Goal: Feedback & Contribution: Submit feedback/report problem

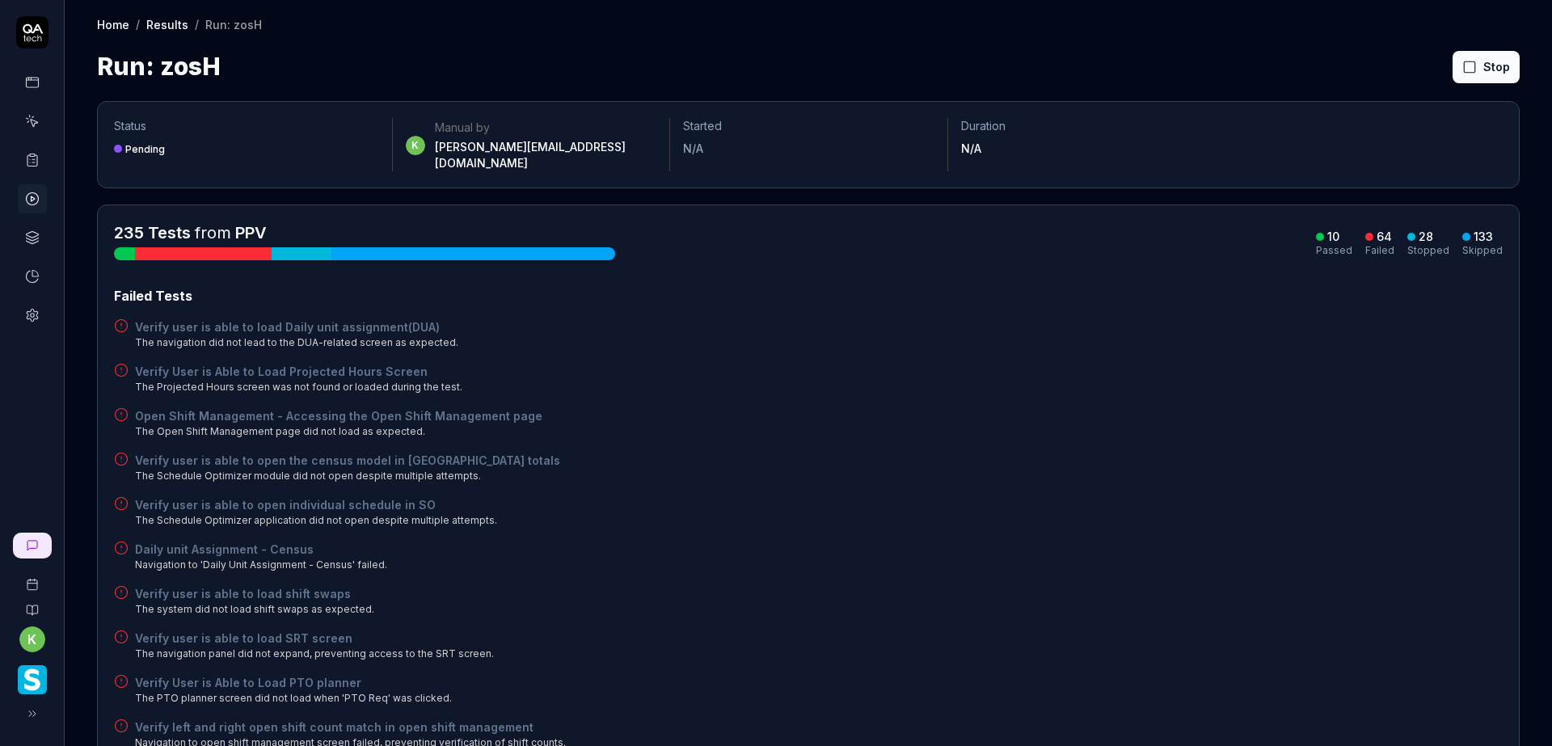
click at [1462, 63] on icon at bounding box center [1469, 67] width 15 height 15
click at [34, 163] on icon at bounding box center [32, 160] width 15 height 15
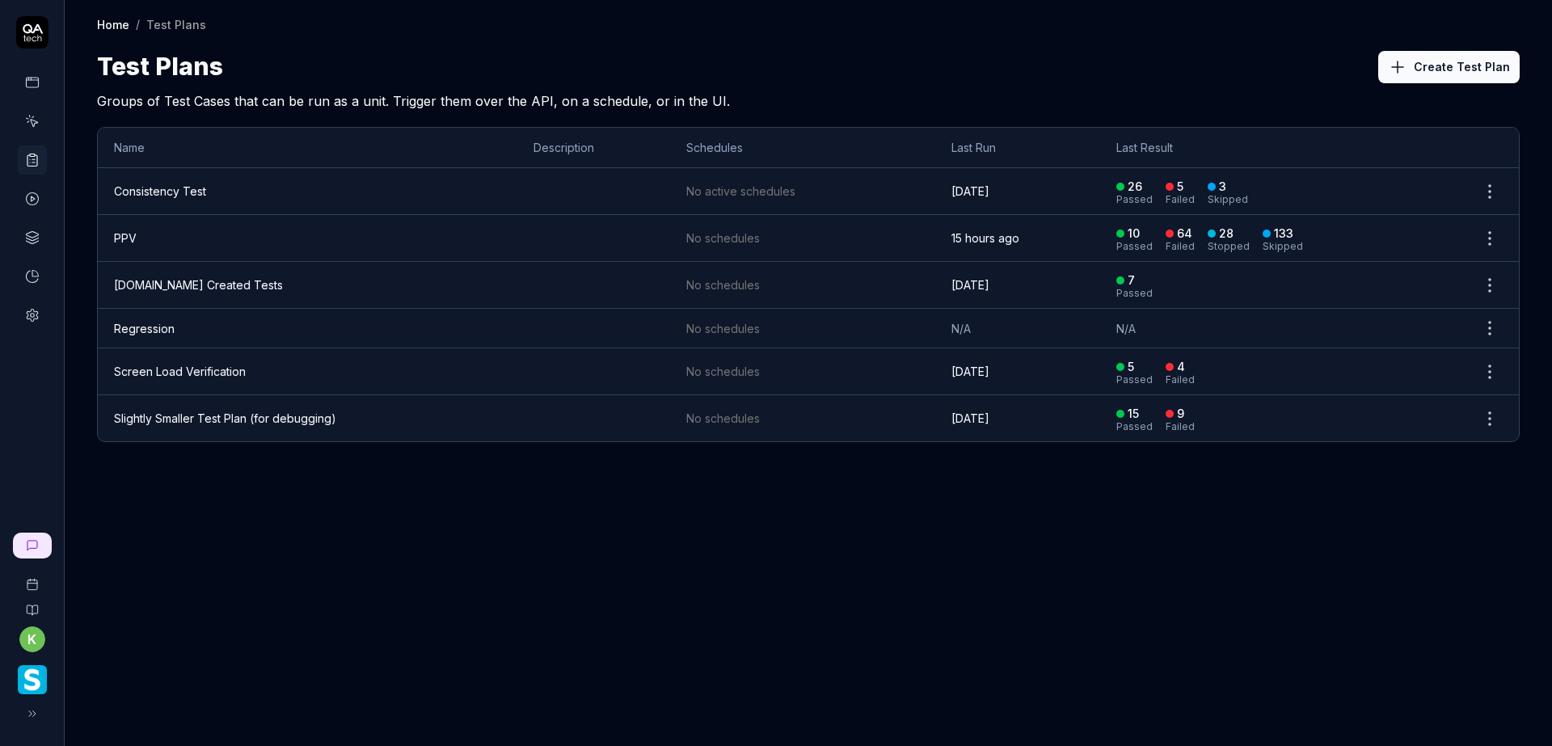
click at [173, 247] on td "PPV" at bounding box center [307, 238] width 419 height 47
click at [587, 234] on td at bounding box center [593, 238] width 153 height 47
click at [259, 228] on td "PPV" at bounding box center [307, 238] width 419 height 47
click at [256, 222] on td "PPV" at bounding box center [307, 238] width 419 height 47
click at [201, 226] on td "PPV" at bounding box center [307, 238] width 419 height 47
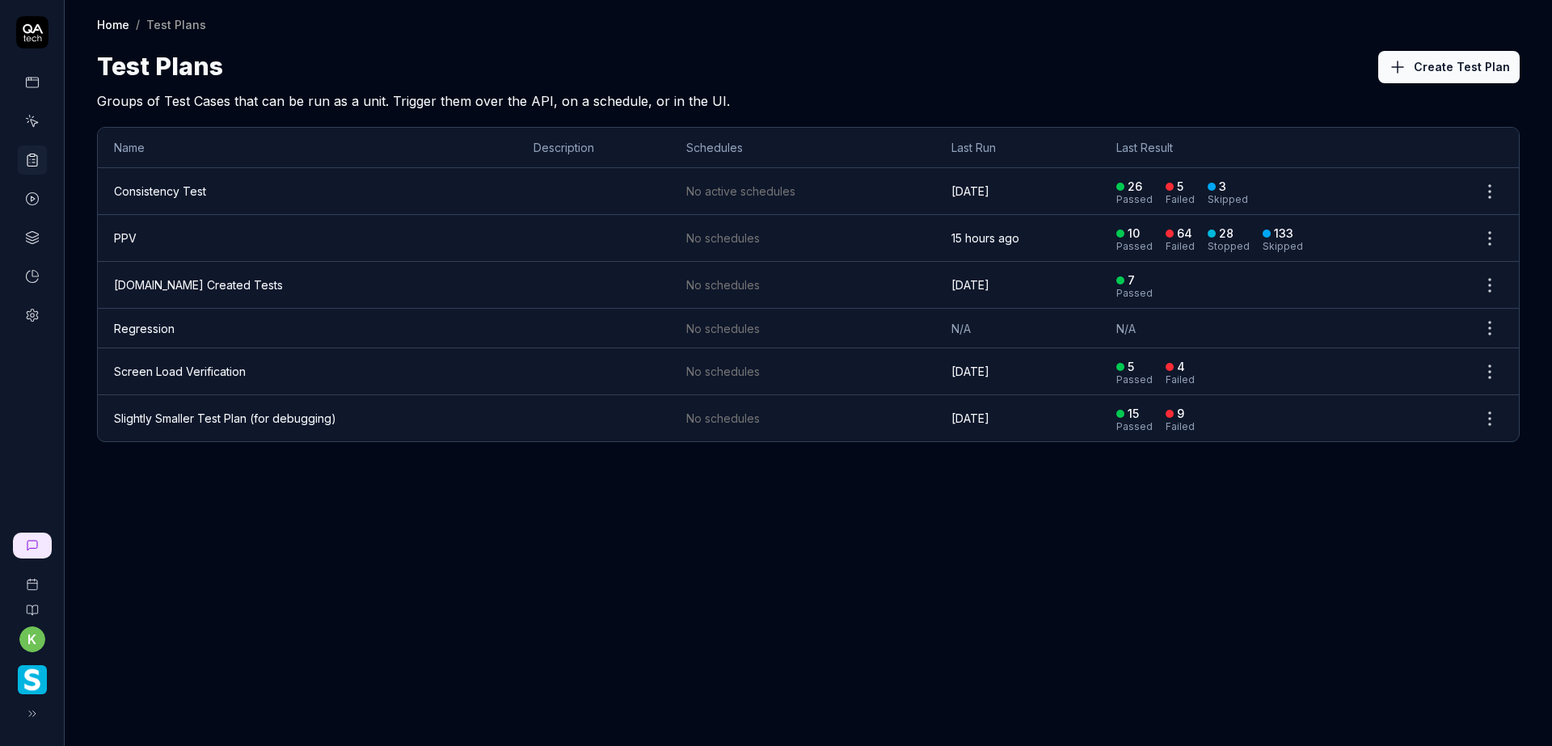
click at [367, 664] on div "Home / Test Plans Home / Test Plans Test Plans Create Test Plan Groups of Test …" at bounding box center [808, 373] width 1487 height 746
click at [185, 240] on td "PPV" at bounding box center [307, 238] width 419 height 47
click at [165, 240] on td "PPV" at bounding box center [307, 238] width 419 height 47
click at [165, 233] on td "PPV" at bounding box center [307, 238] width 419 height 47
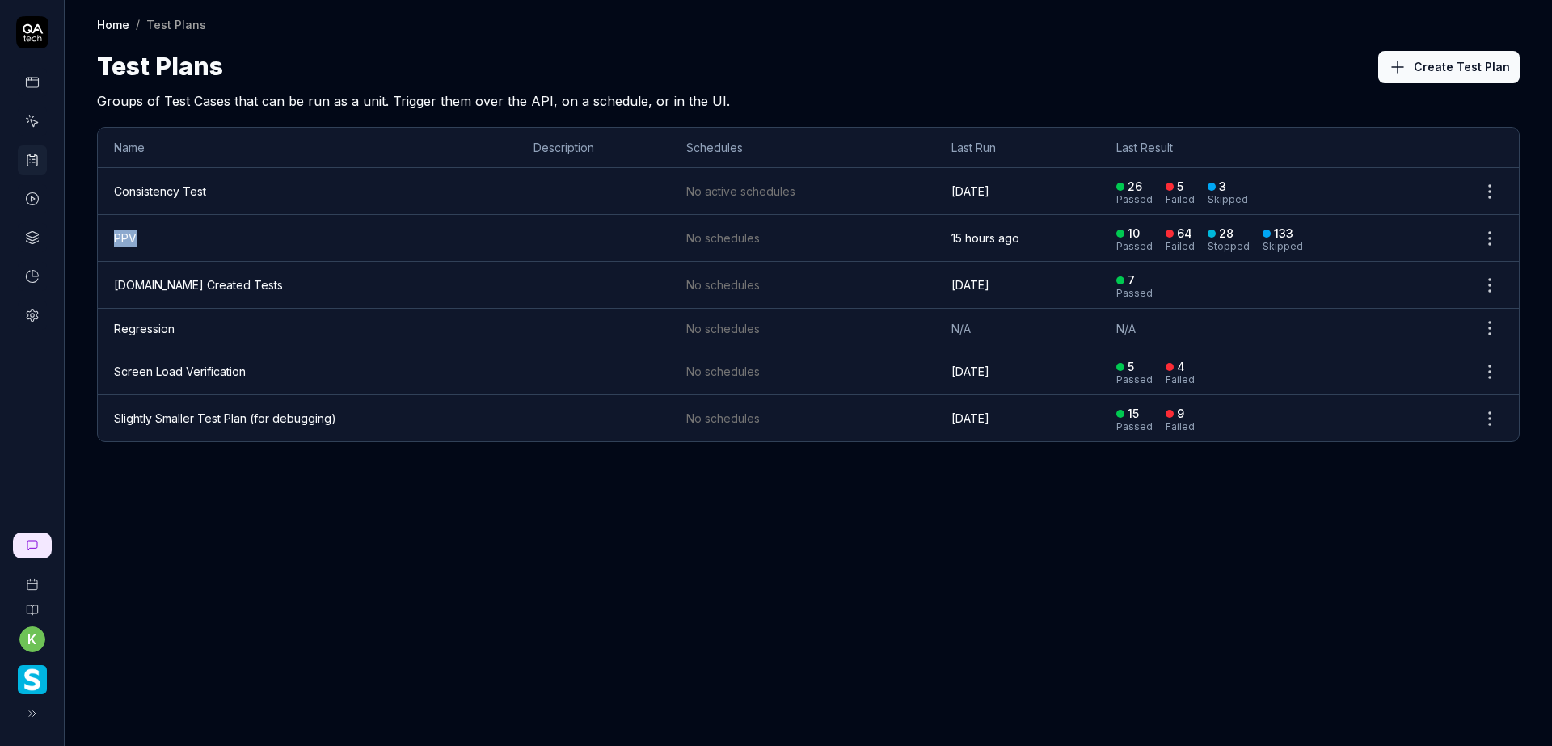
drag, startPoint x: 161, startPoint y: 230, endPoint x: 157, endPoint y: 222, distance: 9.0
click at [161, 228] on td "PPV" at bounding box center [307, 238] width 419 height 47
click at [151, 235] on td "PPV" at bounding box center [307, 238] width 419 height 47
click at [151, 233] on td "PPV" at bounding box center [307, 238] width 419 height 47
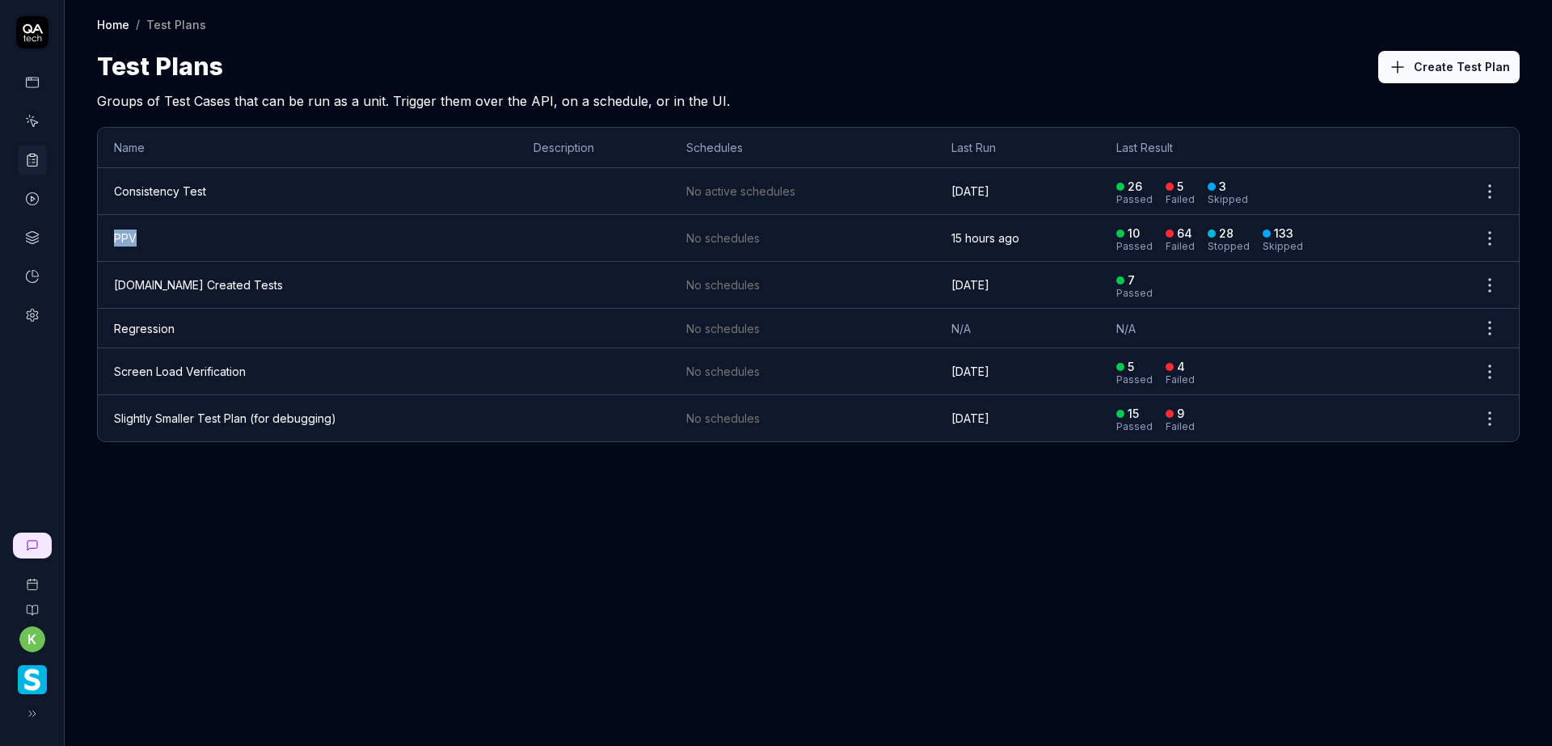
click at [151, 231] on td "PPV" at bounding box center [307, 238] width 419 height 47
click at [151, 230] on td "PPV" at bounding box center [307, 238] width 419 height 47
click at [150, 229] on td "PPV" at bounding box center [307, 238] width 419 height 47
click at [150, 230] on td "PPV" at bounding box center [307, 238] width 419 height 47
click at [215, 238] on td "PPV" at bounding box center [307, 238] width 419 height 47
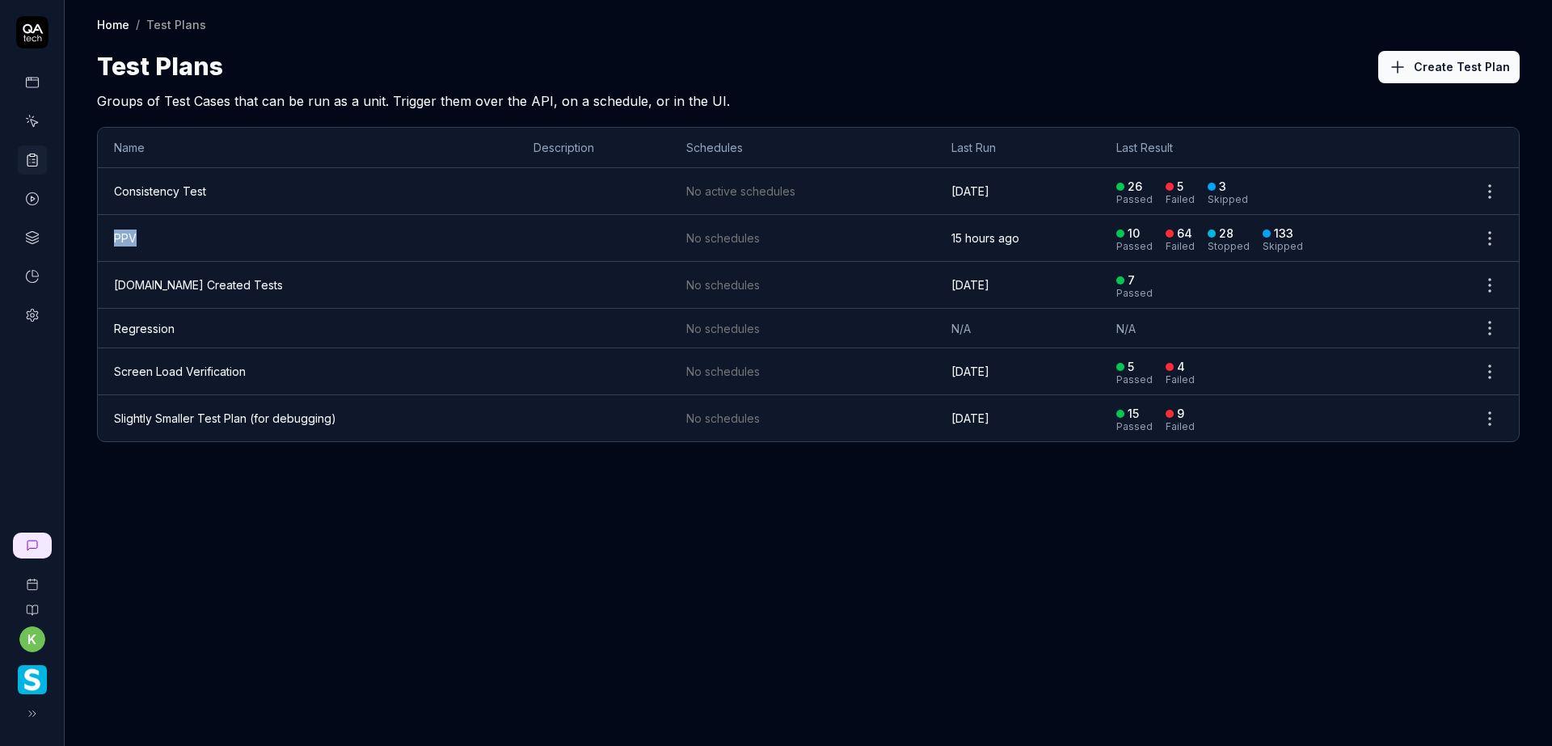
click at [213, 236] on td "PPV" at bounding box center [307, 238] width 419 height 47
click at [213, 234] on td "PPV" at bounding box center [307, 238] width 419 height 47
click at [213, 232] on td "PPV" at bounding box center [307, 238] width 419 height 47
click at [214, 231] on td "PPV" at bounding box center [307, 238] width 419 height 47
click at [217, 227] on td "PPV" at bounding box center [307, 238] width 419 height 47
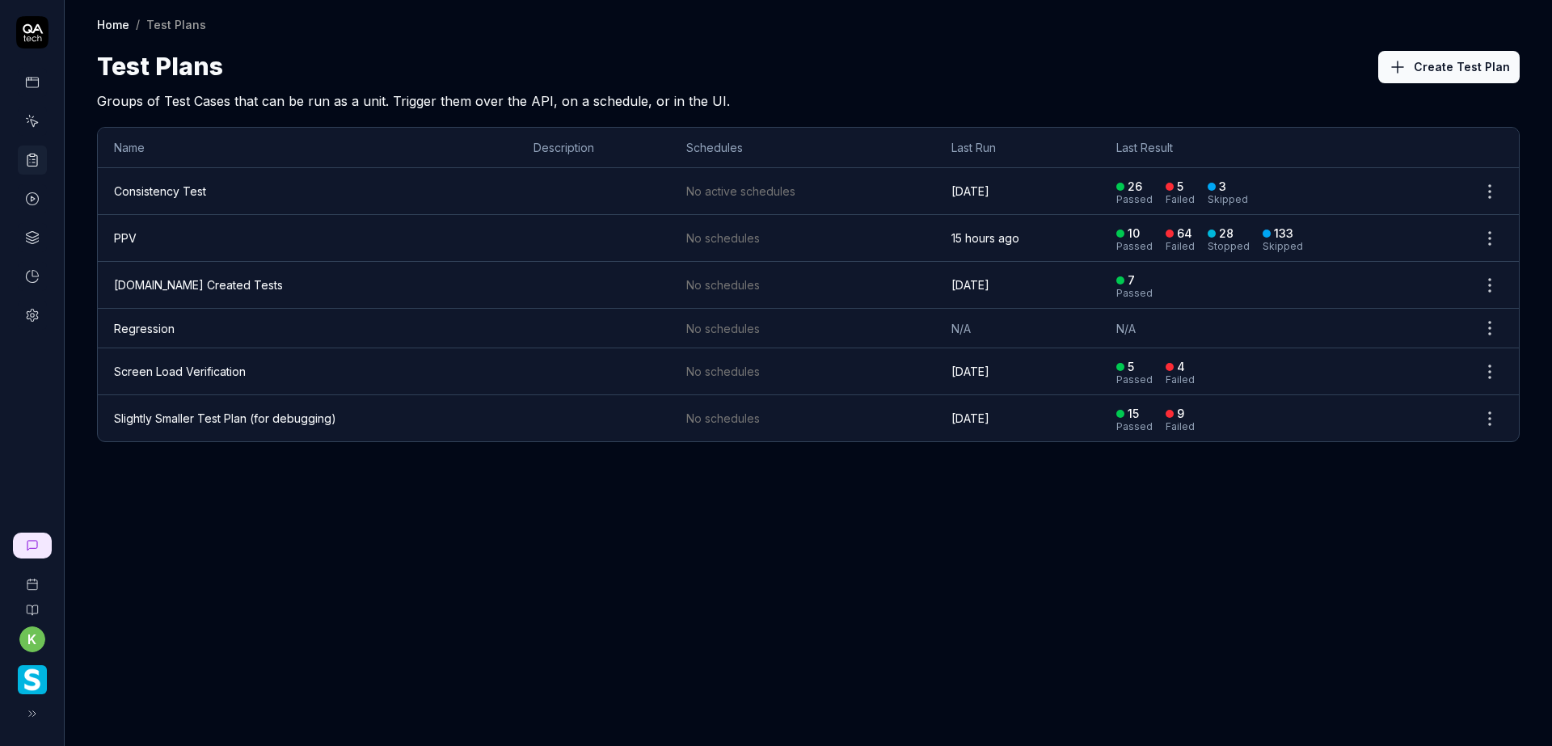
click at [221, 223] on td "PPV" at bounding box center [307, 238] width 419 height 47
click at [222, 223] on td "PPV" at bounding box center [307, 238] width 419 height 47
click at [225, 223] on td "PPV" at bounding box center [307, 238] width 419 height 47
click at [229, 226] on td "PPV" at bounding box center [307, 238] width 419 height 47
click at [230, 223] on td "PPV" at bounding box center [307, 238] width 419 height 47
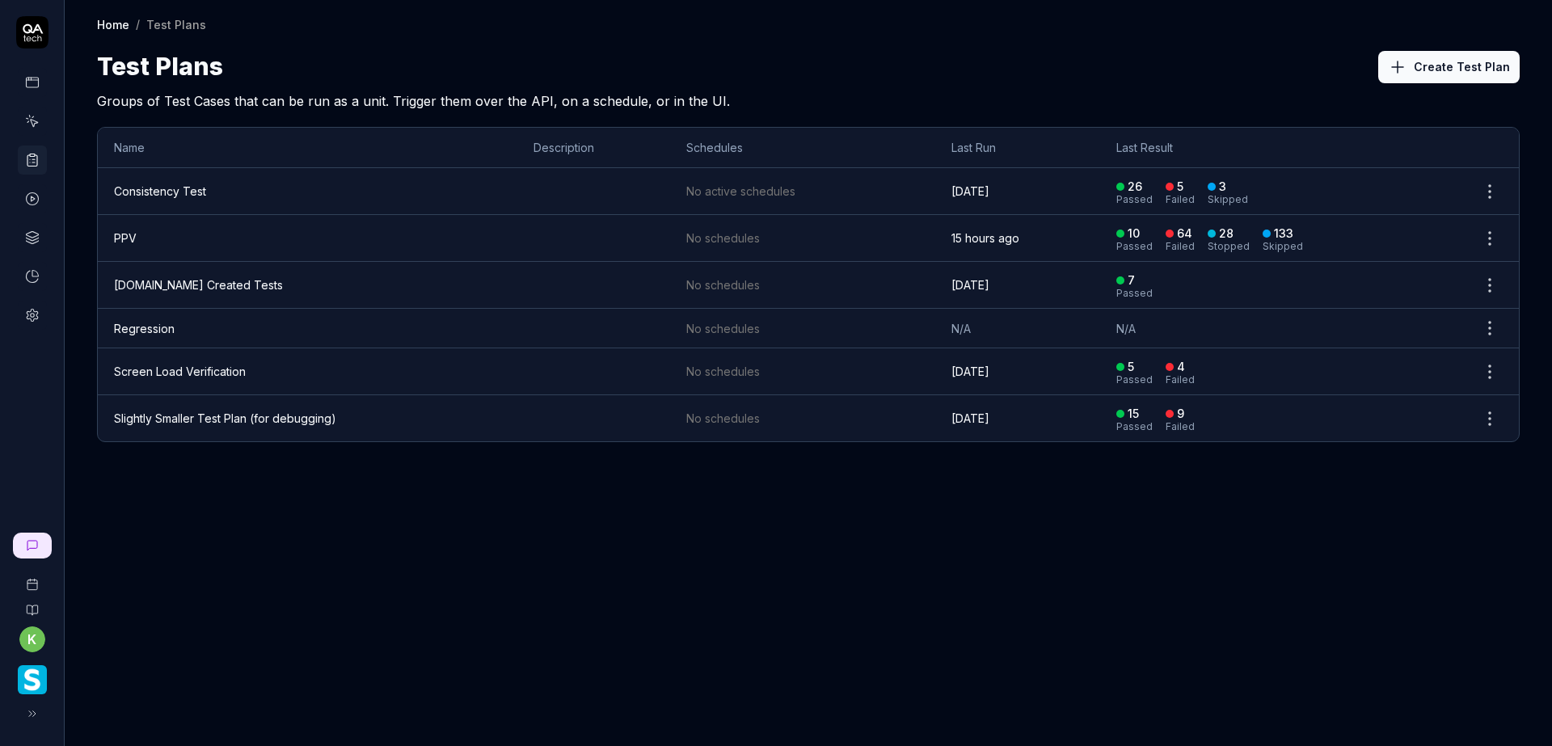
click at [276, 221] on td "PPV" at bounding box center [307, 238] width 419 height 47
click at [301, 231] on td "PPV" at bounding box center [307, 238] width 419 height 47
click at [387, 232] on td "PPV" at bounding box center [307, 238] width 419 height 47
click at [477, 232] on td "PPV" at bounding box center [307, 238] width 419 height 47
drag, startPoint x: 564, startPoint y: 245, endPoint x: 591, endPoint y: 242, distance: 26.9
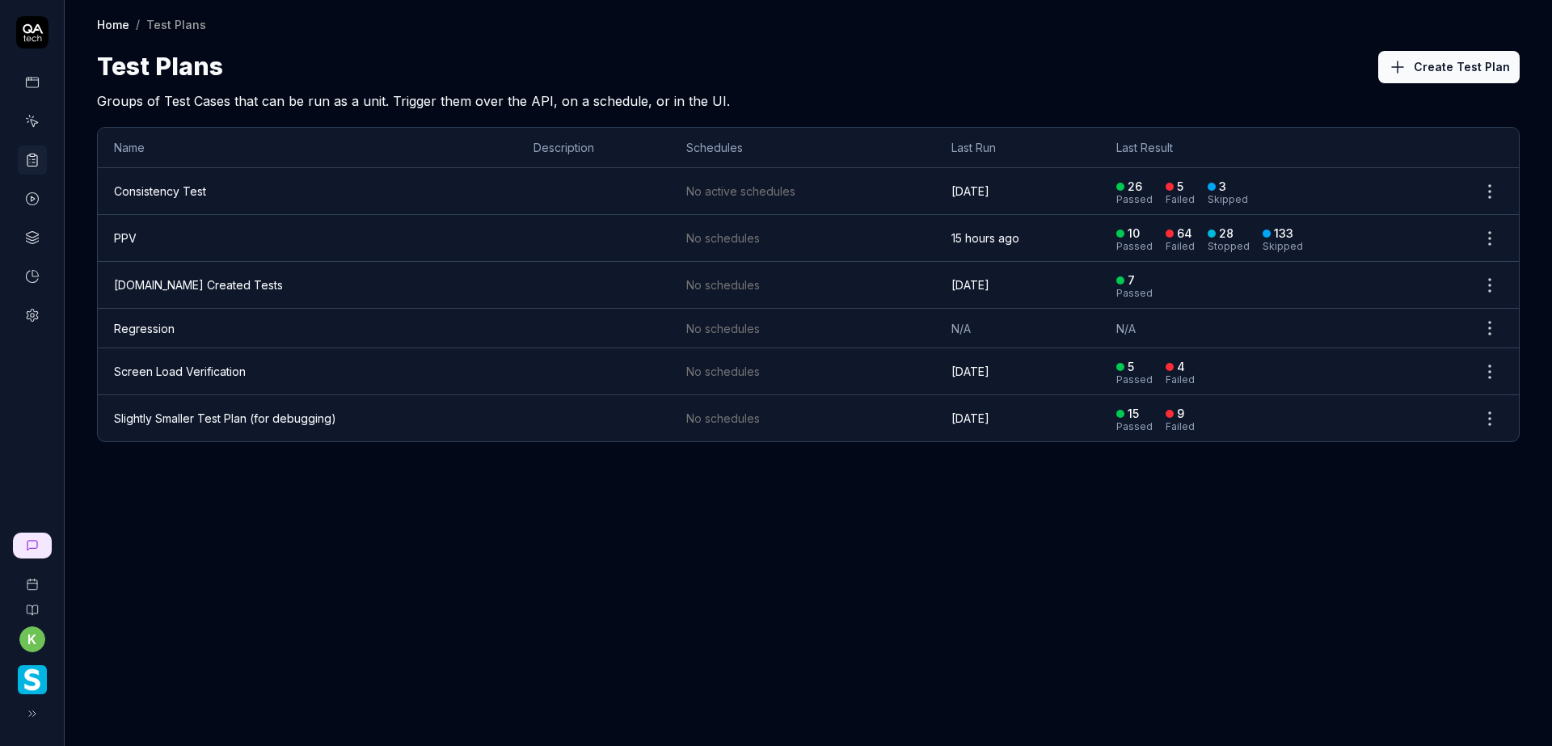
click at [576, 248] on td at bounding box center [593, 238] width 153 height 47
click at [607, 238] on td at bounding box center [593, 238] width 153 height 47
click at [601, 238] on td at bounding box center [593, 238] width 153 height 47
click at [226, 234] on td "PPV" at bounding box center [307, 238] width 419 height 47
drag, startPoint x: 226, startPoint y: 233, endPoint x: 190, endPoint y: 231, distance: 36.4
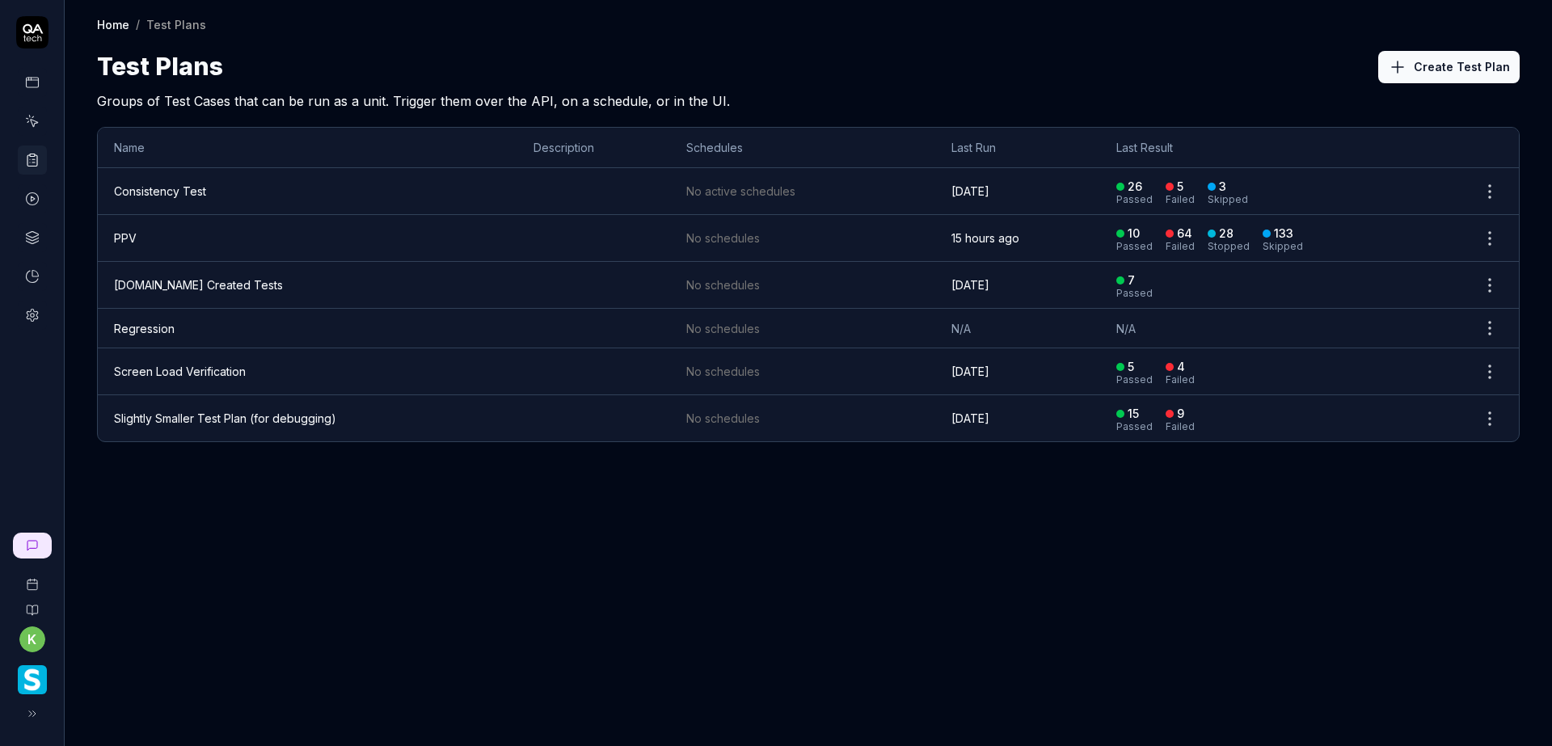
click at [226, 232] on td "PPV" at bounding box center [307, 238] width 419 height 47
drag, startPoint x: 190, startPoint y: 231, endPoint x: 166, endPoint y: 227, distance: 24.6
click at [188, 231] on td "PPV" at bounding box center [307, 238] width 419 height 47
drag, startPoint x: 166, startPoint y: 227, endPoint x: 151, endPoint y: 225, distance: 14.7
click at [162, 227] on td "PPV" at bounding box center [307, 238] width 419 height 47
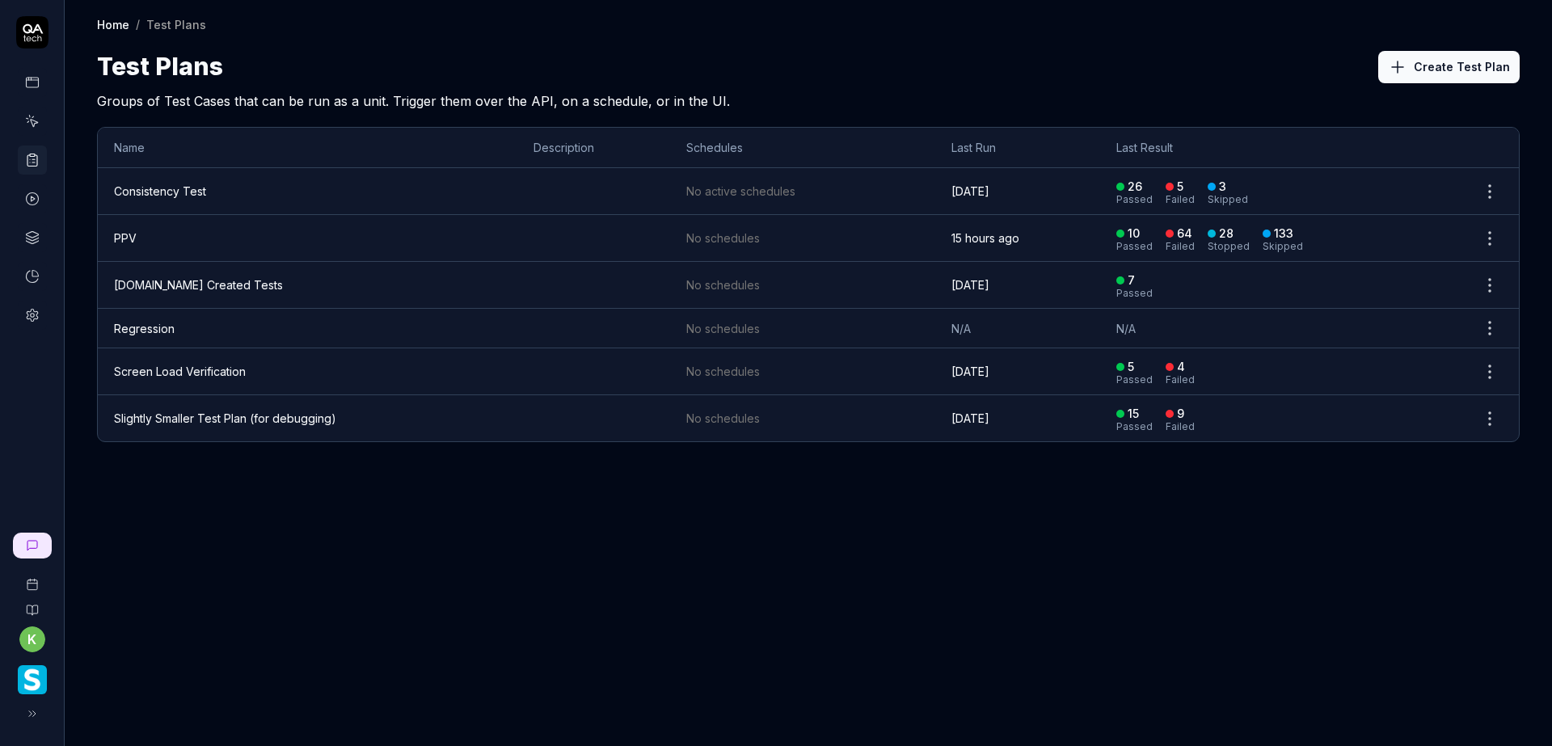
click at [146, 223] on td "PPV" at bounding box center [307, 238] width 419 height 47
click at [144, 230] on td "PPV" at bounding box center [307, 238] width 419 height 47
click at [150, 231] on td "PPV" at bounding box center [307, 238] width 419 height 47
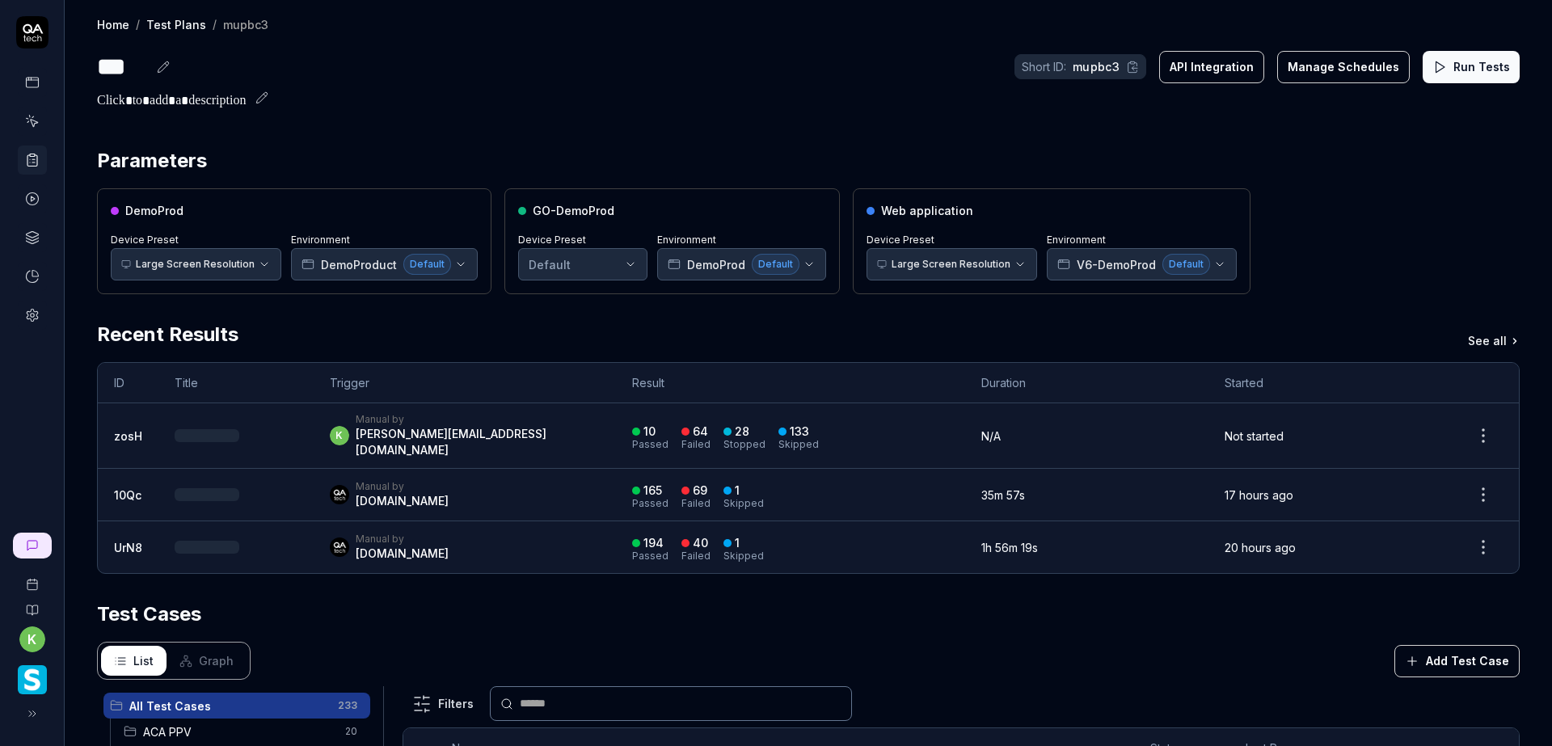
click at [1459, 70] on button "Run Tests" at bounding box center [1471, 67] width 97 height 32
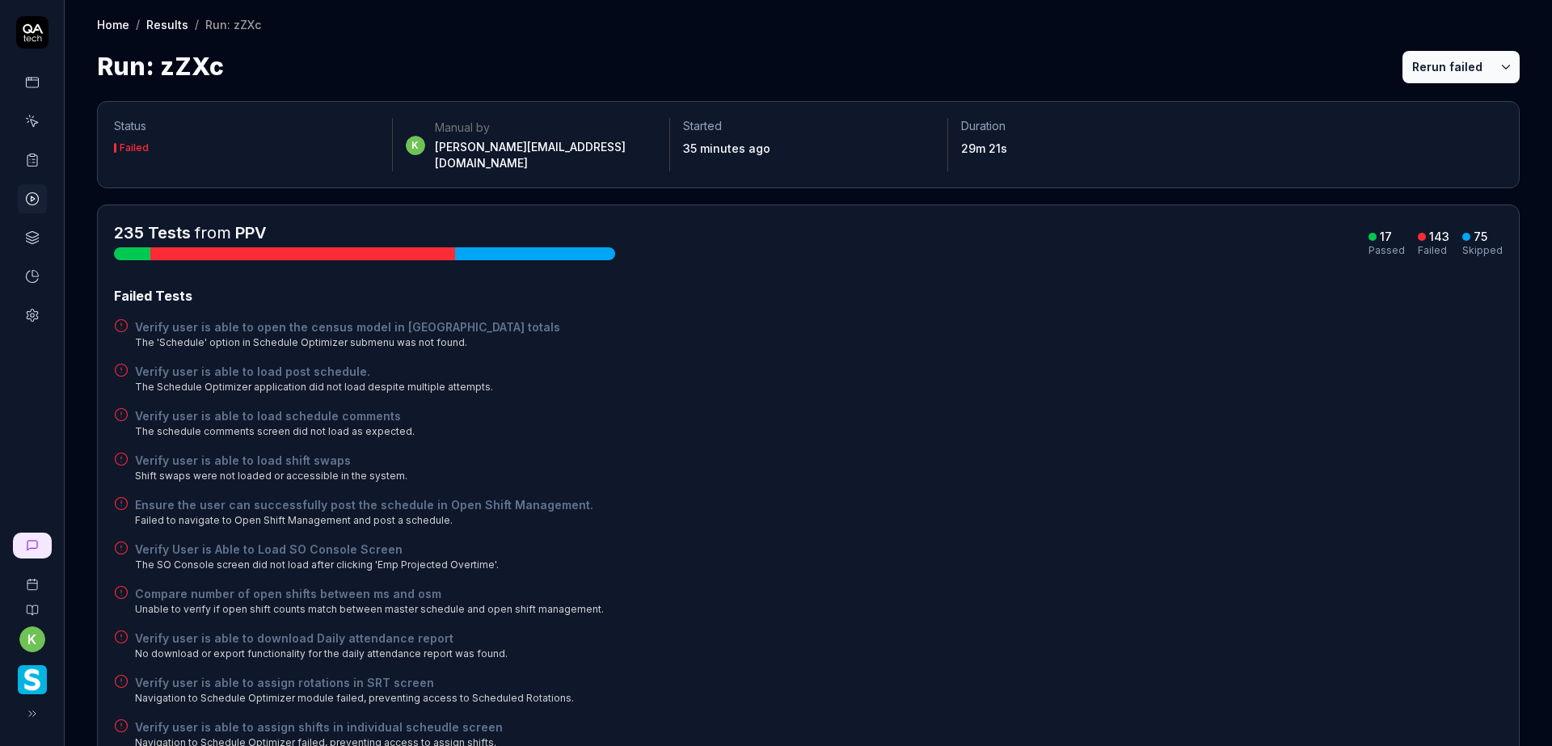
click at [1116, 42] on div "Home / Results / Run: zZXc Home / Results / Run: zZXc Run: zZXc Rerun failed" at bounding box center [808, 42] width 1487 height 85
click at [1409, 70] on button "Rerun failed" at bounding box center [1447, 67] width 90 height 32
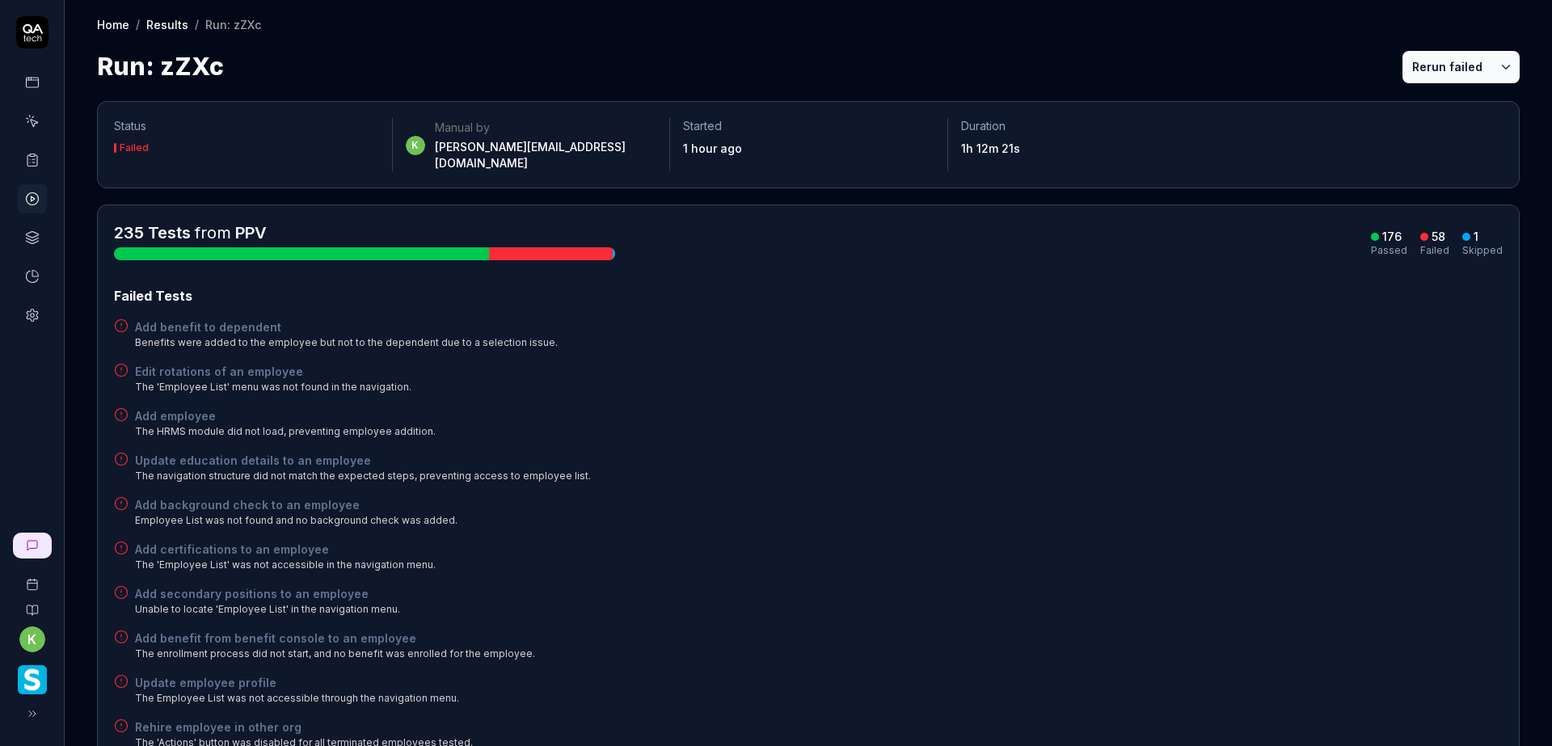
click at [1424, 71] on button "Rerun failed" at bounding box center [1447, 67] width 90 height 32
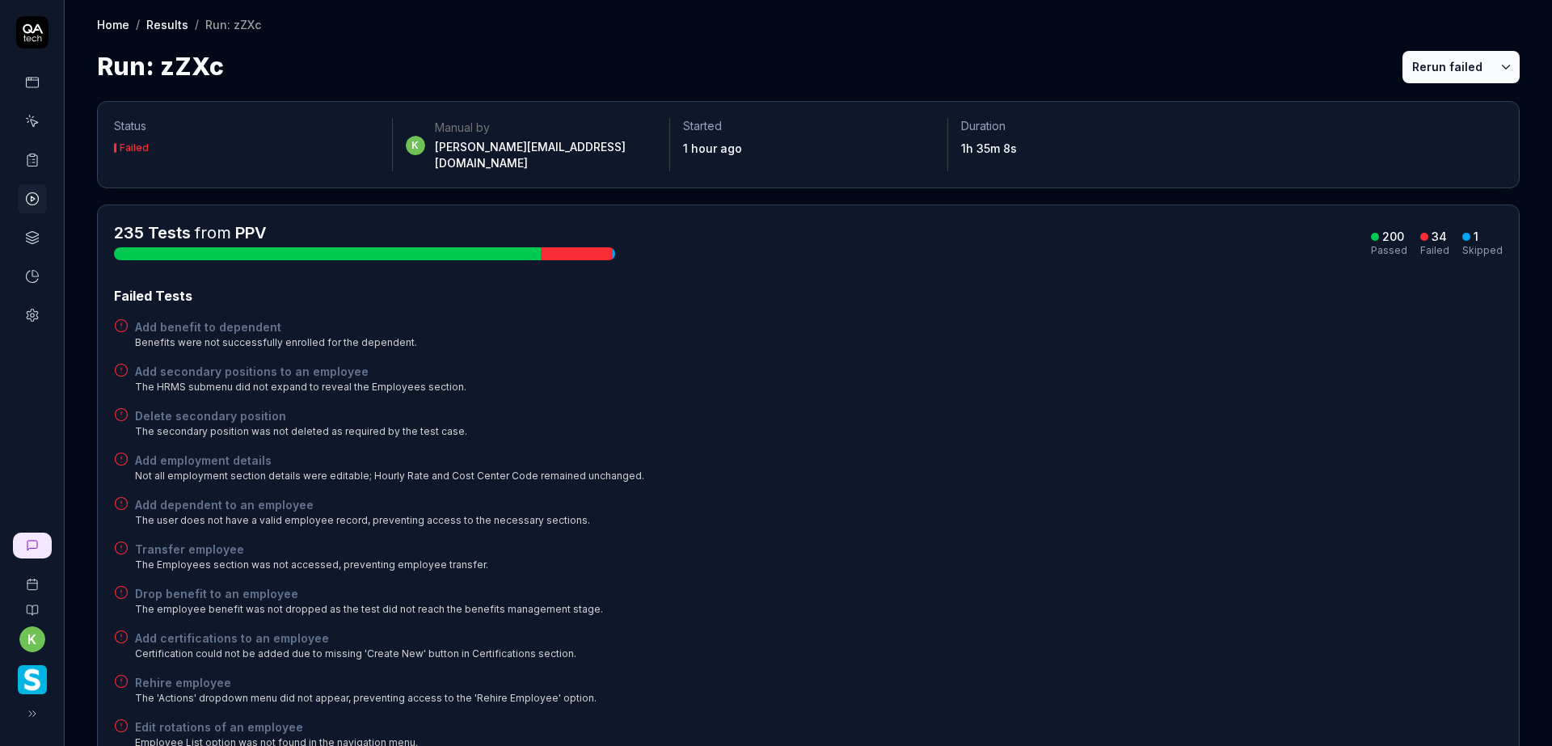
click at [1406, 74] on button "Rerun failed" at bounding box center [1447, 67] width 90 height 32
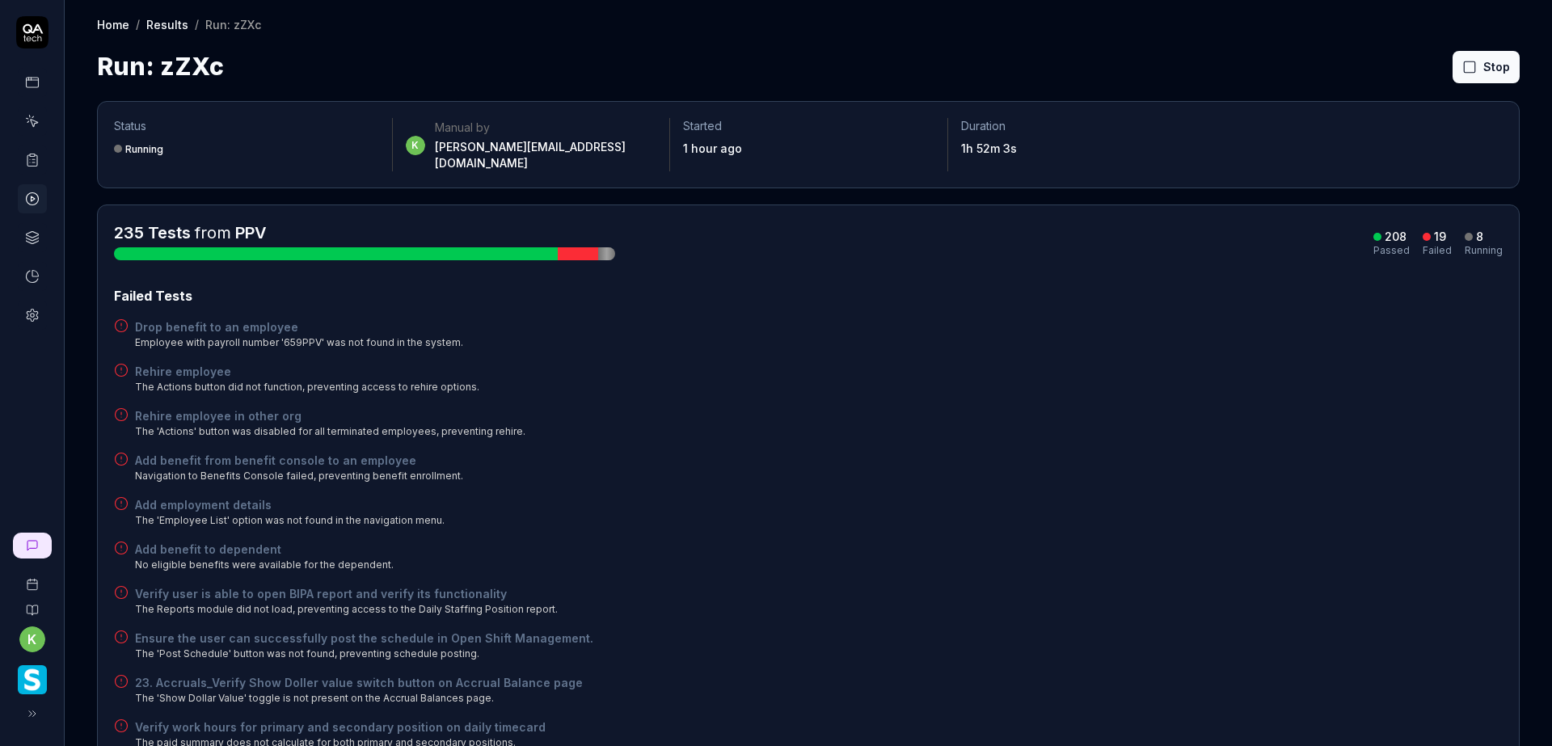
click at [1208, 541] on div "Add benefit to dependent No eligible benefits were available for the dependent." at bounding box center [808, 557] width 1389 height 32
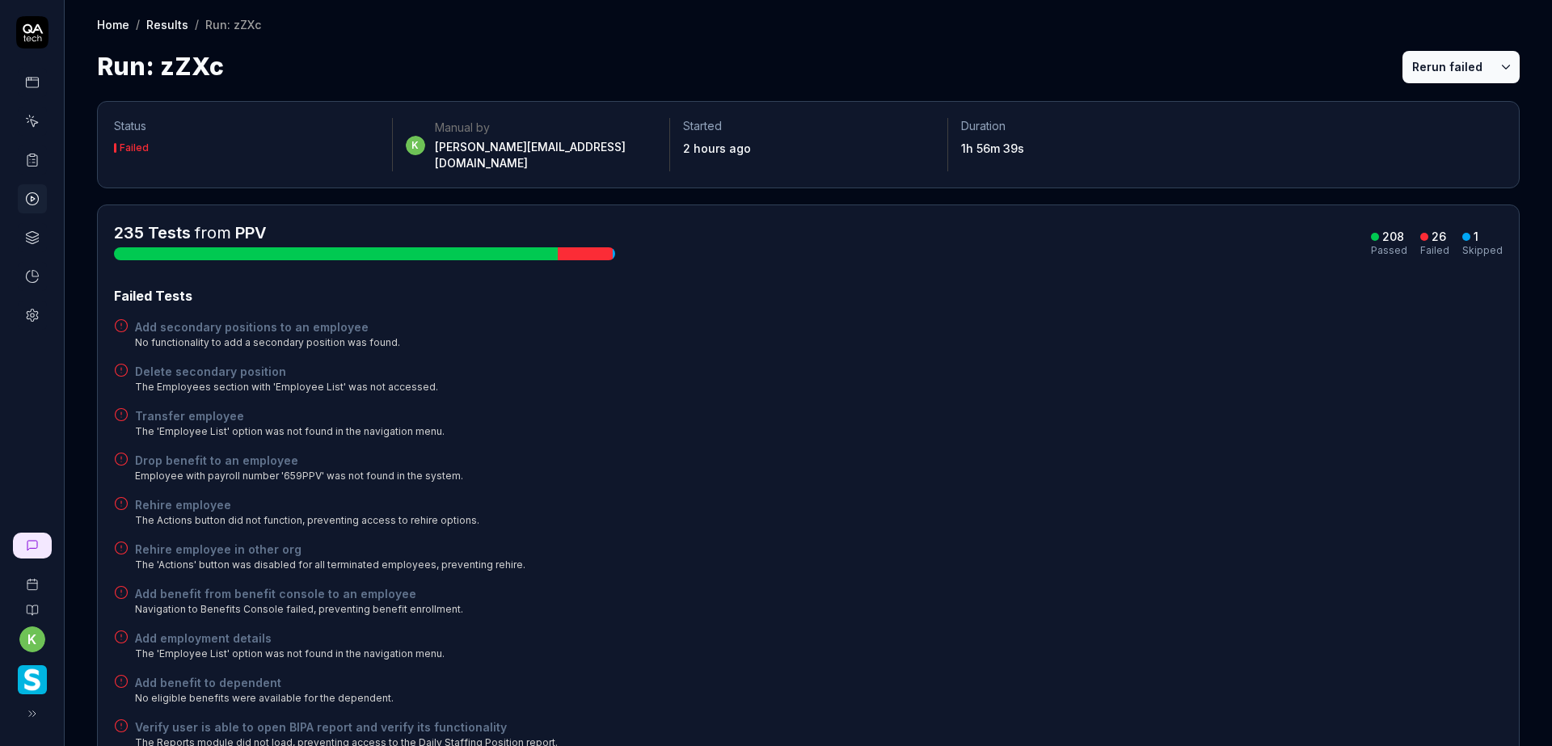
click at [1435, 65] on button "Rerun failed" at bounding box center [1447, 67] width 90 height 32
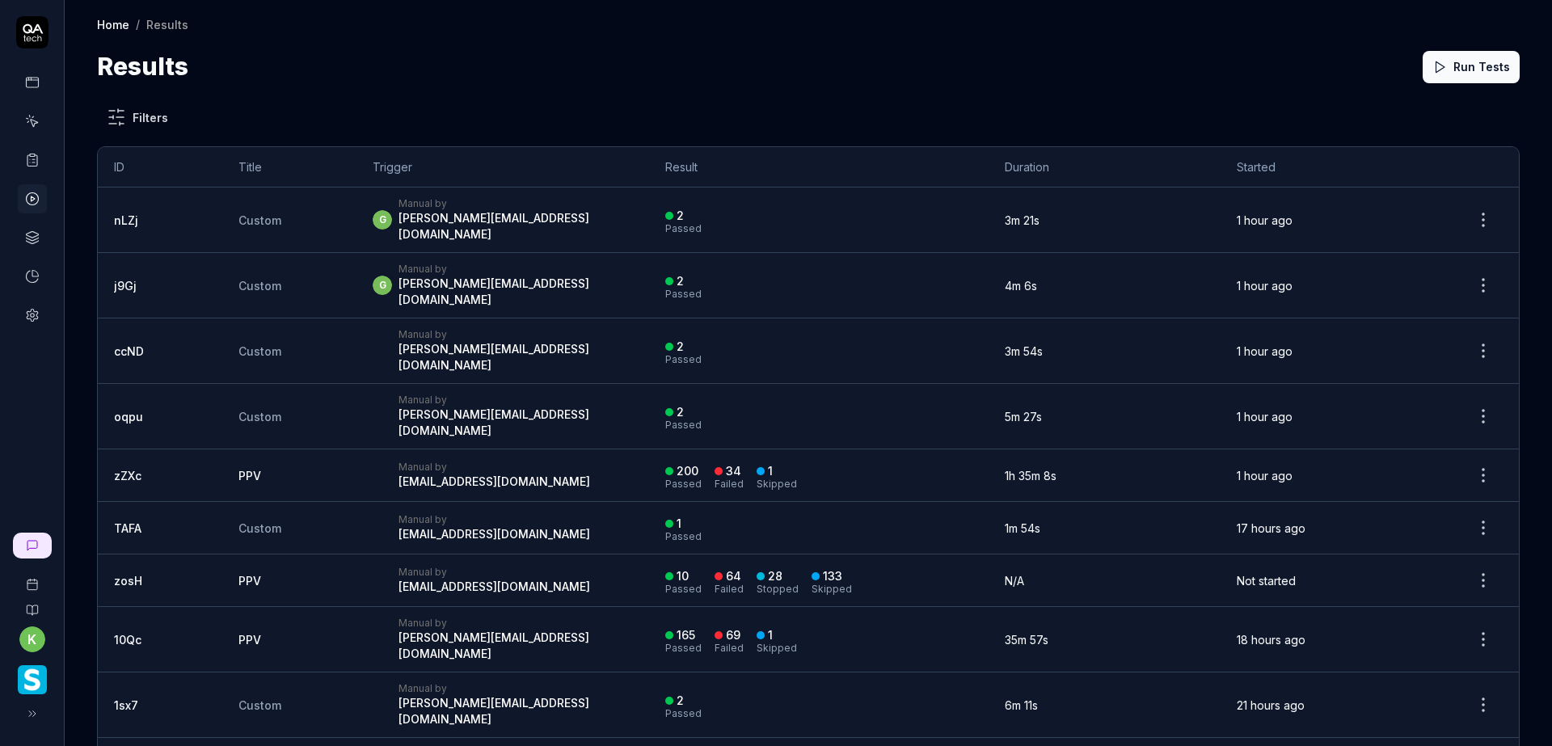
click at [39, 307] on link at bounding box center [32, 315] width 29 height 29
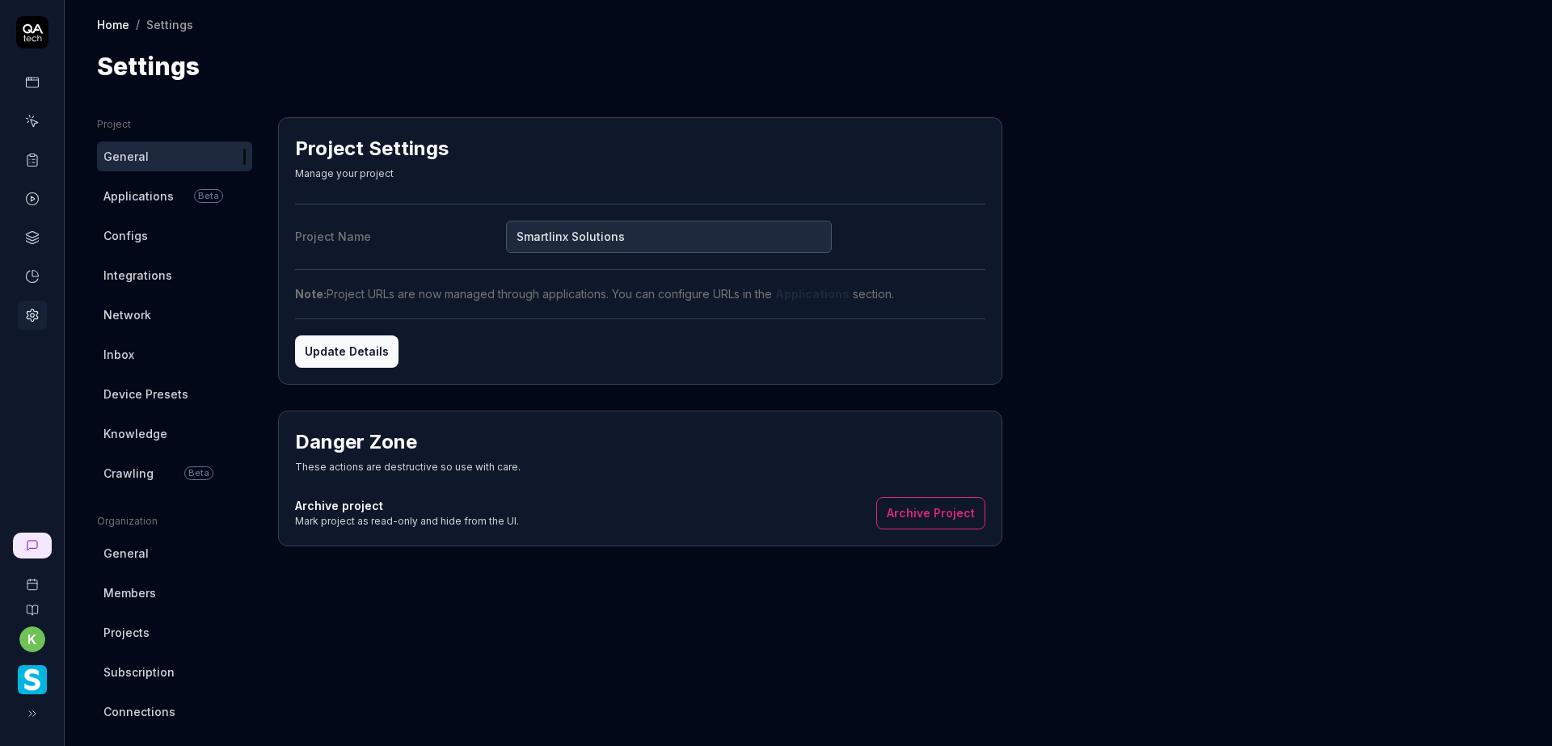
click at [136, 476] on span "Crawling" at bounding box center [128, 473] width 50 height 17
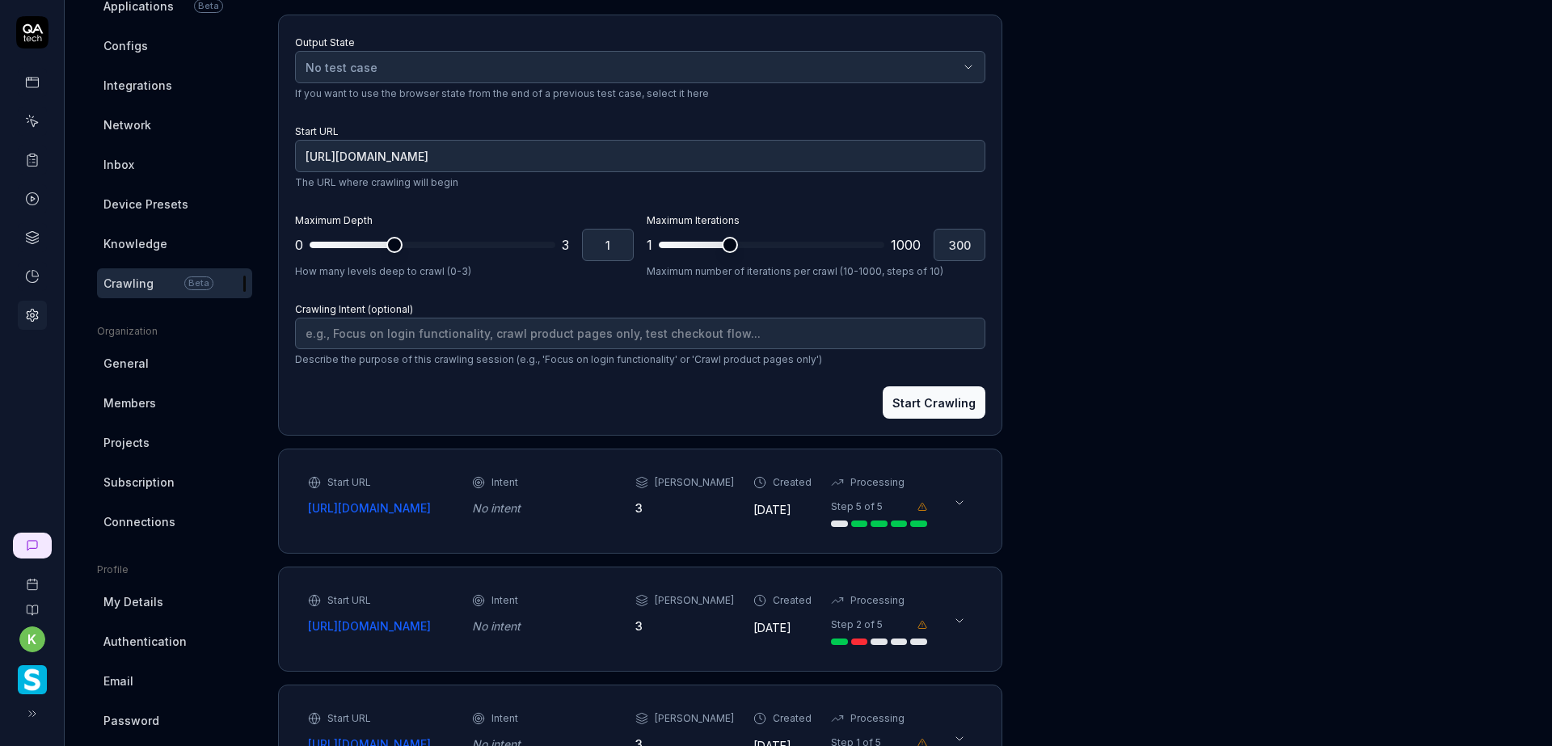
scroll to position [162, 0]
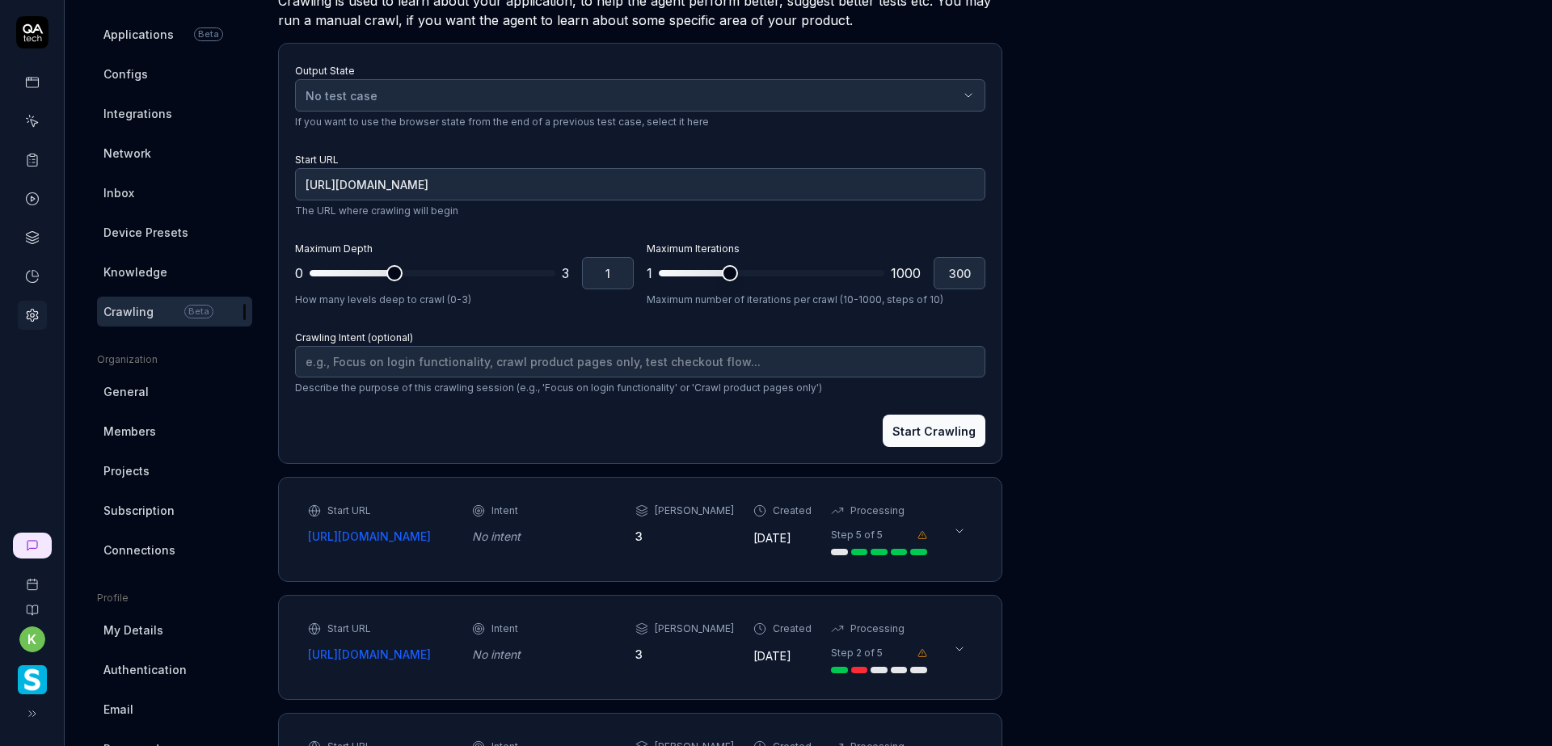
click at [139, 268] on span "Knowledge" at bounding box center [135, 272] width 64 height 17
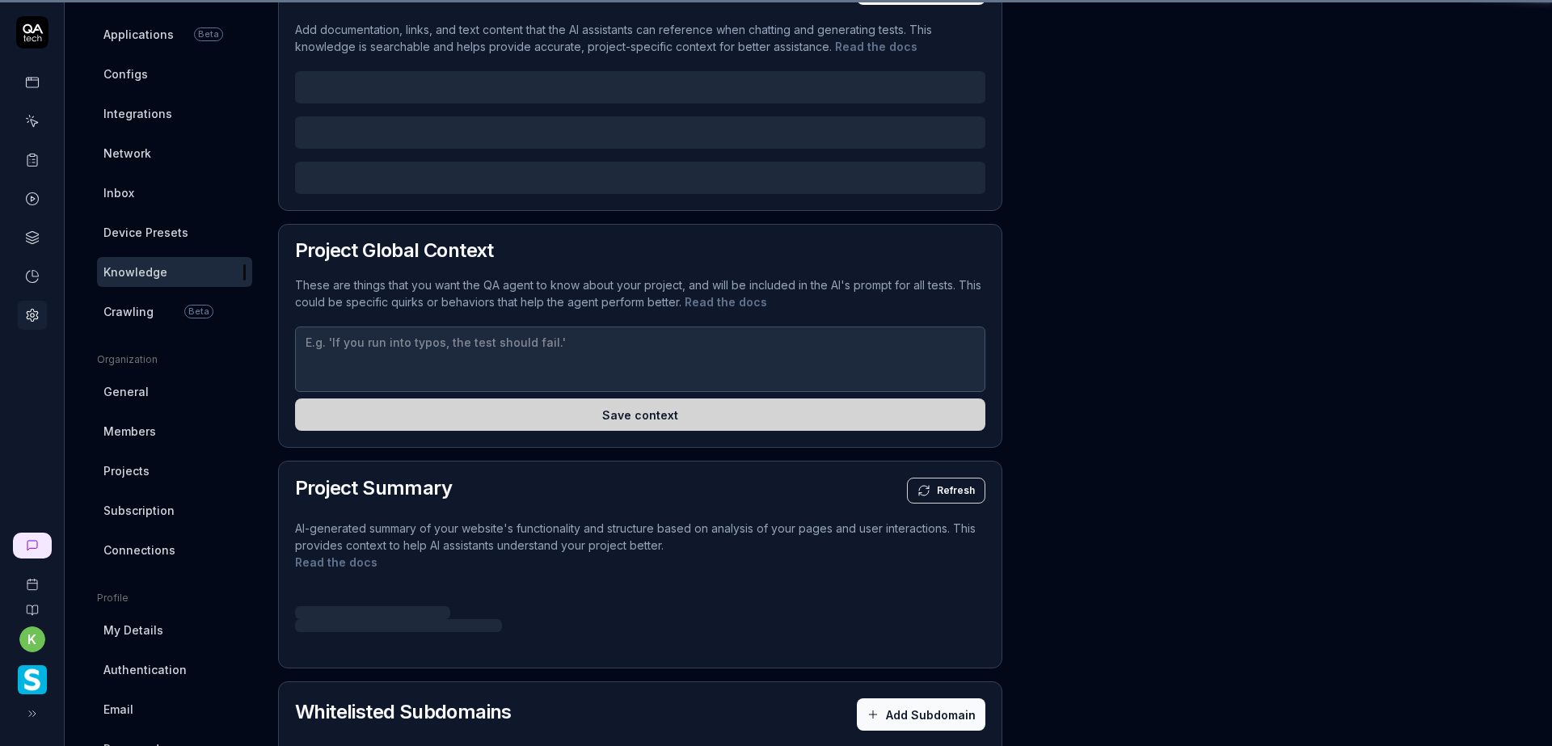
scroll to position [117, 0]
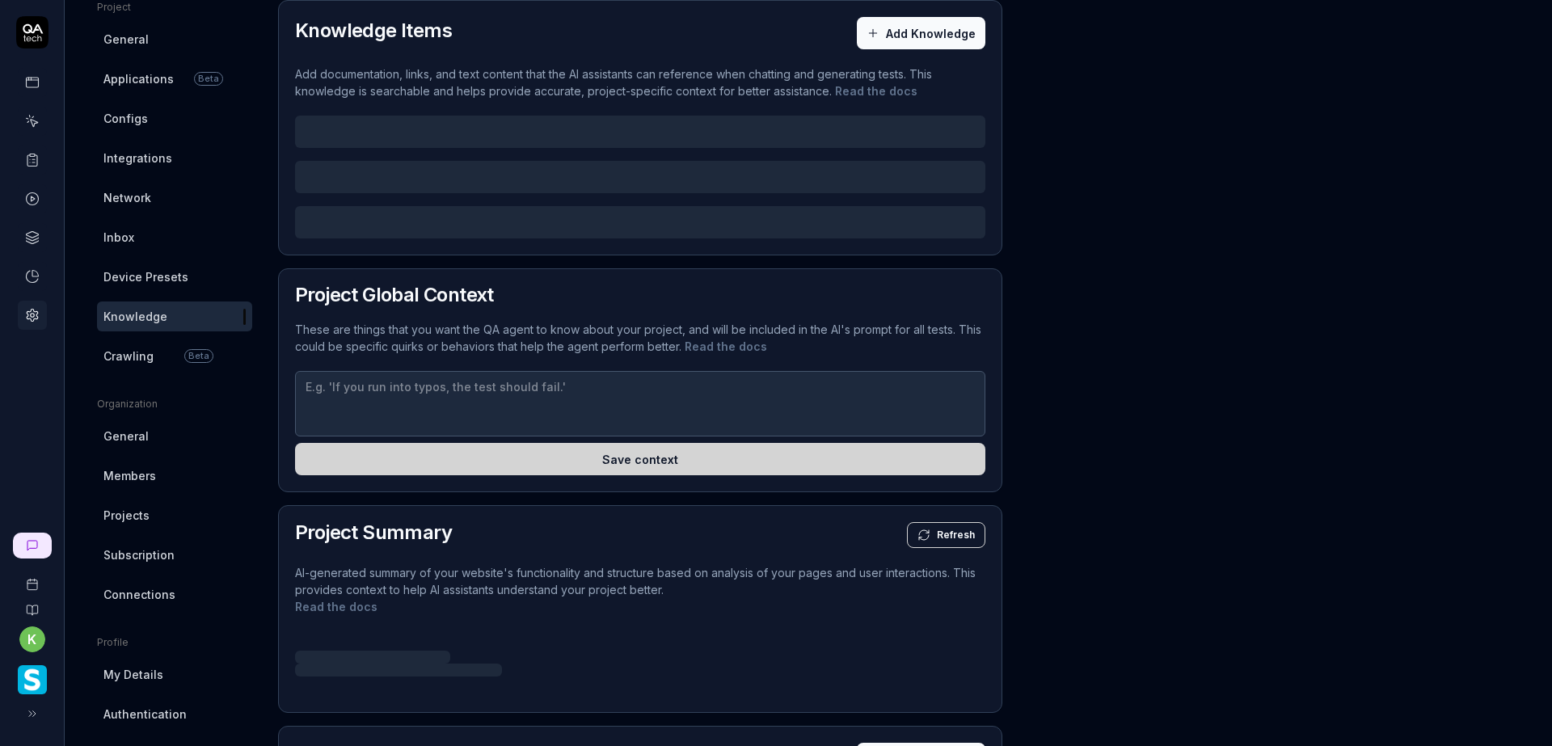
type textarea "*"
type textarea "- The system i loading slow at times, YOU MUST ALWAYS allow up to 15 second loa…"
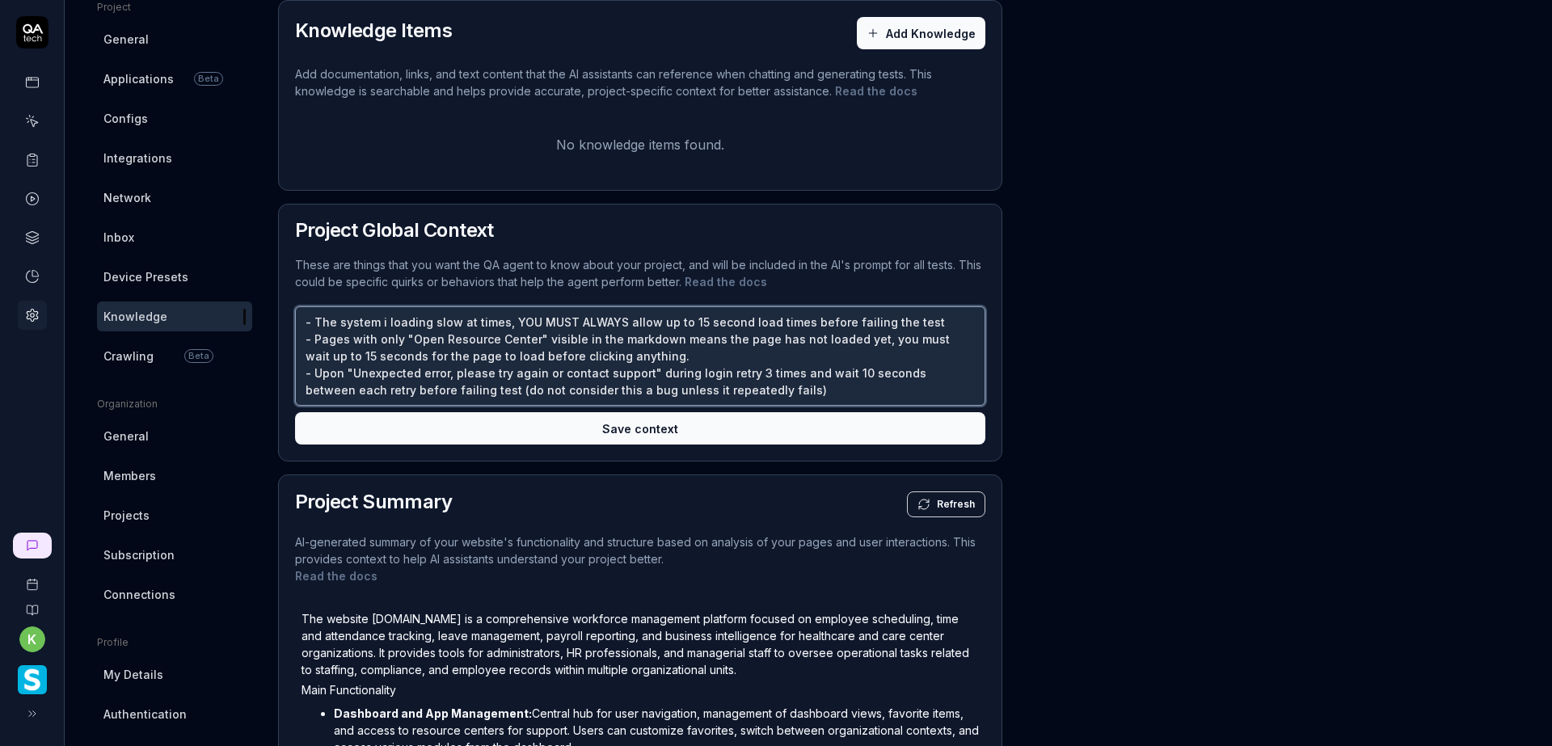
click at [753, 394] on textarea "- The system i loading slow at times, YOU MUST ALWAYS allow up to 15 second loa…" at bounding box center [640, 355] width 690 height 99
type textarea "*"
type textarea "- The system i loading slow at times, YOU MUST ALWAYS allow up to 15 second loa…"
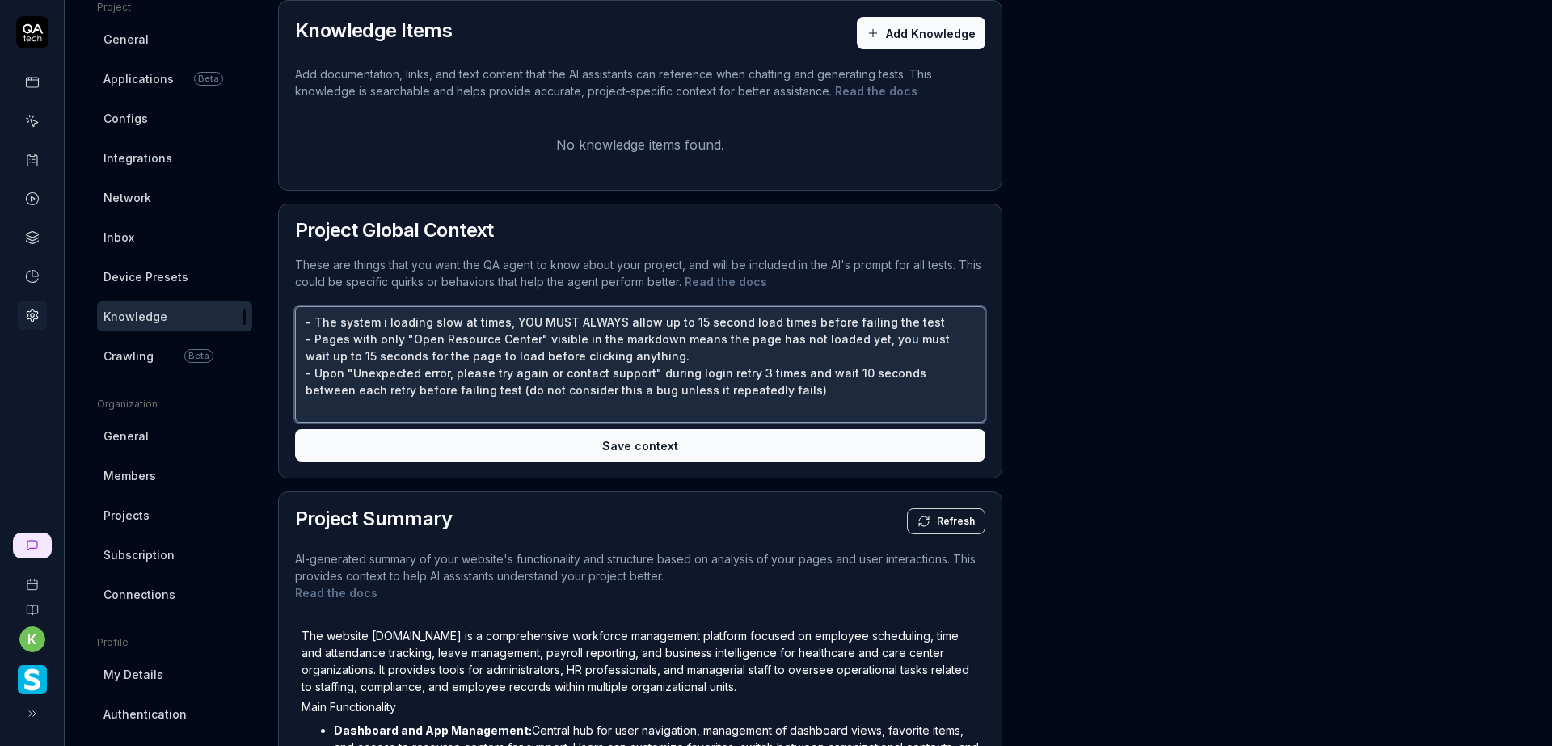
type textarea "*"
type textarea "- The system i loading slow at times, YOU MUST ALWAYS allow up to 15 second loa…"
type textarea "*"
type textarea "- The system i loading slow at times, YOU MUST ALWAYS allow up to 15 second loa…"
type textarea "*"
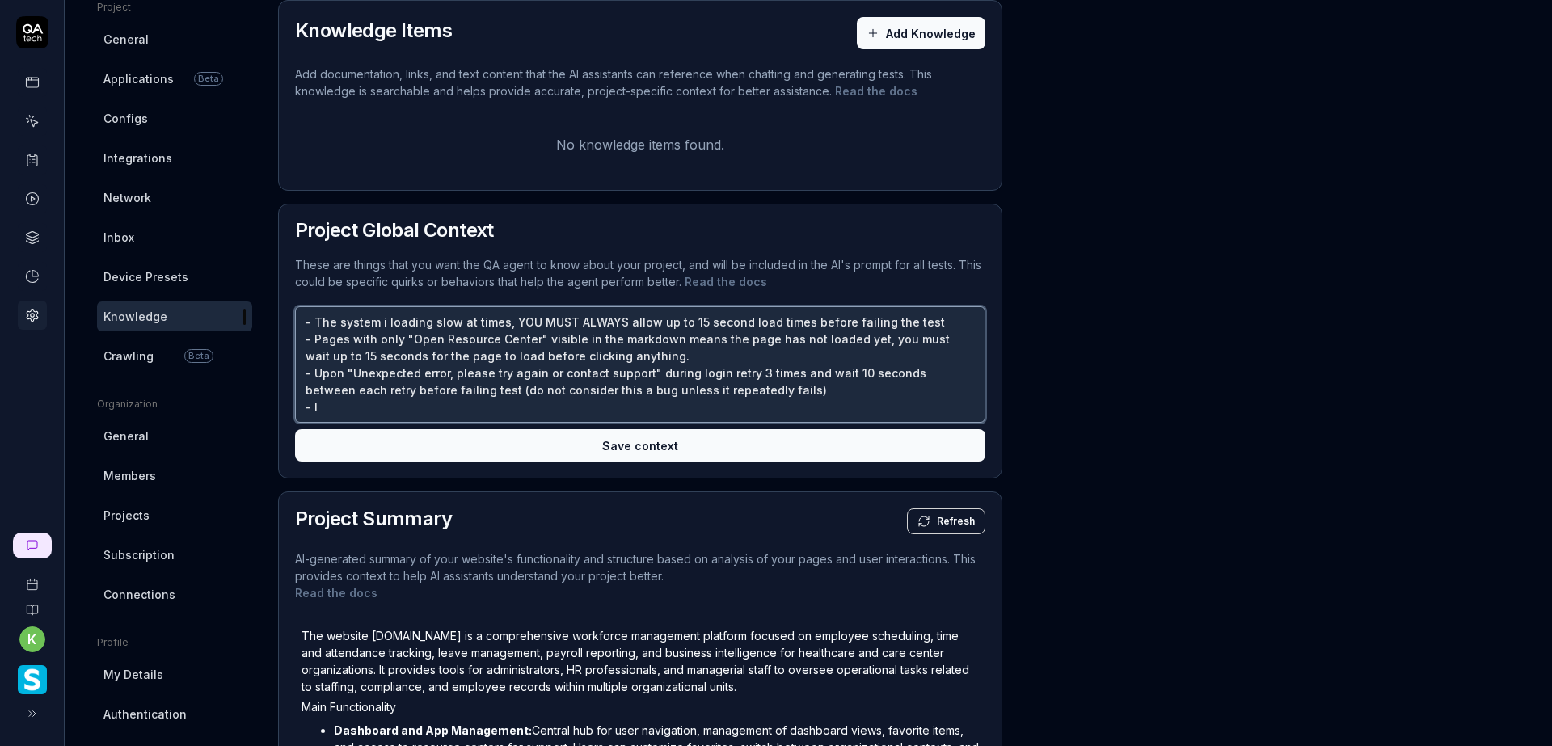
type textarea "- The system i loading slow at times, YOU MUST ALWAYS allow up to 15 second loa…"
type textarea "*"
type textarea "- The system i loading slow at times, YOU MUST ALWAYS allow up to 15 second loa…"
type textarea "*"
type textarea "- The system i loading slow at times, YOU MUST ALWAYS allow up to 15 second loa…"
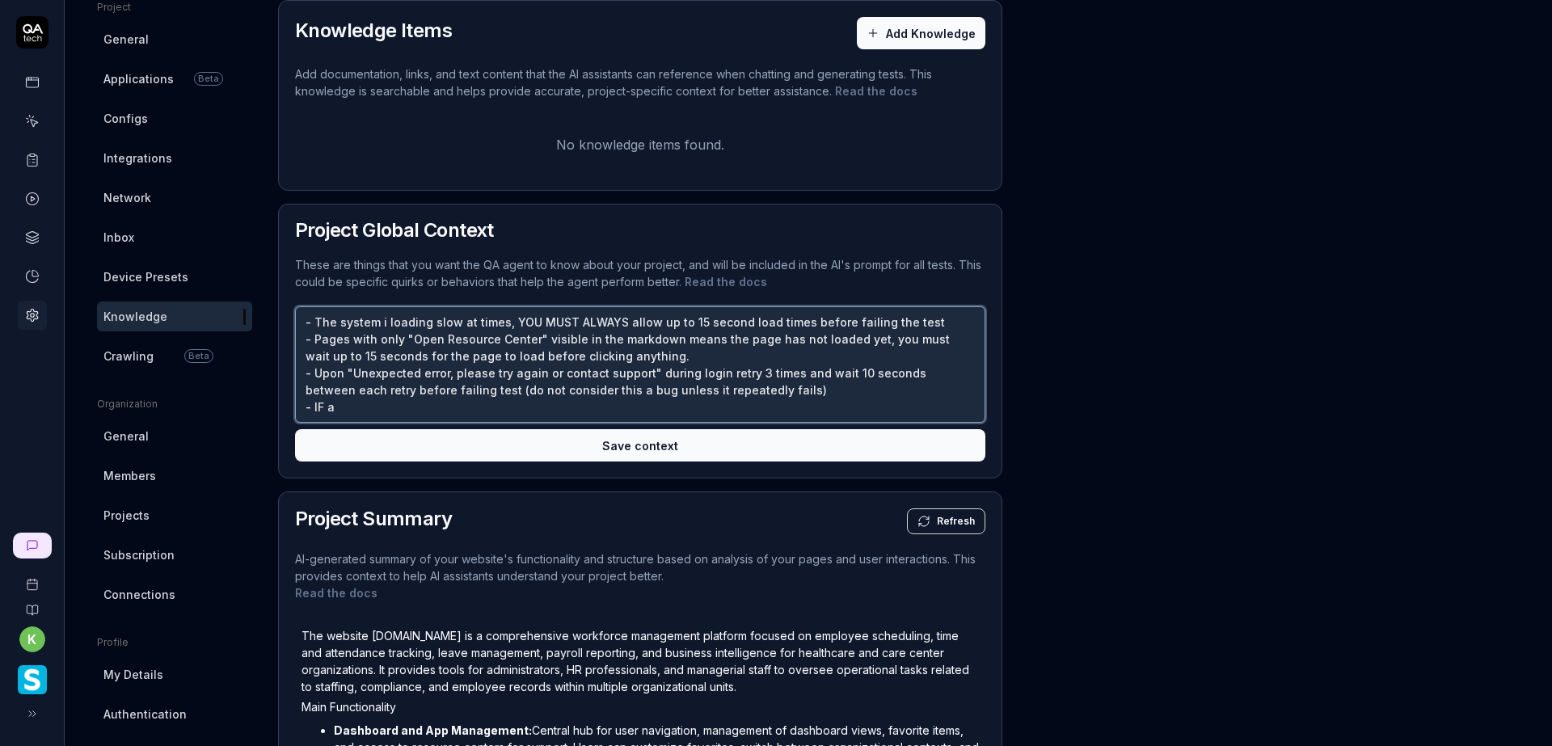
type textarea "*"
type textarea "- The system i loading slow at times, YOU MUST ALWAYS allow up to 15 second loa…"
type textarea "*"
type textarea "- The system i loading slow at times, YOU MUST ALWAYS allow up to 15 second loa…"
type textarea "*"
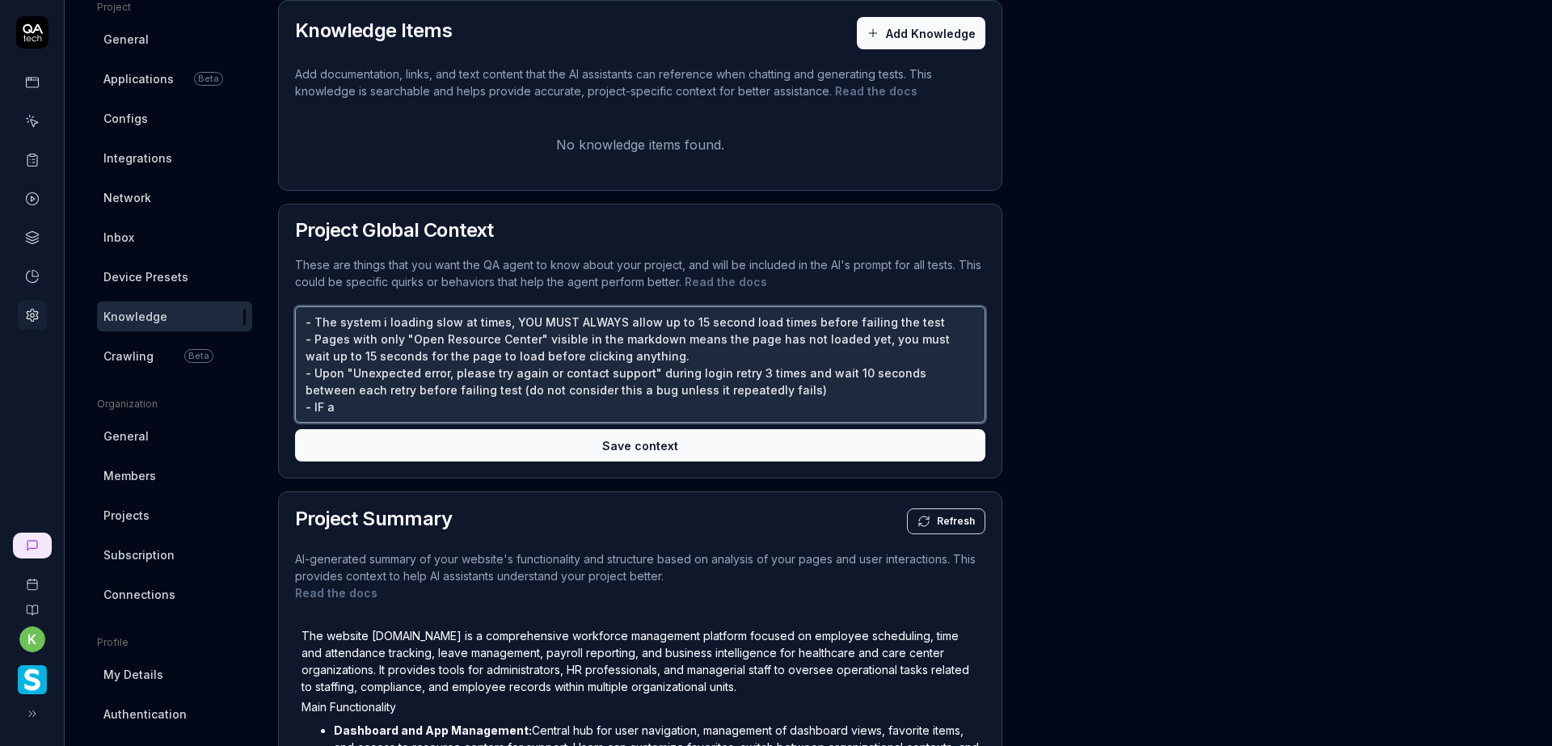
type textarea "- The system i loading slow at times, YOU MUST ALWAYS allow up to 15 second loa…"
type textarea "*"
type textarea "- The system i loading slow at times, YOU MUST ALWAYS allow up to 15 second loa…"
type textarea "*"
type textarea "- The system i loading slow at times, YOU MUST ALWAYS allow up to 15 second loa…"
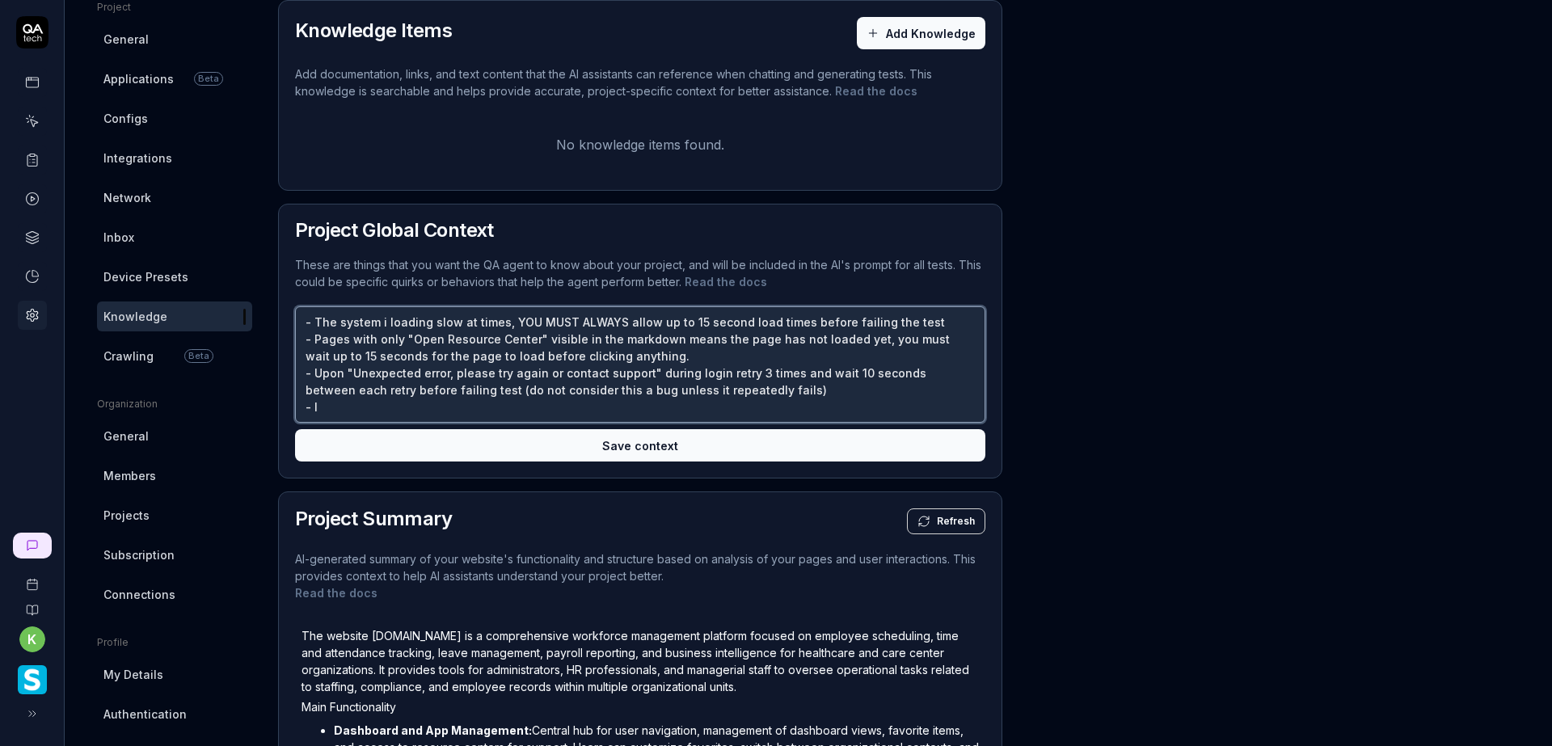
type textarea "*"
type textarea "- The system i loading slow at times, YOU MUST ALWAYS allow up to 15 second loa…"
type textarea "*"
type textarea "- The system i loading slow at times, YOU MUST ALWAYS allow up to 15 second loa…"
type textarea "*"
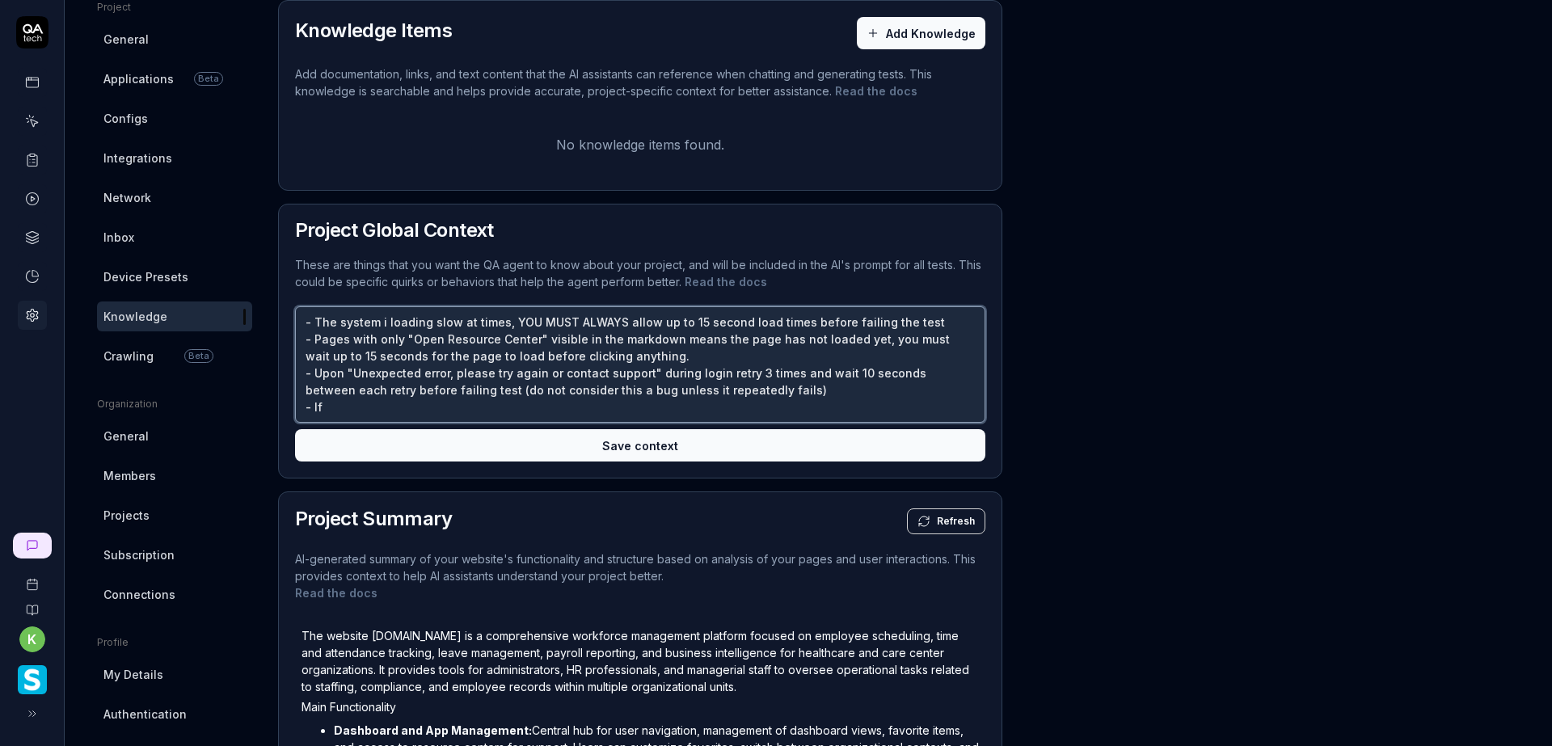
type textarea "- The system i loading slow at times, YOU MUST ALWAYS allow up to 15 second loa…"
type textarea "*"
type textarea "- The system i loading slow at times, YOU MUST ALWAYS allow up to 15 second loa…"
type textarea "*"
type textarea "- The system i loading slow at times, YOU MUST ALWAYS allow up to 15 second loa…"
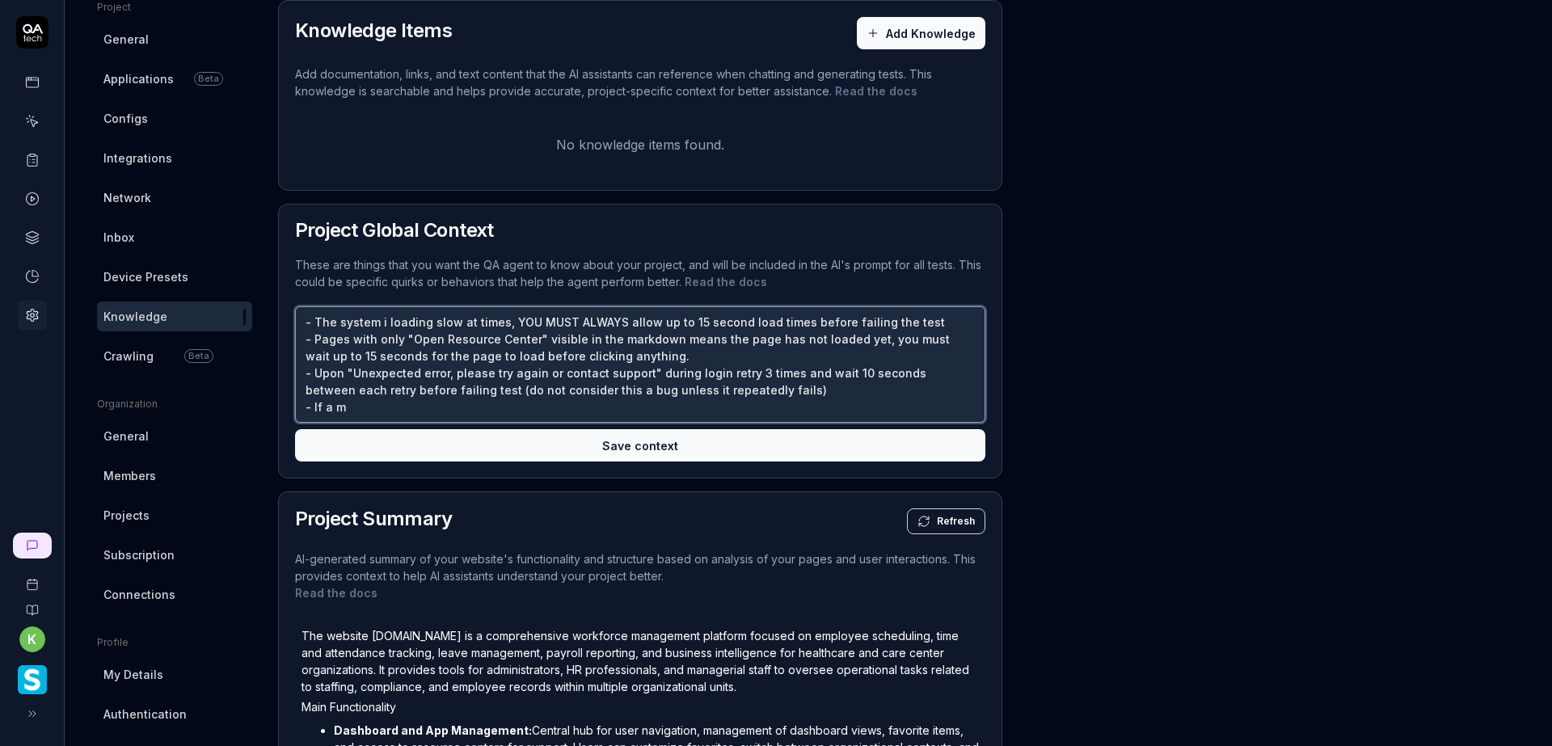
type textarea "*"
type textarea "- The system i loading slow at times, YOU MUST ALWAYS allow up to 15 second loa…"
type textarea "*"
type textarea "- The system i loading slow at times, YOU MUST ALWAYS allow up to 15 second loa…"
type textarea "*"
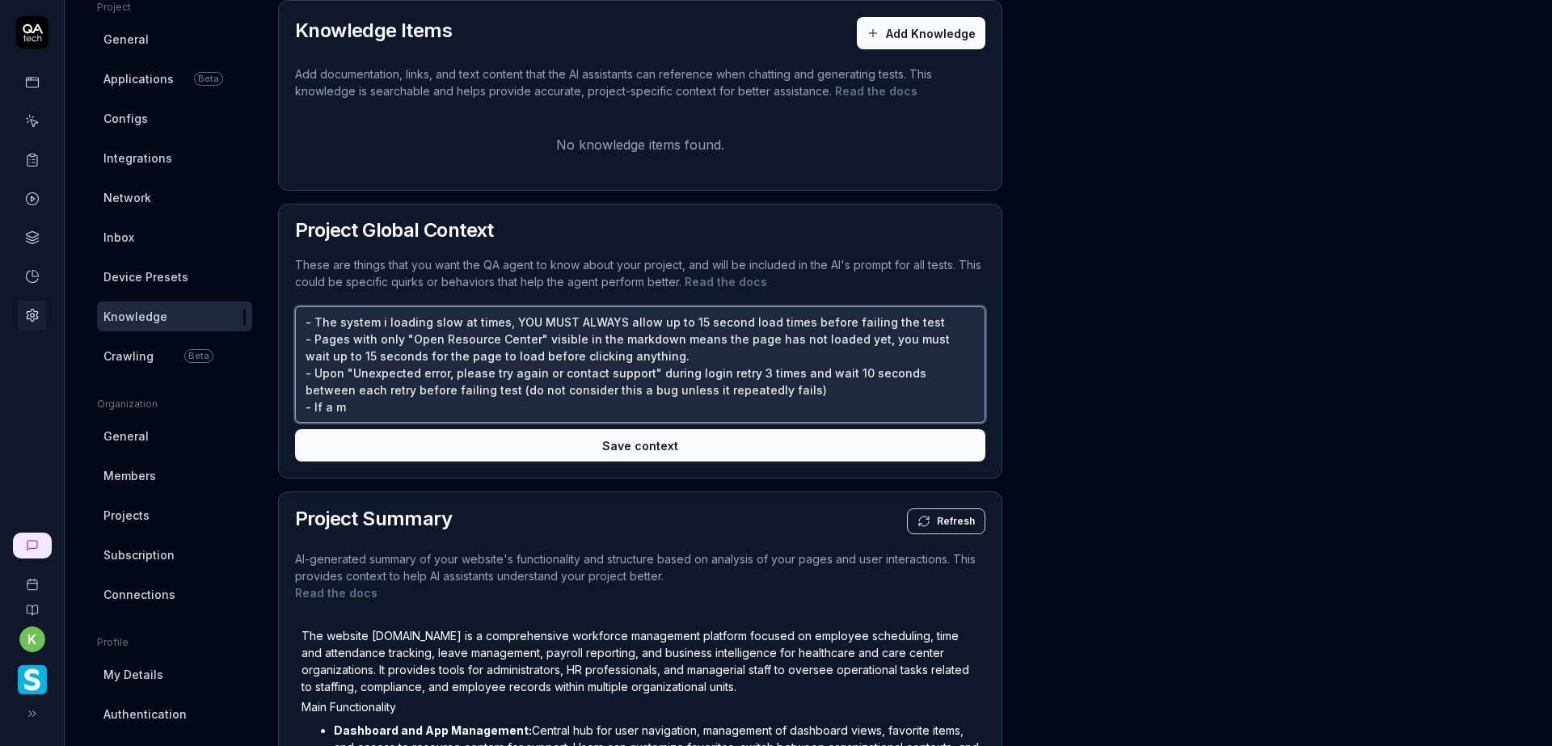
type textarea "- The system i loading slow at times, YOU MUST ALWAYS allow up to 15 second loa…"
type textarea "*"
type textarea "- The system i loading slow at times, YOU MUST ALWAYS allow up to 15 second loa…"
type textarea "*"
type textarea "- The system i loading slow at times, YOU MUST ALWAYS allow up to 15 second loa…"
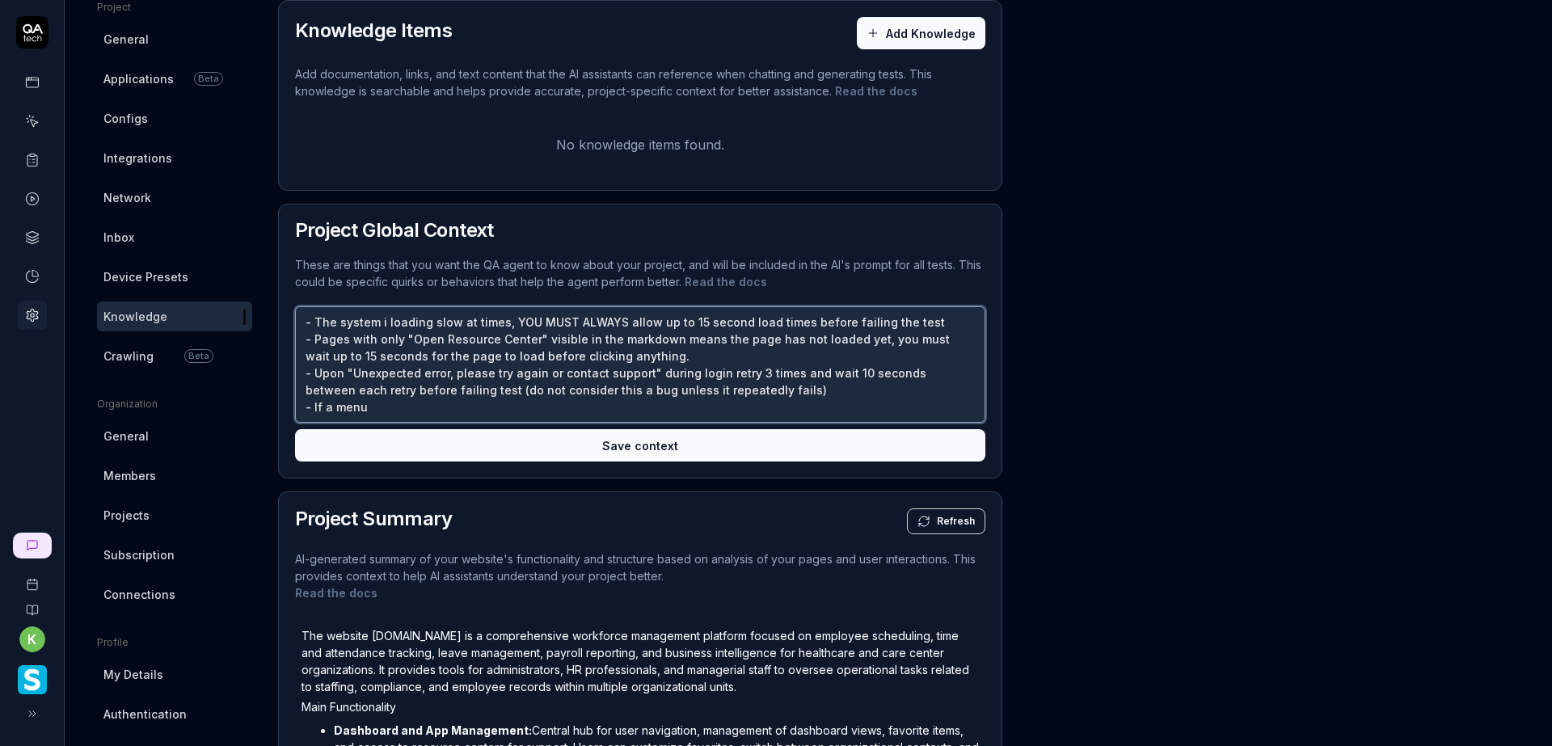
type textarea "*"
type textarea "- The system i loading slow at times, YOU MUST ALWAYS allow up to 15 second loa…"
type textarea "*"
type textarea "- The system i loading slow at times, YOU MUST ALWAYS allow up to 15 second loa…"
type textarea "*"
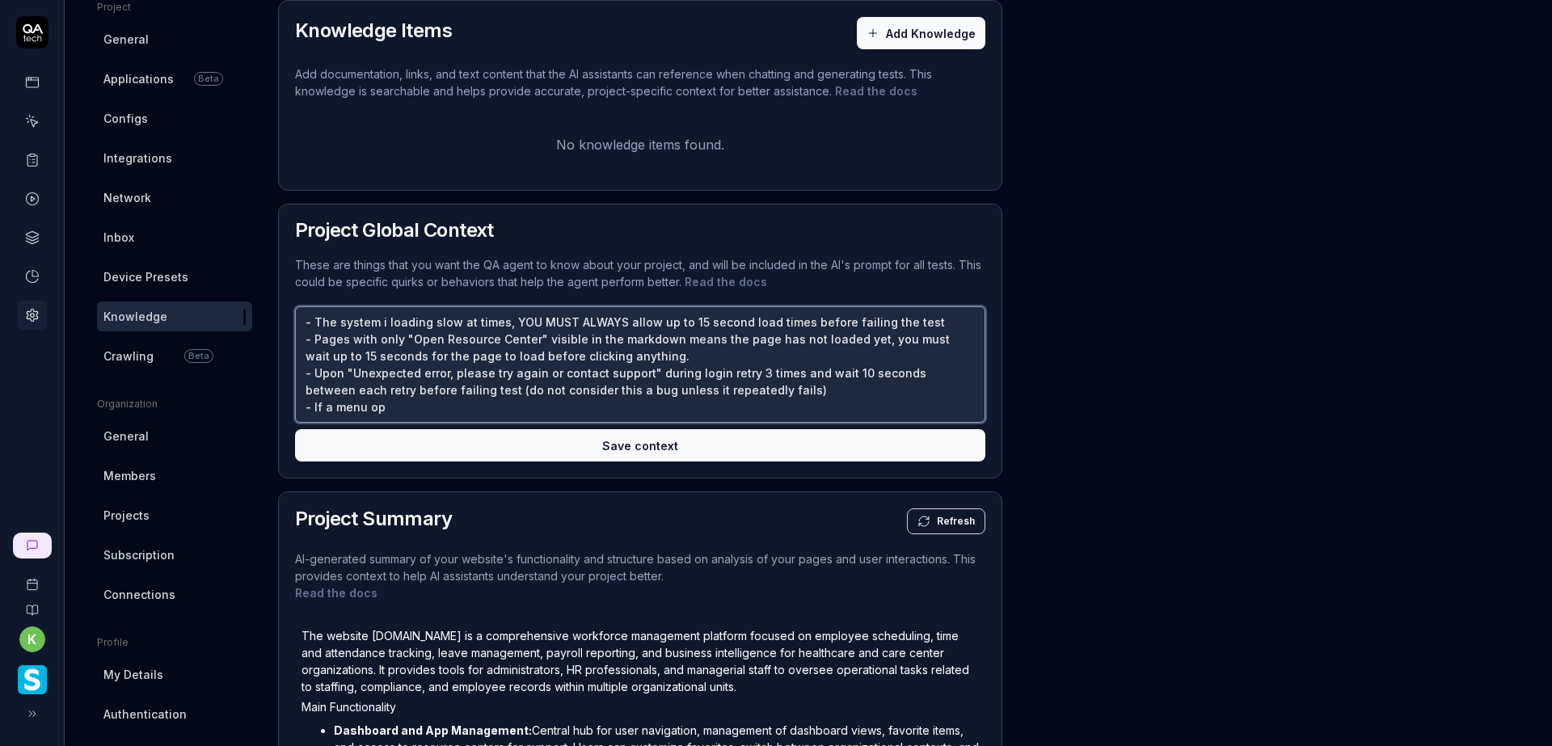
type textarea "- The system i loading slow at times, YOU MUST ALWAYS allow up to 15 second loa…"
type textarea "*"
type textarea "- The system i loading slow at times, YOU MUST ALWAYS allow up to 15 second loa…"
type textarea "*"
type textarea "- The system i loading slow at times, YOU MUST ALWAYS allow up to 15 second loa…"
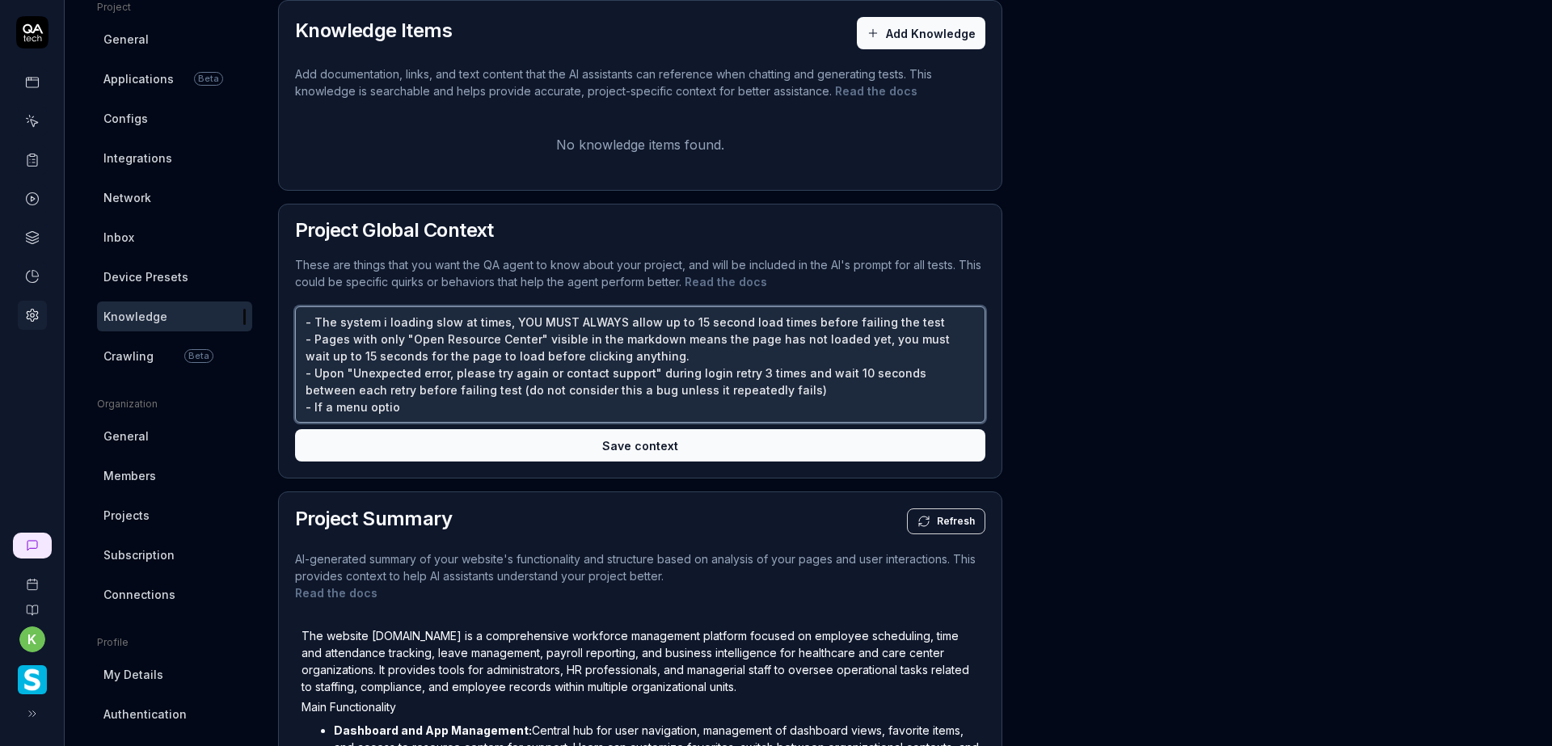
type textarea "*"
type textarea "- The system i loading slow at times, YOU MUST ALWAYS allow up to 15 second loa…"
type textarea "*"
type textarea "- The system i loading slow at times, YOU MUST ALWAYS allow up to 15 second loa…"
type textarea "*"
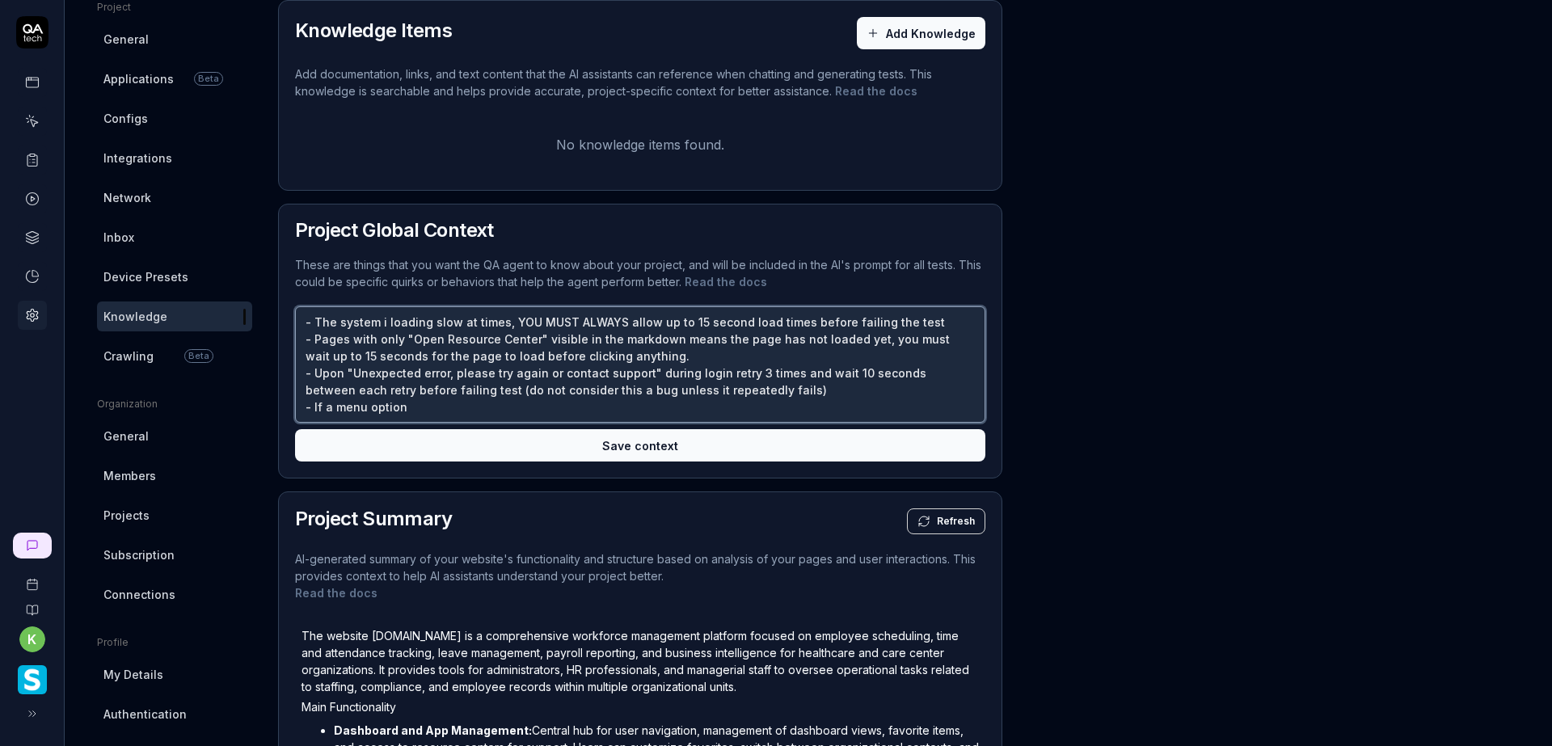
type textarea "- The system i loading slow at times, YOU MUST ALWAYS allow up to 15 second loa…"
type textarea "*"
type textarea "- The system i loading slow at times, YOU MUST ALWAYS allow up to 15 second loa…"
type textarea "*"
type textarea "- The system i loading slow at times, YOU MUST ALWAYS allow up to 15 second loa…"
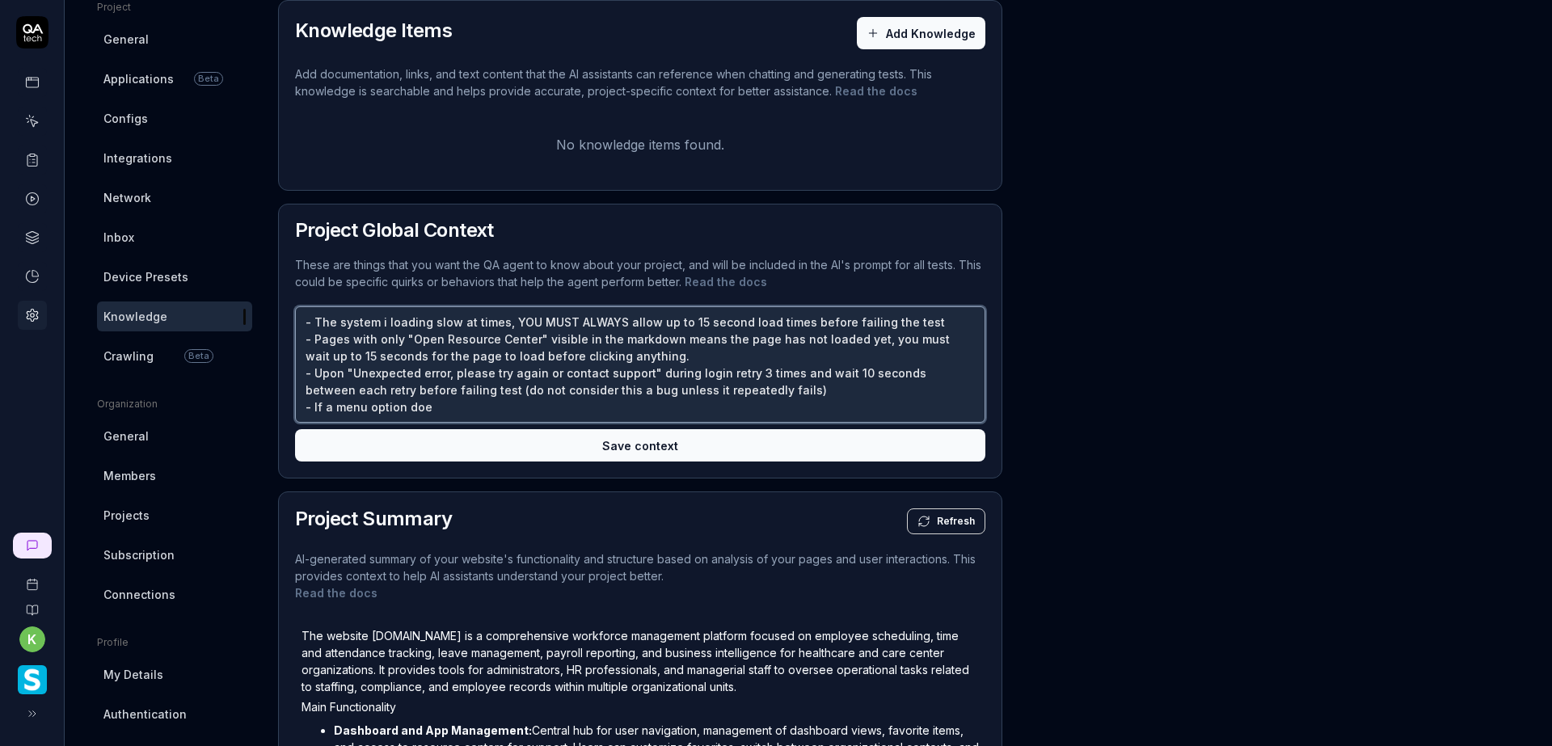
type textarea "*"
type textarea "- The system i loading slow at times, YOU MUST ALWAYS allow up to 15 second loa…"
type textarea "*"
type textarea "- The system i loading slow at times, YOU MUST ALWAYS allow up to 15 second loa…"
type textarea "*"
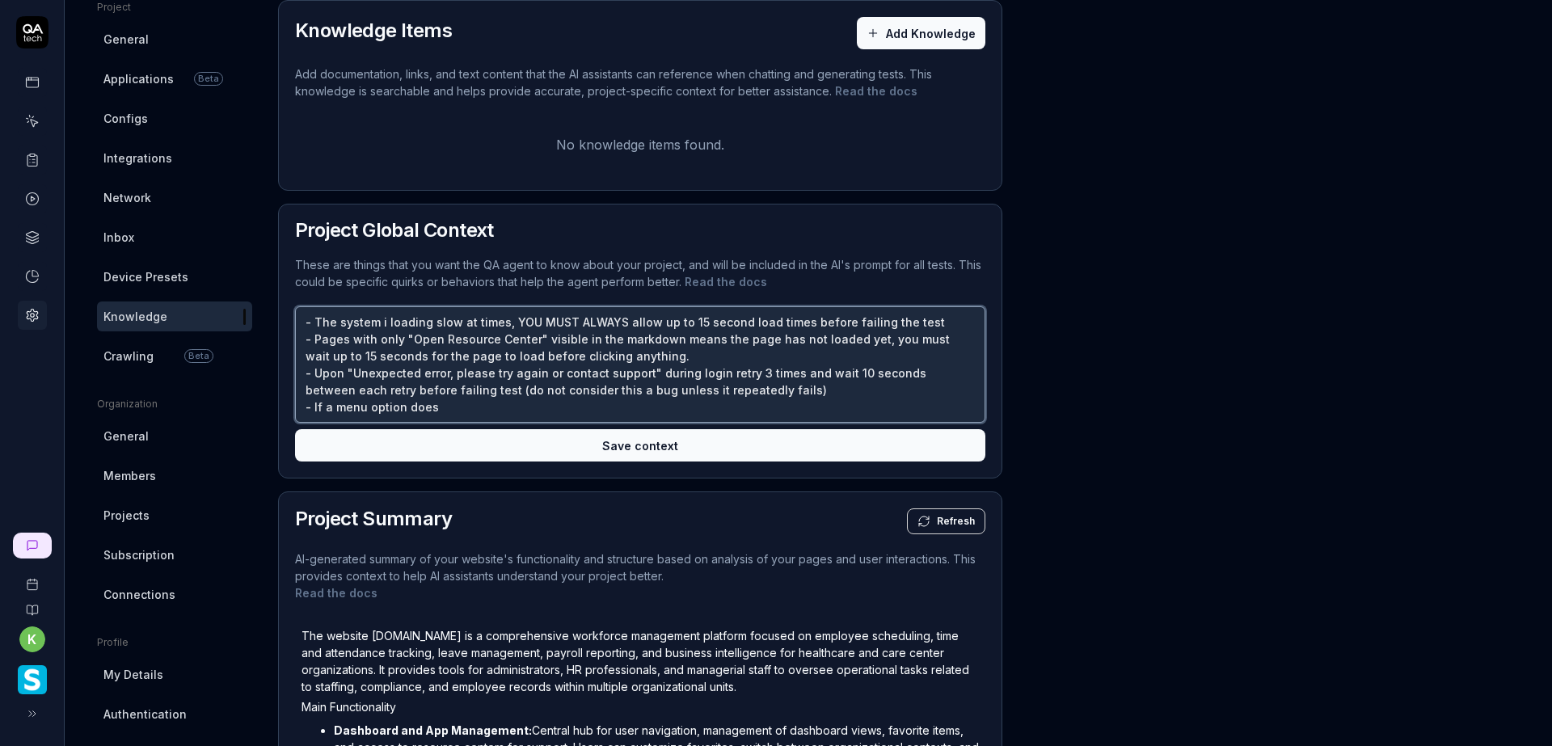
type textarea "- The system i loading slow at times, YOU MUST ALWAYS allow up to 15 second loa…"
type textarea "*"
type textarea "- The system i loading slow at times, YOU MUST ALWAYS allow up to 15 second loa…"
type textarea "*"
type textarea "- The system i loading slow at times, YOU MUST ALWAYS allow up to 15 second loa…"
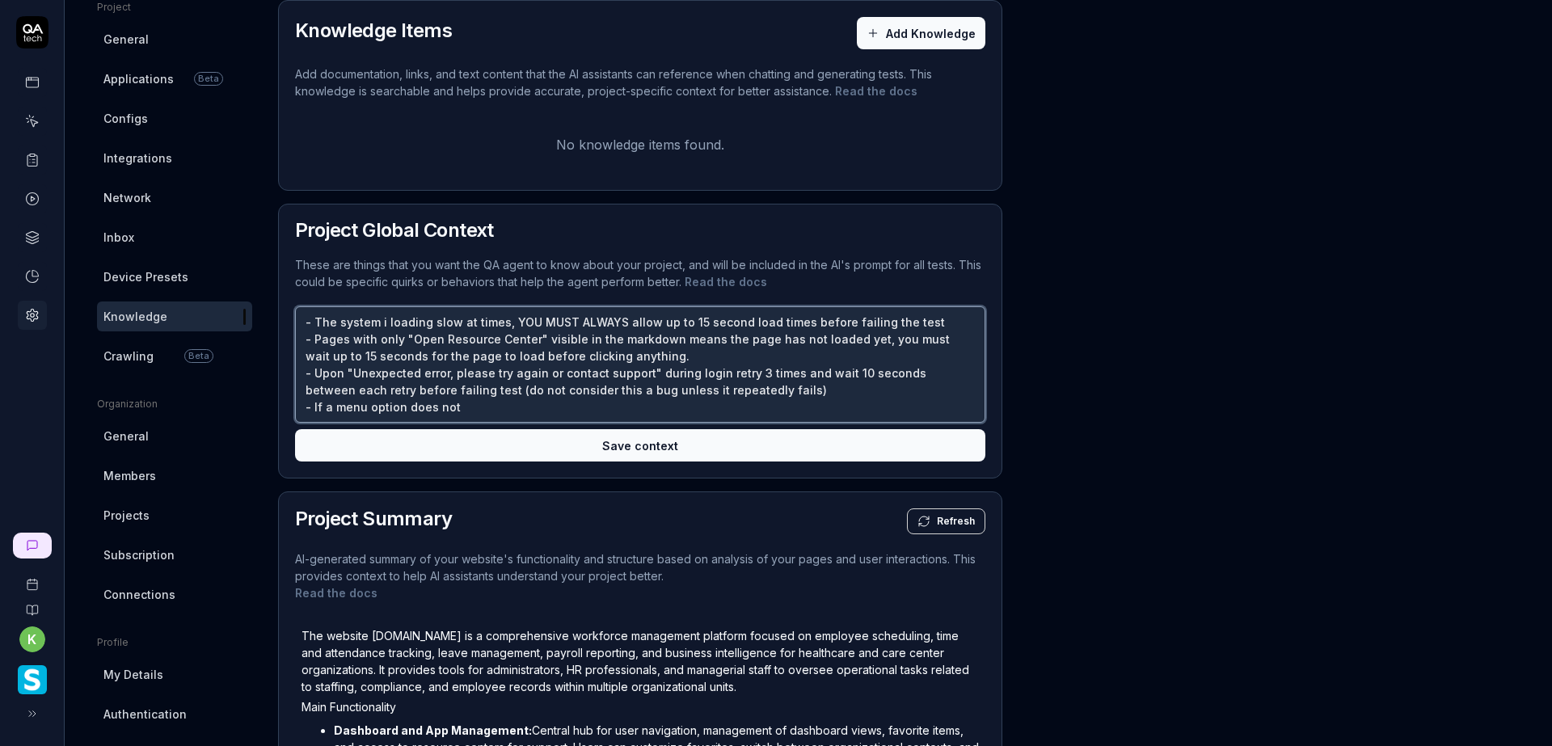
type textarea "*"
type textarea "- The system i loading slow at times, YOU MUST ALWAYS allow up to 15 second loa…"
type textarea "*"
type textarea "- The system i loading slow at times, YOU MUST ALWAYS allow up to 15 second loa…"
type textarea "*"
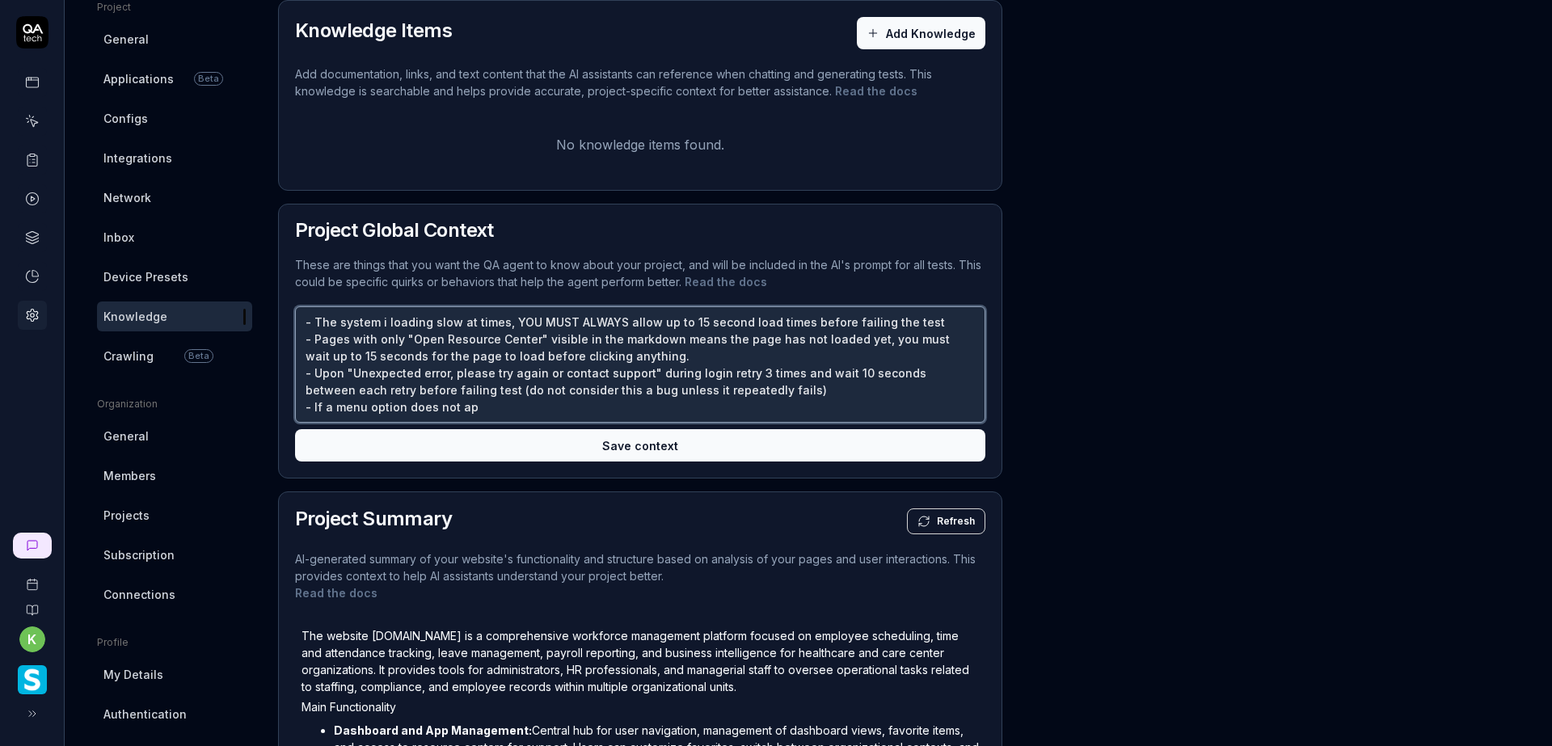
type textarea "- The system i loading slow at times, YOU MUST ALWAYS allow up to 15 second loa…"
type textarea "*"
type textarea "- The system i loading slow at times, YOU MUST ALWAYS allow up to 15 second loa…"
type textarea "*"
type textarea "- The system i loading slow at times, YOU MUST ALWAYS allow up to 15 second loa…"
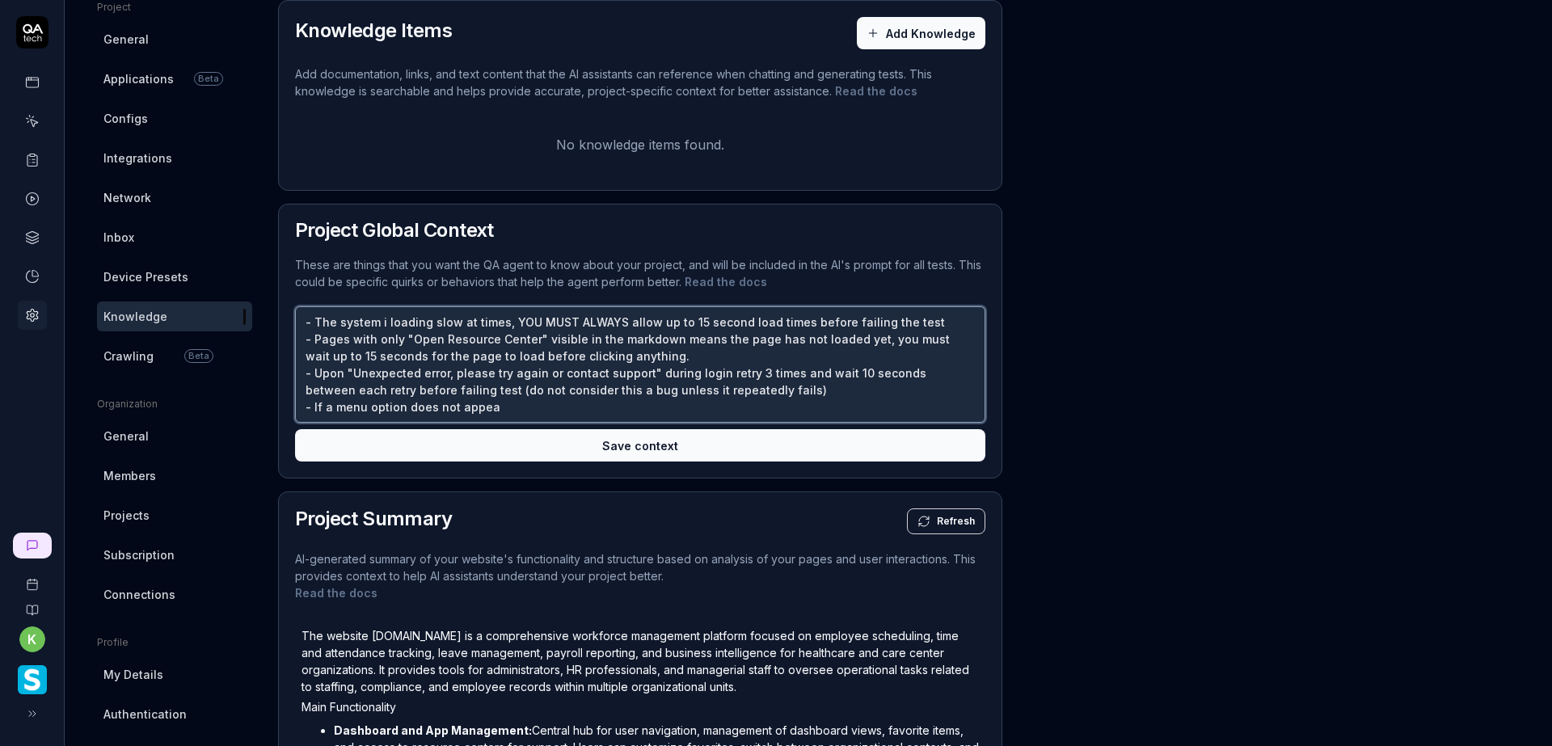
type textarea "*"
type textarea "- The system i loading slow at times, YOU MUST ALWAYS allow up to 15 second loa…"
type textarea "*"
type textarea "- The system i loading slow at times, YOU MUST ALWAYS allow up to 15 second loa…"
type textarea "*"
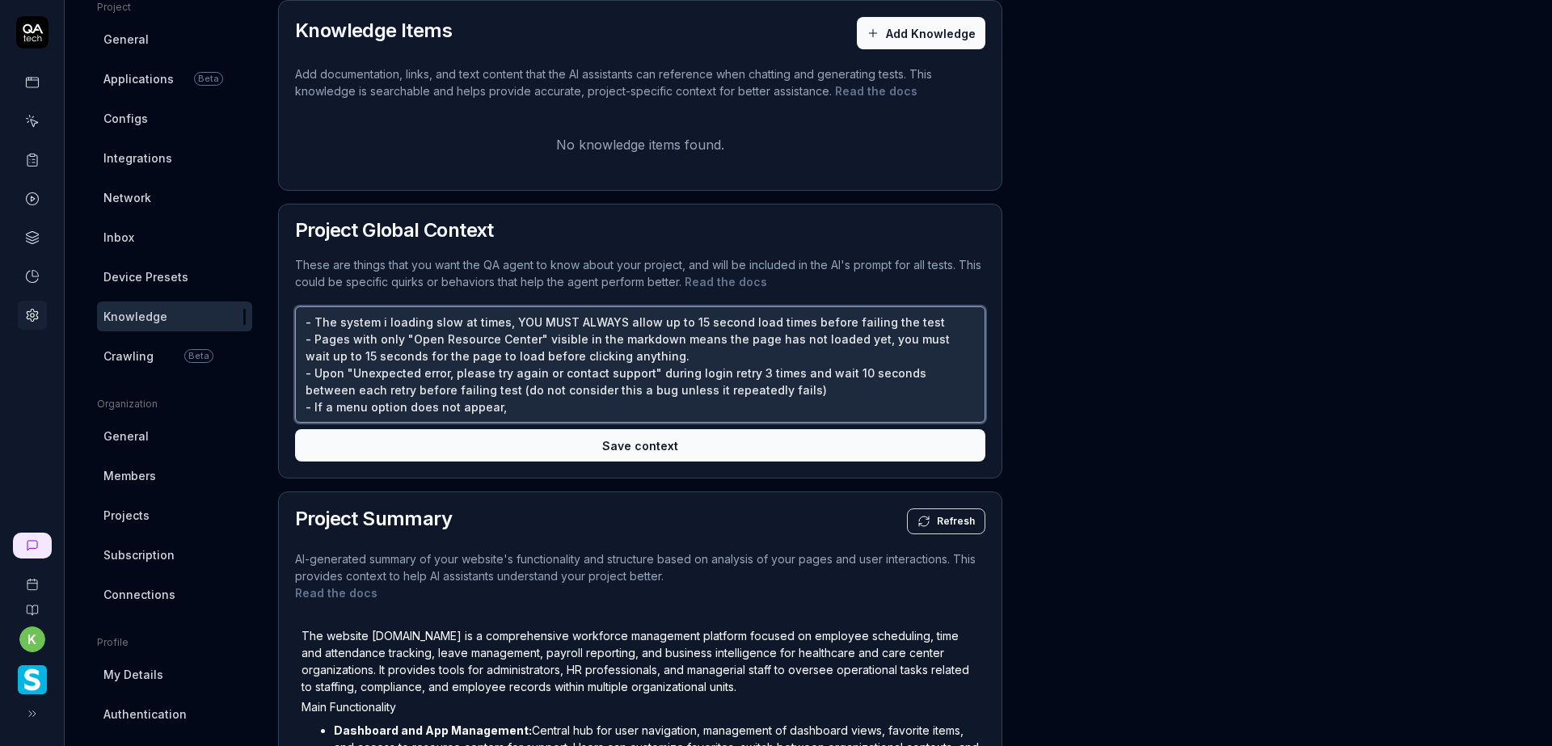
type textarea "- The system i loading slow at times, YOU MUST ALWAYS allow up to 15 second loa…"
type textarea "*"
type textarea "- The system i loading slow at times, YOU MUST ALWAYS allow up to 15 second loa…"
type textarea "*"
type textarea "- The system i loading slow at times, YOU MUST ALWAYS allow up to 15 second loa…"
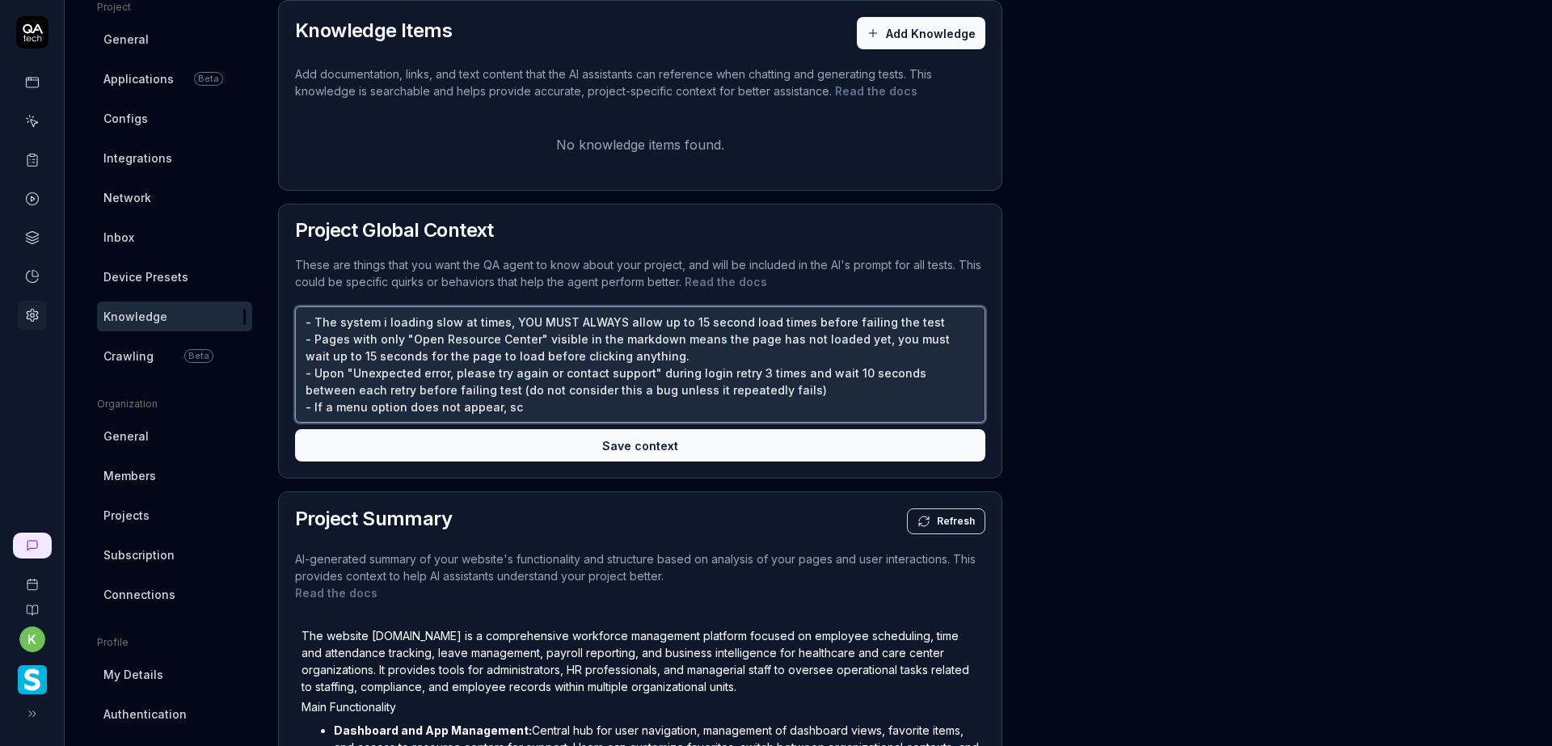
type textarea "*"
type textarea "- The system i loading slow at times, YOU MUST ALWAYS allow up to 15 second loa…"
type textarea "*"
type textarea "- The system i loading slow at times, YOU MUST ALWAYS allow up to 15 second loa…"
type textarea "*"
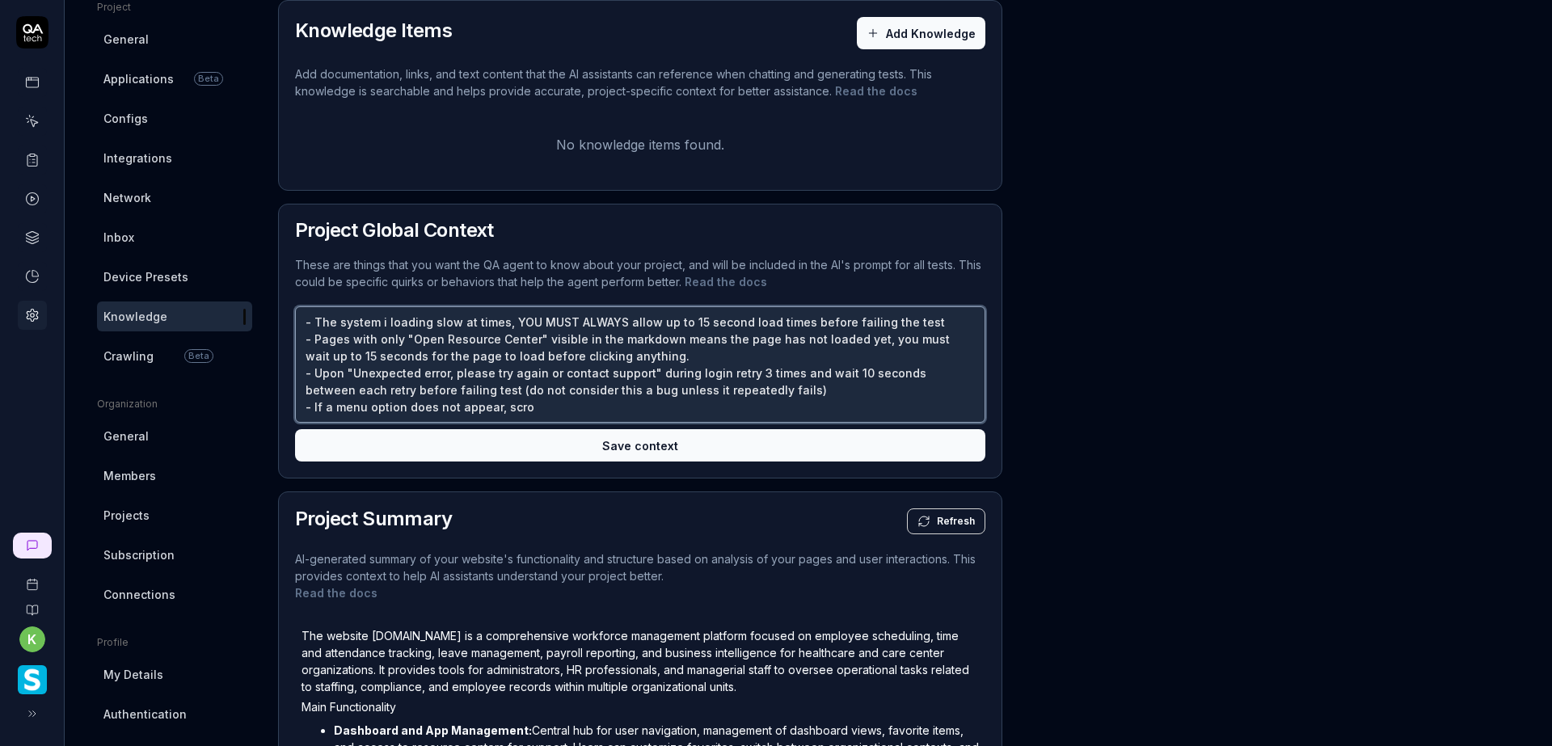
type textarea "- The system i loading slow at times, YOU MUST ALWAYS allow up to 15 second loa…"
type textarea "*"
type textarea "- The system i loading slow at times, YOU MUST ALWAYS allow up to 15 second loa…"
type textarea "*"
type textarea "- The system i loading slow at times, YOU MUST ALWAYS allow up to 15 second loa…"
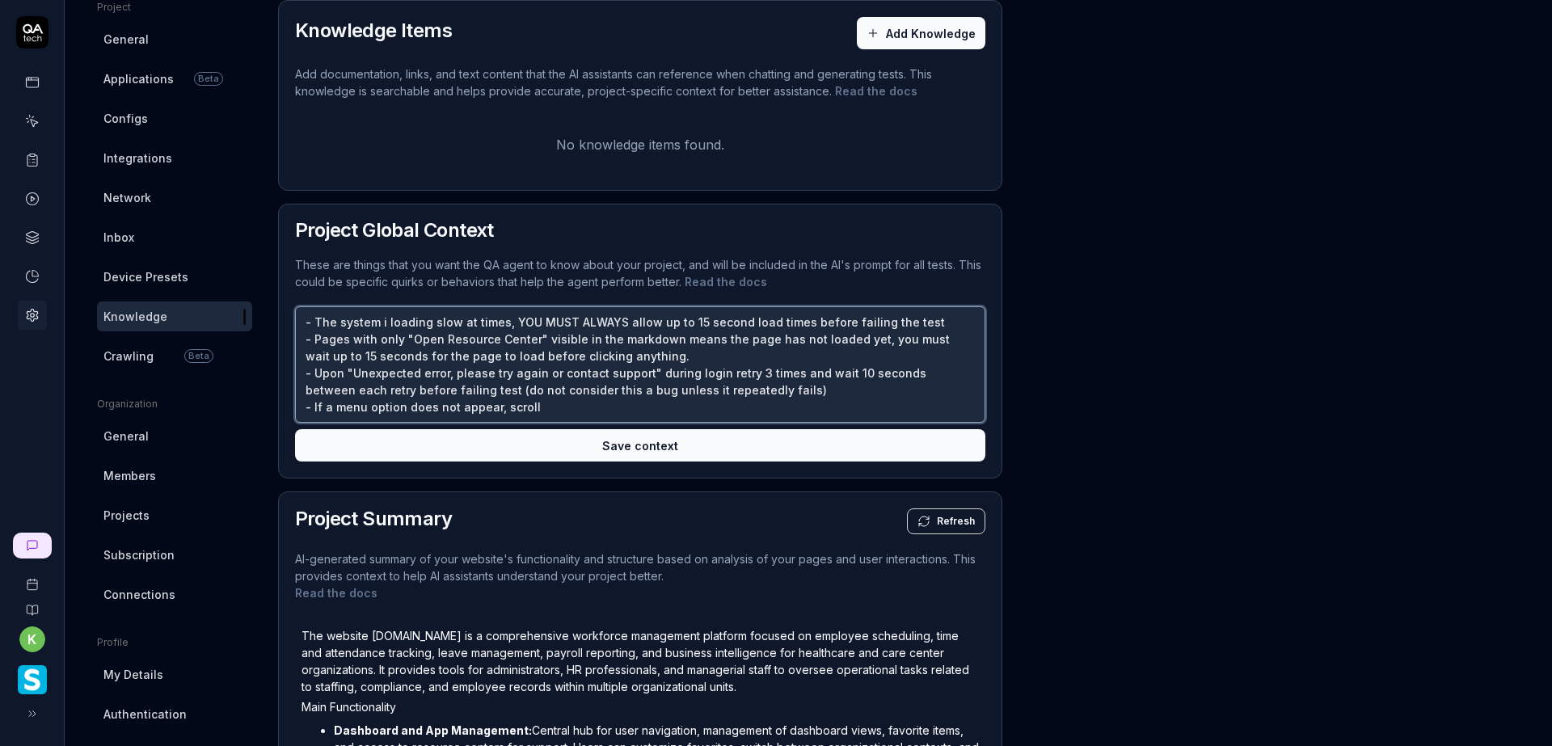
type textarea "*"
type textarea "- The system i loading slow at times, YOU MUST ALWAYS allow up to 15 second loa…"
type textarea "*"
type textarea "- The system i loading slow at times, YOU MUST ALWAYS allow up to 15 second loa…"
type textarea "*"
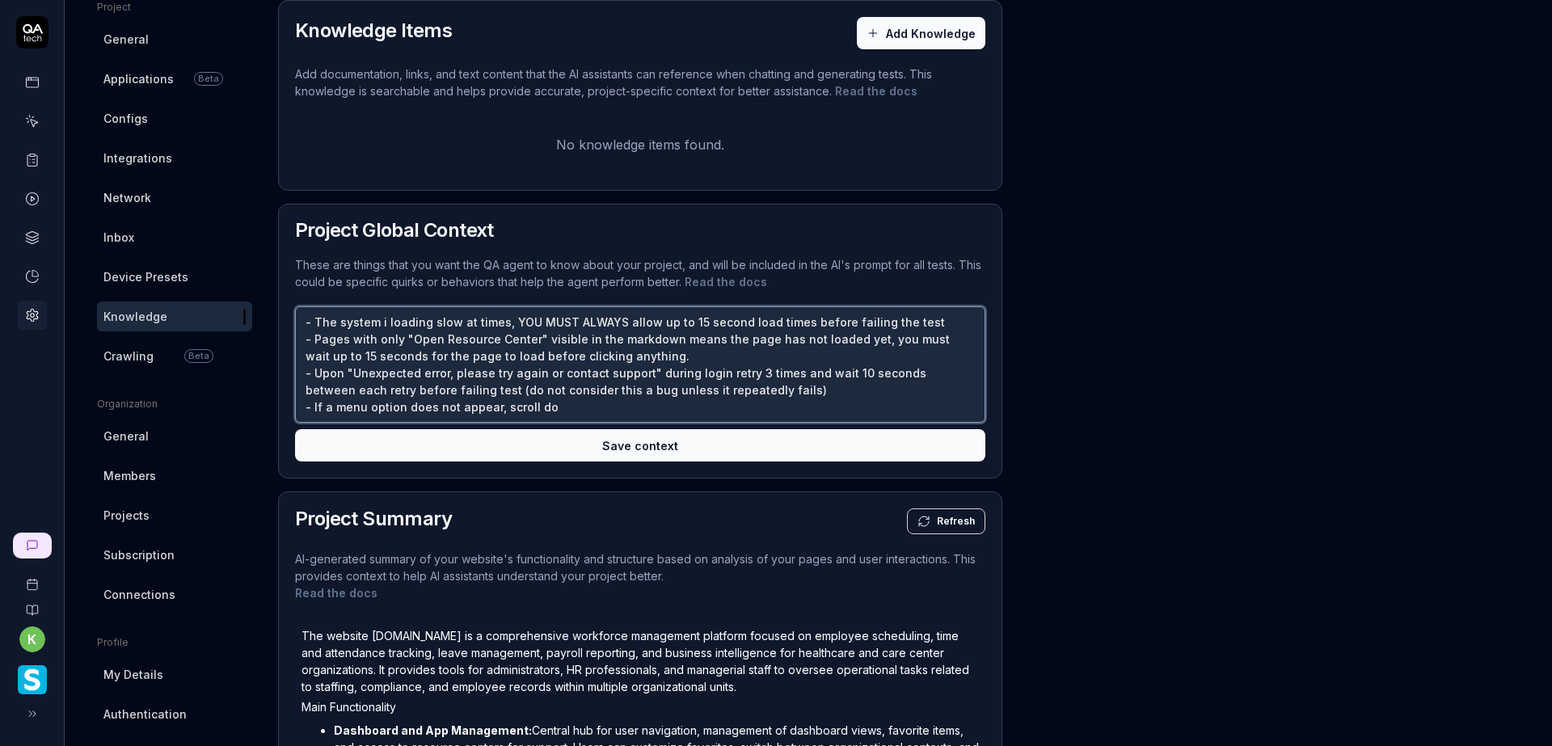
type textarea "- The system i loading slow at times, YOU MUST ALWAYS allow up to 15 second loa…"
type textarea "*"
type textarea "- The system i loading slow at times, YOU MUST ALWAYS allow up to 15 second loa…"
type textarea "*"
type textarea "- The system i loading slow at times, YOU MUST ALWAYS allow up to 15 second loa…"
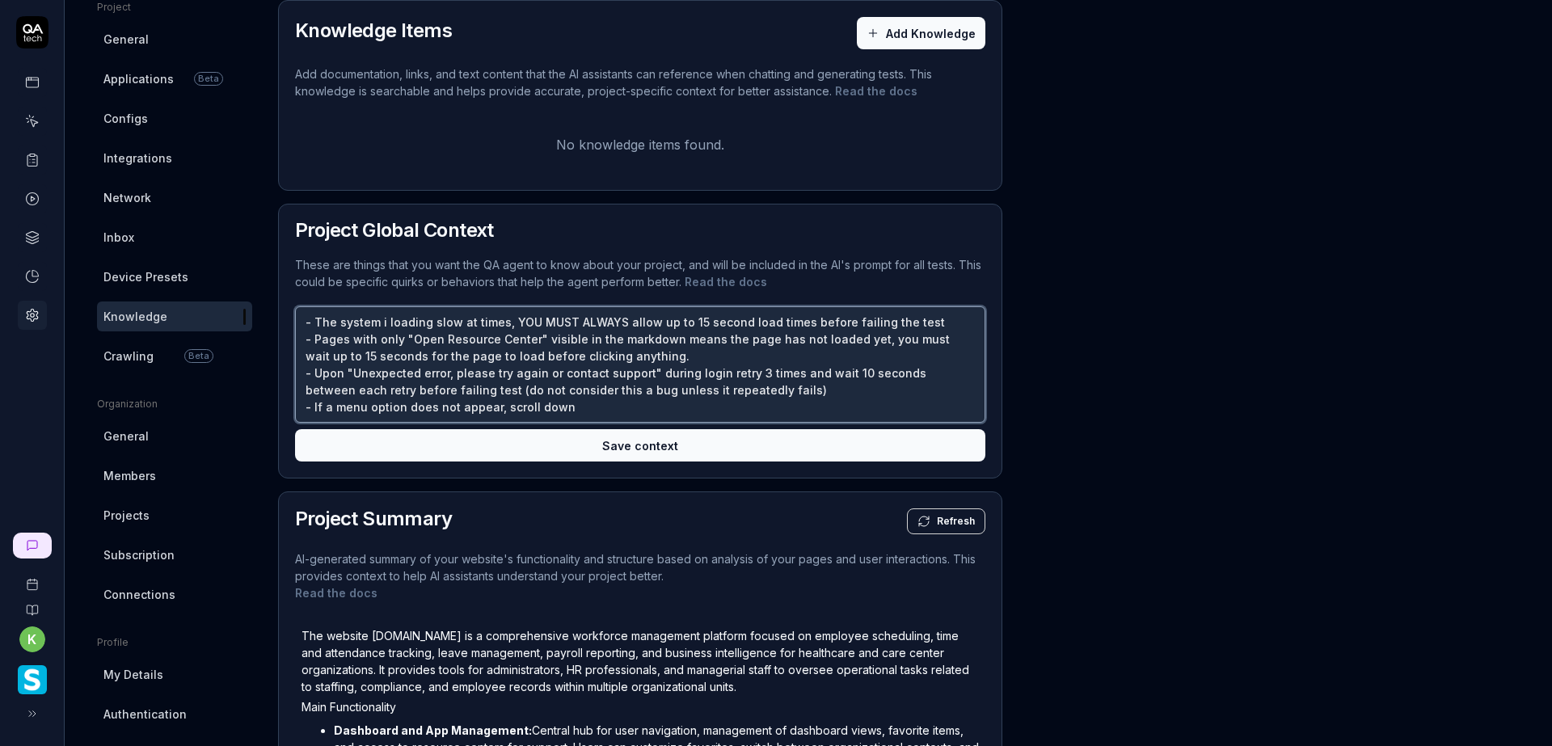
type textarea "*"
type textarea "- The system i loading slow at times, YOU MUST ALWAYS allow up to 15 second loa…"
type textarea "*"
type textarea "- The system i loading slow at times, YOU MUST ALWAYS allow up to 15 second loa…"
type textarea "*"
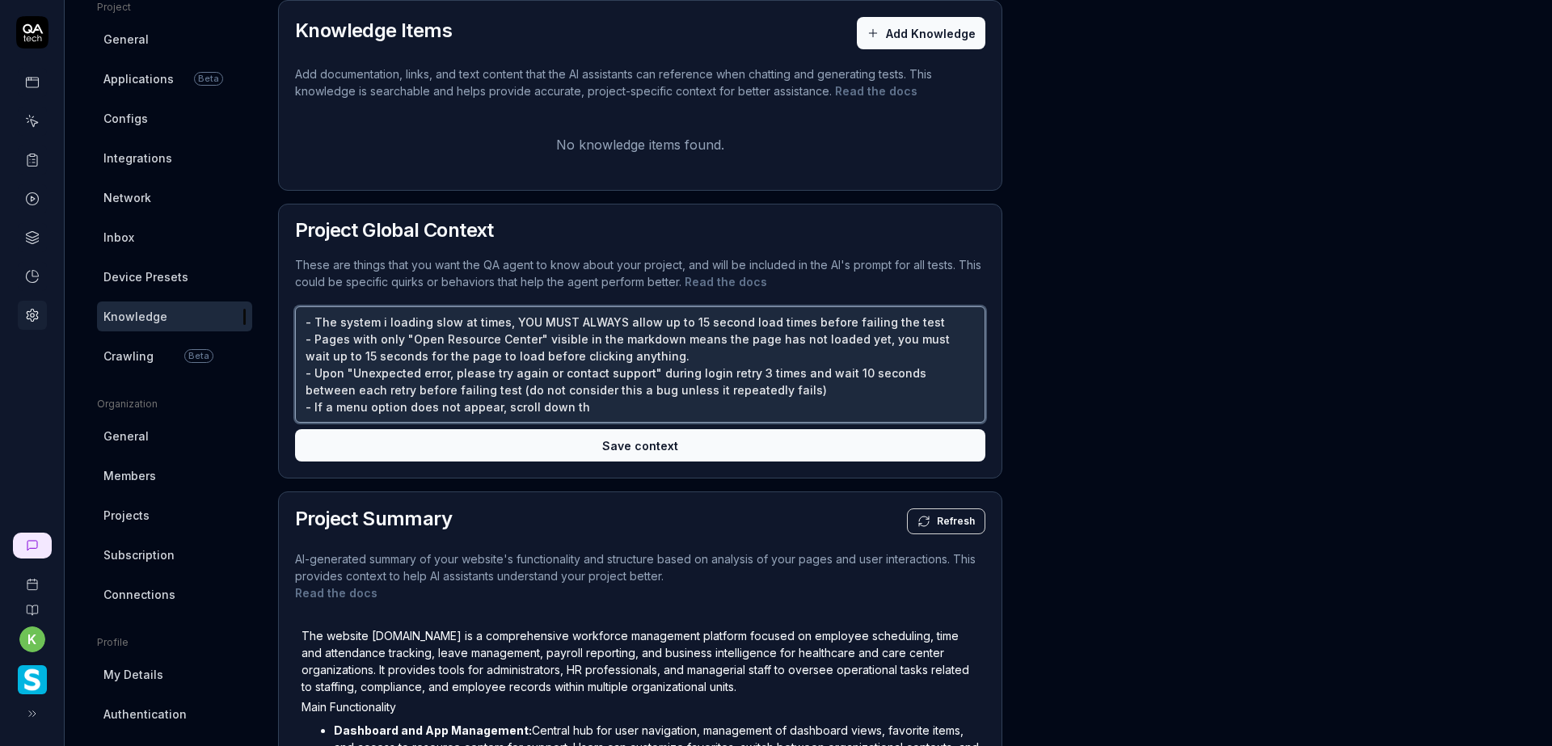
type textarea "- The system i loading slow at times, YOU MUST ALWAYS allow up to 15 second loa…"
type textarea "*"
type textarea "- The system i loading slow at times, YOU MUST ALWAYS allow up to 15 second loa…"
type textarea "*"
type textarea "- The system i loading slow at times, YOU MUST ALWAYS allow up to 15 second loa…"
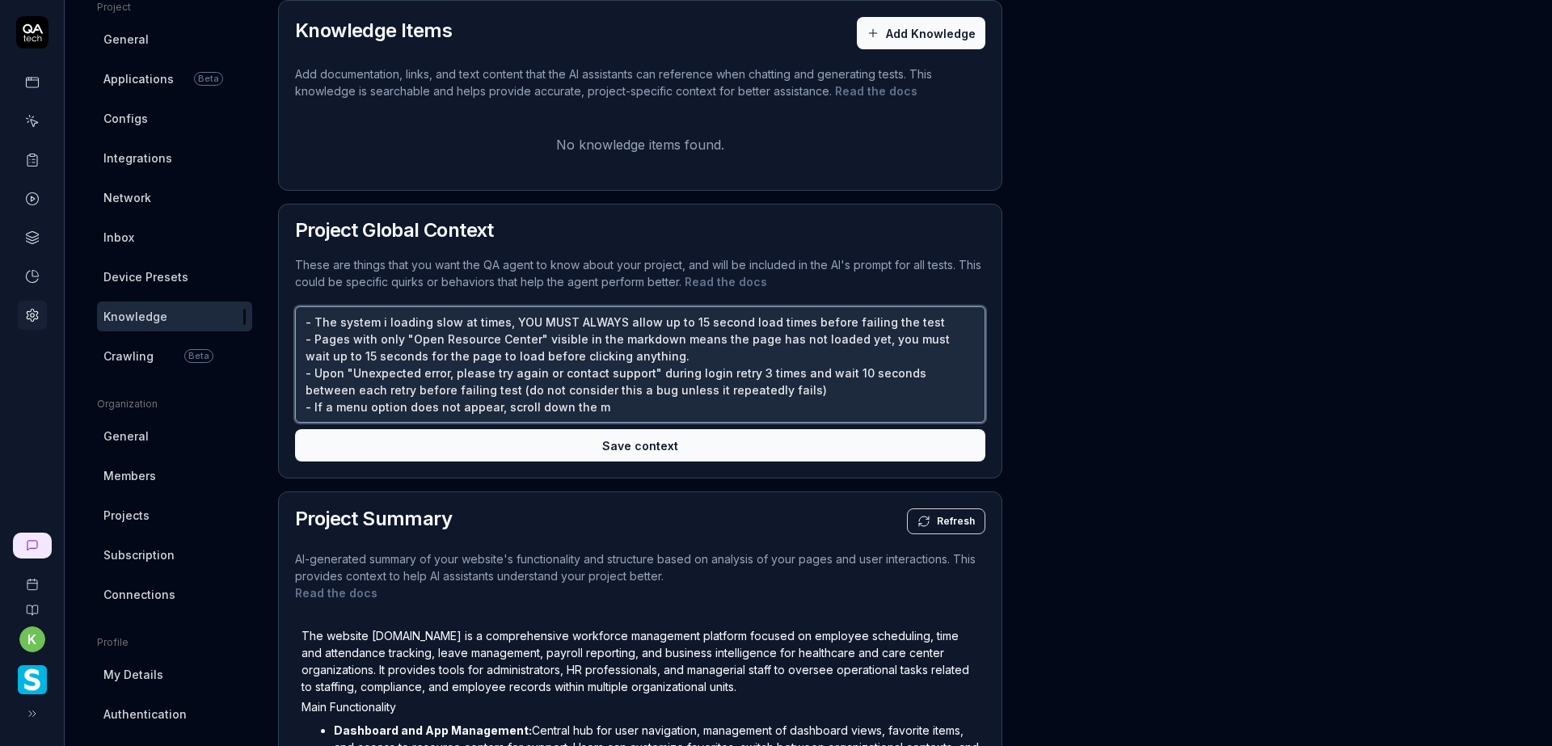
type textarea "*"
type textarea "- The system i loading slow at times, YOU MUST ALWAYS allow up to 15 second loa…"
type textarea "*"
type textarea "- The system i loading slow at times, YOU MUST ALWAYS allow up to 15 second loa…"
type textarea "*"
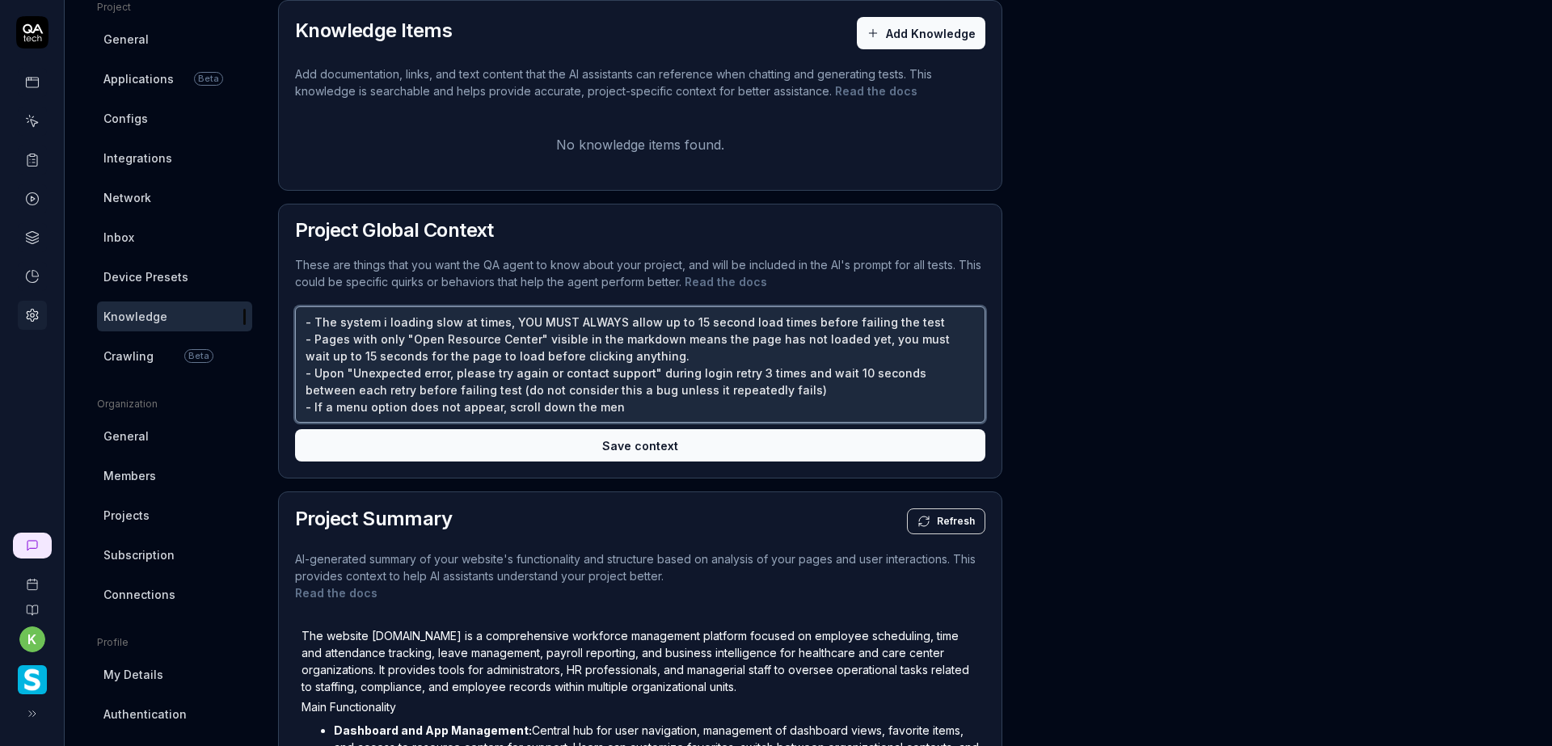
type textarea "- The system i loading slow at times, YOU MUST ALWAYS allow up to 15 second loa…"
type textarea "*"
type textarea "- The system i loading slow at times, YOU MUST ALWAYS allow up to 15 second loa…"
type textarea "*"
type textarea "- The system i loading slow at times, YOU MUST ALWAYS allow up to 15 second loa…"
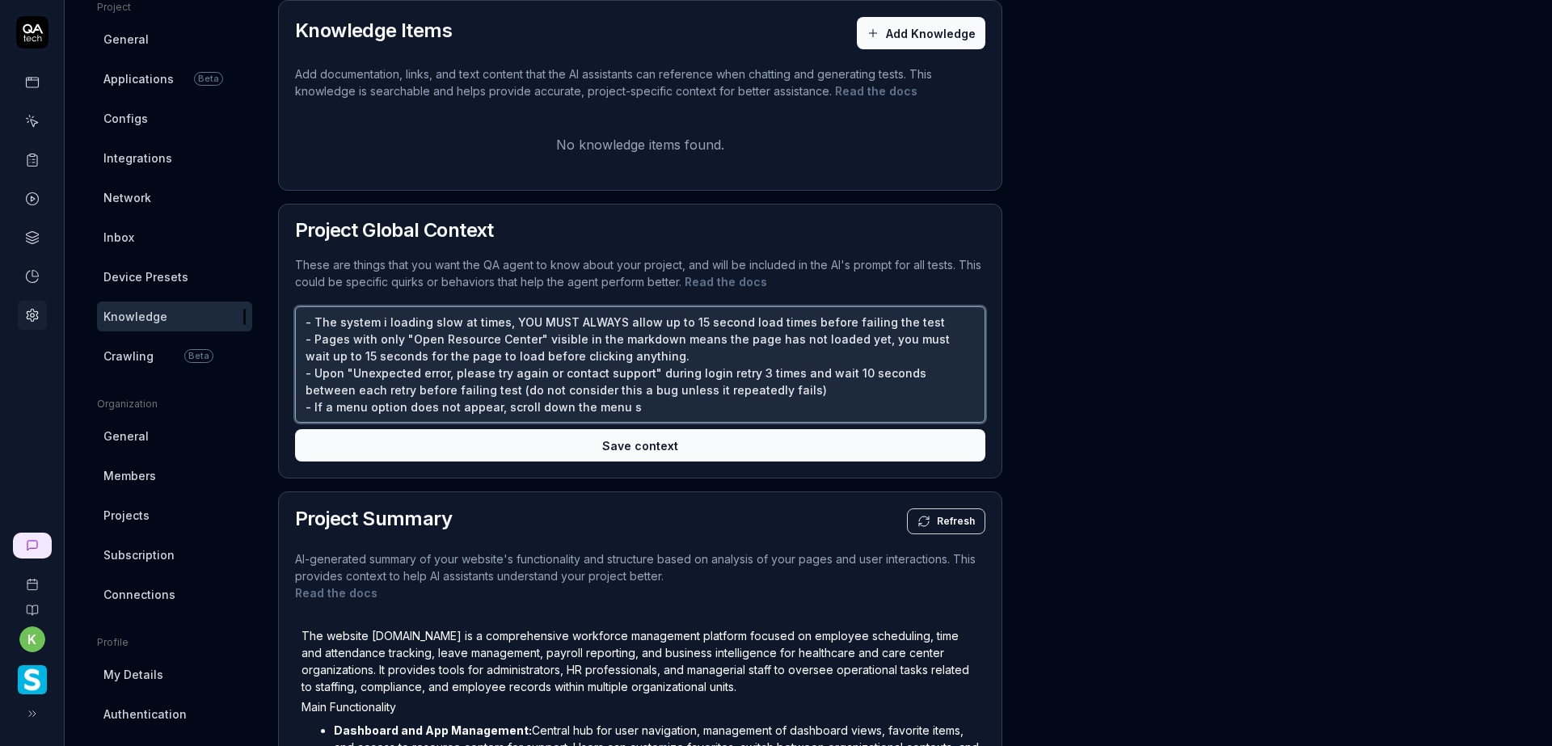
type textarea "*"
type textarea "- The system i loading slow at times, YOU MUST ALWAYS allow up to 15 second loa…"
type textarea "*"
type textarea "- The system i loading slow at times, YOU MUST ALWAYS allow up to 15 second loa…"
type textarea "*"
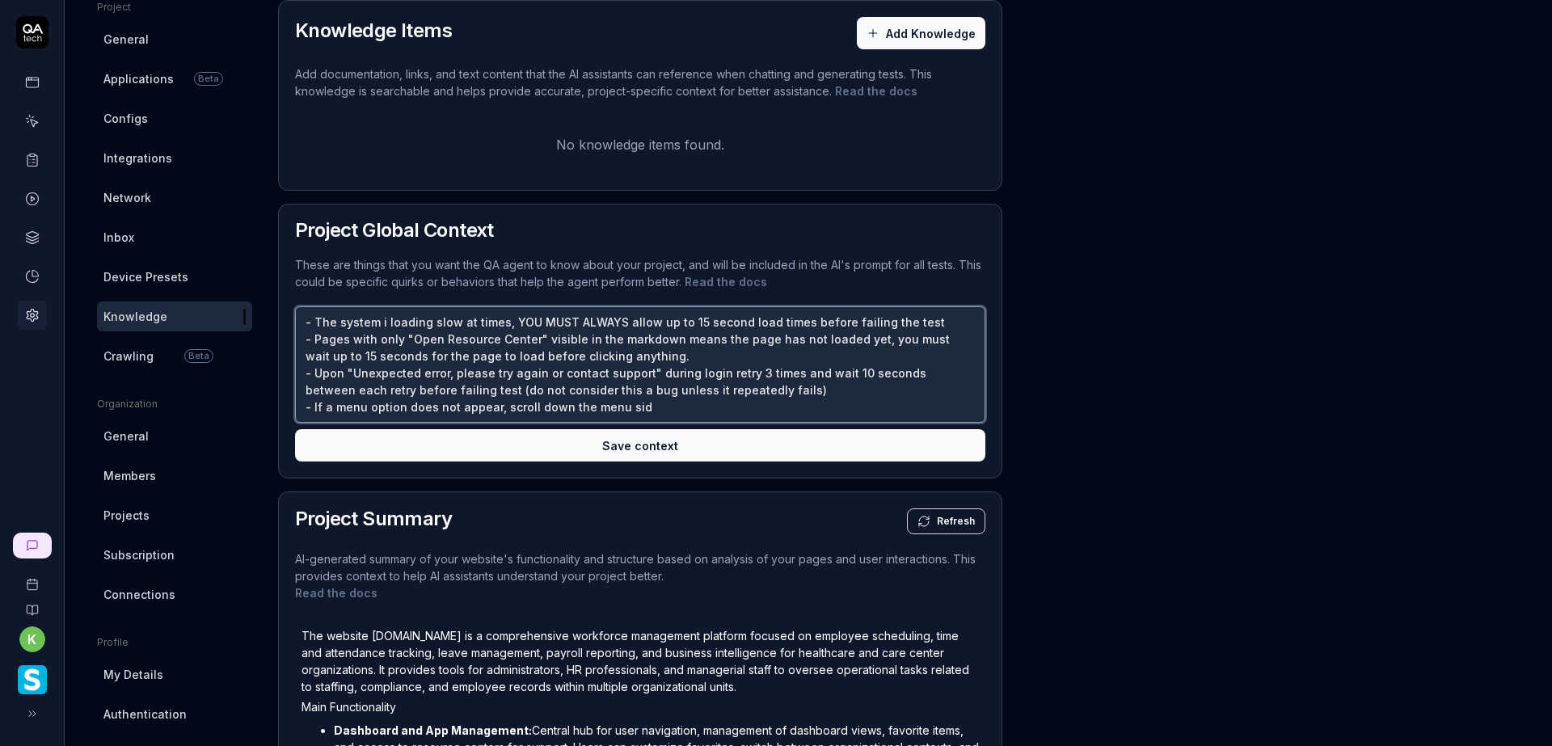
type textarea "- The system i loading slow at times, YOU MUST ALWAYS allow up to 15 second loa…"
type textarea "*"
type textarea "- The system i loading slow at times, YOU MUST ALWAYS allow up to 15 second loa…"
type textarea "*"
type textarea "- The system i loading slow at times, YOU MUST ALWAYS allow up to 15 second loa…"
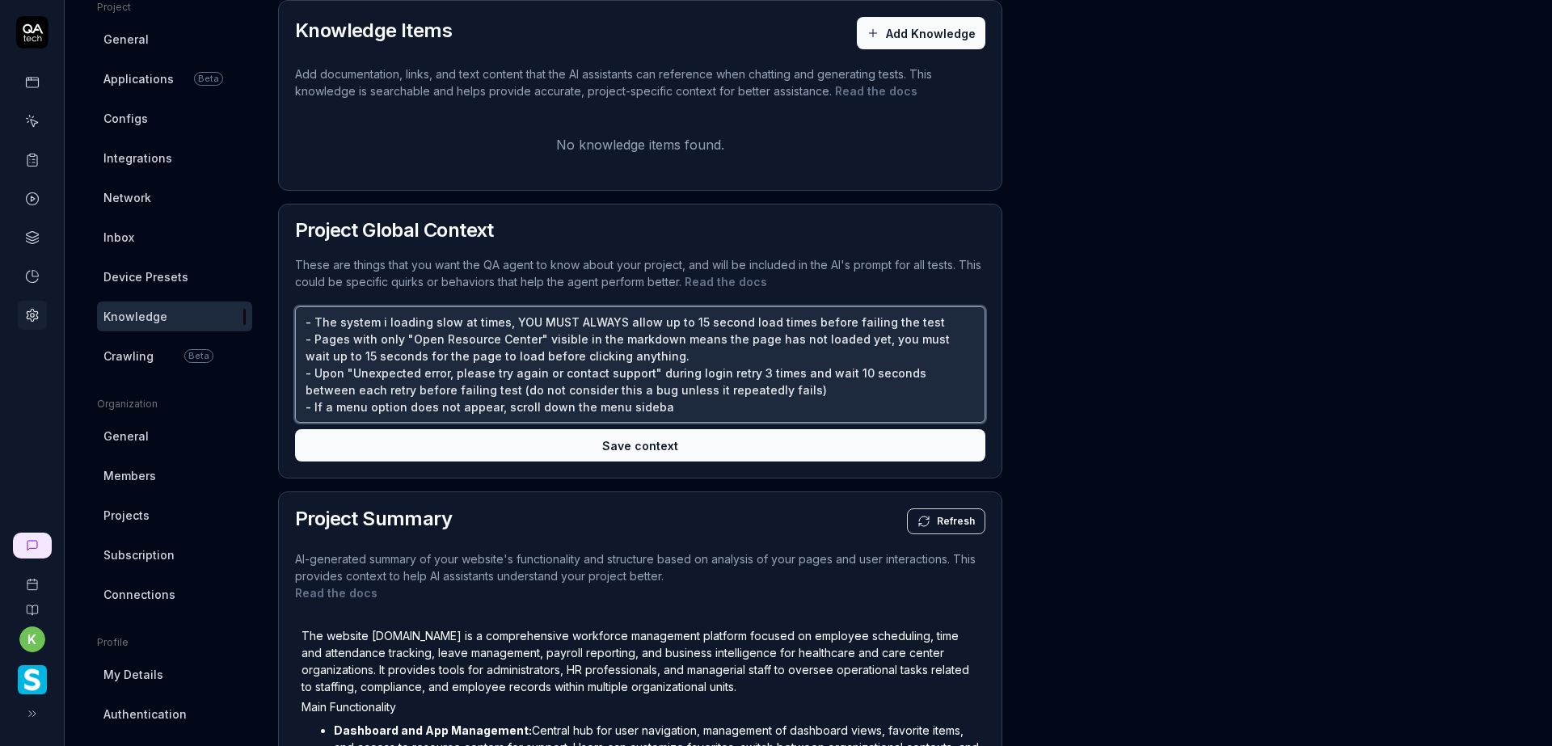
type textarea "*"
type textarea "- The system i loading slow at times, YOU MUST ALWAYS allow up to 15 second loa…"
type textarea "*"
type textarea "- The system i loading slow at times, YOU MUST ALWAYS allow up to 15 second loa…"
type textarea "*"
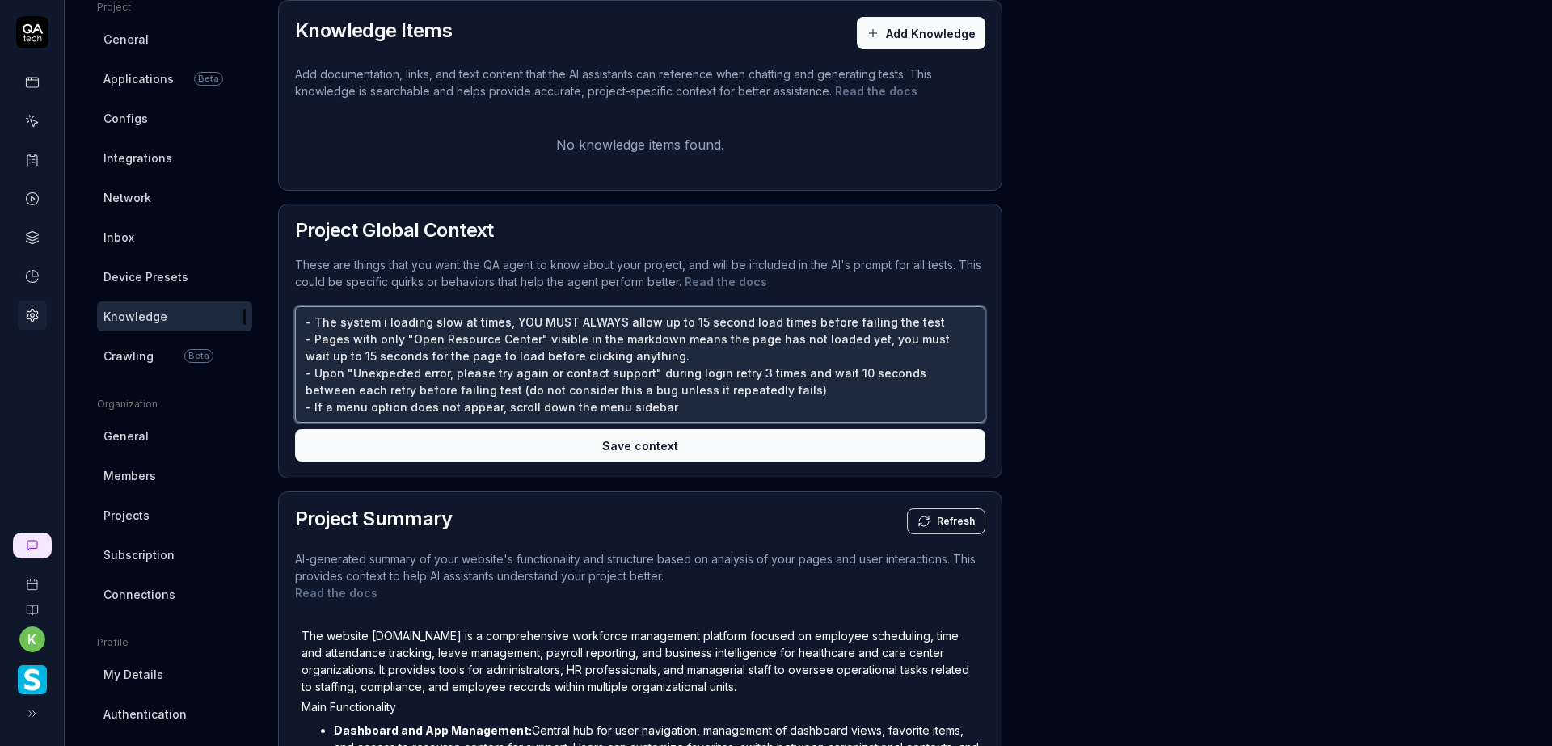
type textarea "- The system i loading slow at times, YOU MUST ALWAYS allow up to 15 second loa…"
type textarea "*"
type textarea "- The system i loading slow at times, YOU MUST ALWAYS allow up to 15 second loa…"
type textarea "*"
type textarea "- The system i loading slow at times, YOU MUST ALWAYS allow up to 15 second loa…"
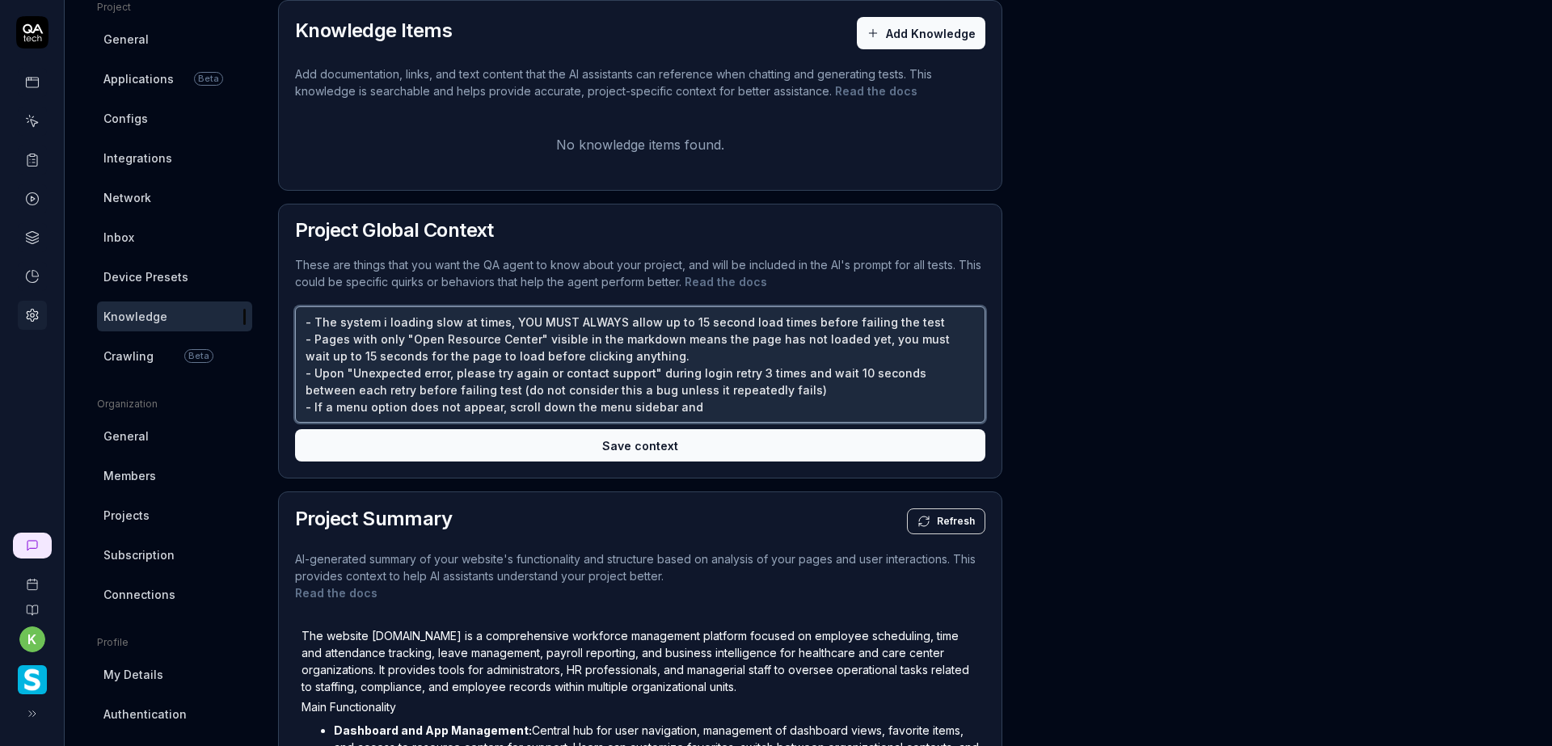
type textarea "*"
type textarea "- The system i loading slow at times, YOU MUST ALWAYS allow up to 15 second loa…"
type textarea "*"
type textarea "- The system i loading slow at times, YOU MUST ALWAYS allow up to 15 second loa…"
type textarea "*"
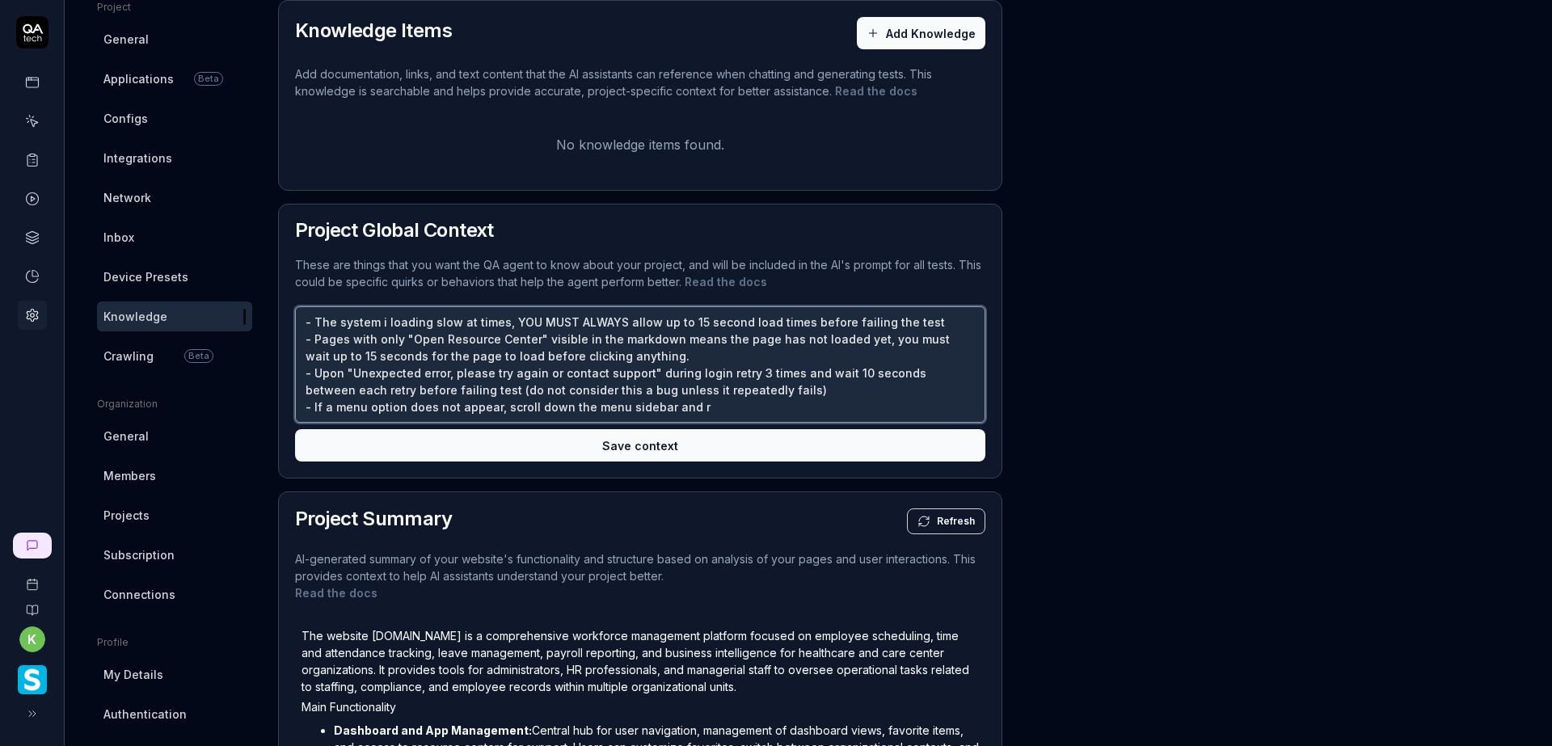
type textarea "- The system i loading slow at times, YOU MUST ALWAYS allow up to 15 second loa…"
type textarea "*"
type textarea "- The system i loading slow at times, YOU MUST ALWAYS allow up to 15 second loa…"
type textarea "*"
type textarea "- The system i loading slow at times, YOU MUST ALWAYS allow up to 15 second loa…"
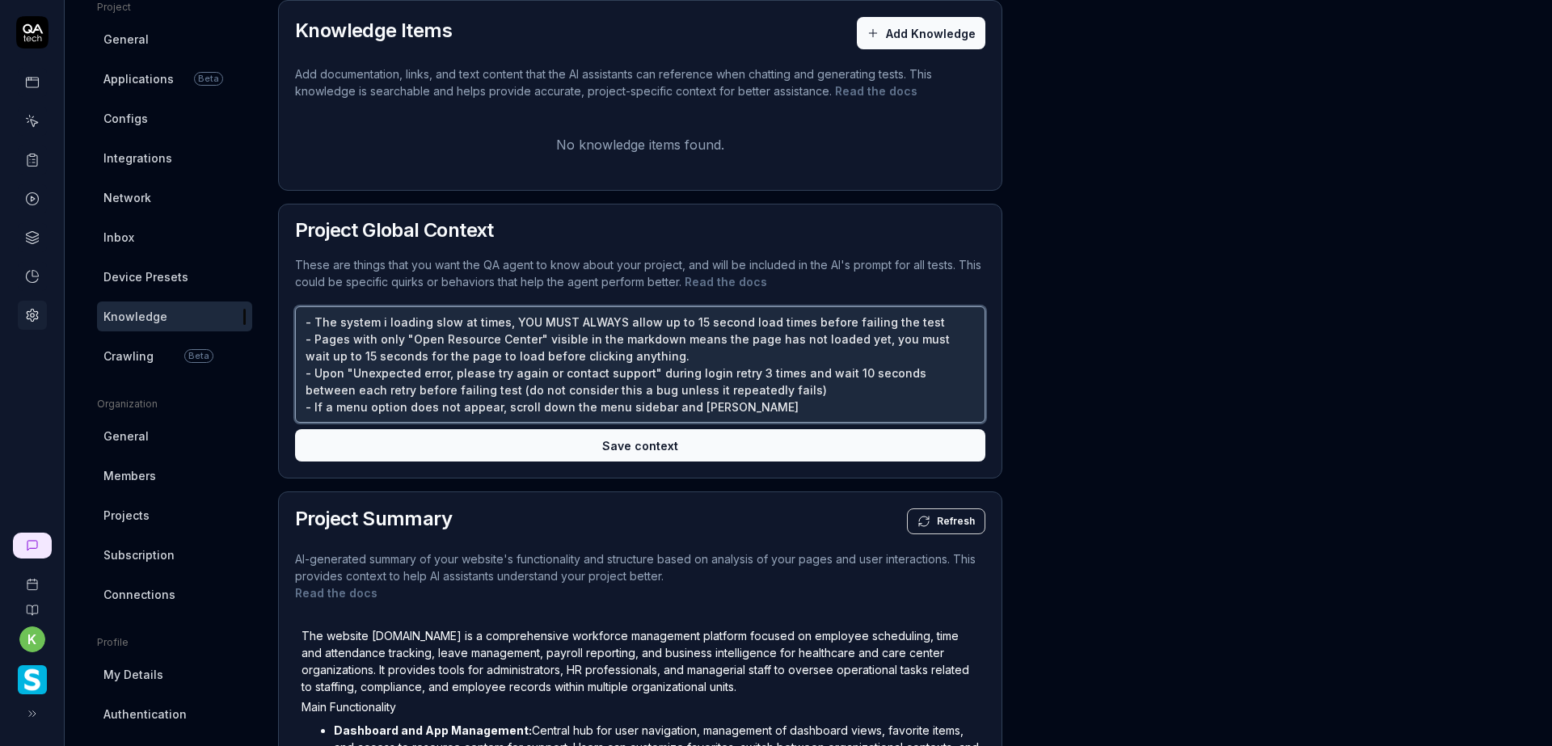
type textarea "*"
type textarea "- The system i loading slow at times, YOU MUST ALWAYS allow up to 15 second loa…"
type textarea "*"
type textarea "- The system i loading slow at times, YOU MUST ALWAYS allow up to 15 second loa…"
type textarea "*"
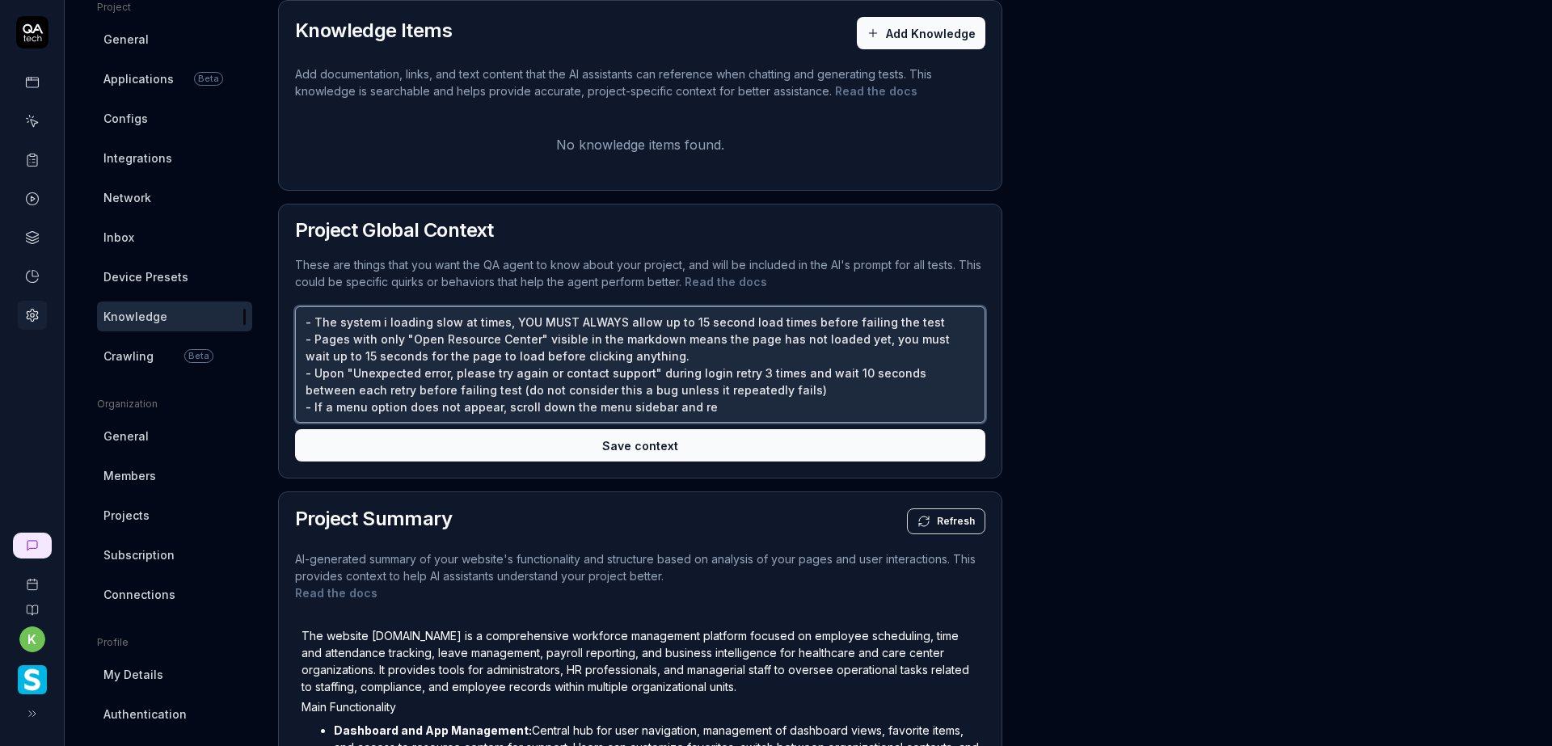
type textarea "- The system i loading slow at times, YOU MUST ALWAYS allow up to 15 second loa…"
type textarea "*"
type textarea "- The system i loading slow at times, YOU MUST ALWAYS allow up to 15 second loa…"
type textarea "*"
type textarea "- The system i loading slow at times, YOU MUST ALWAYS allow up to 15 second loa…"
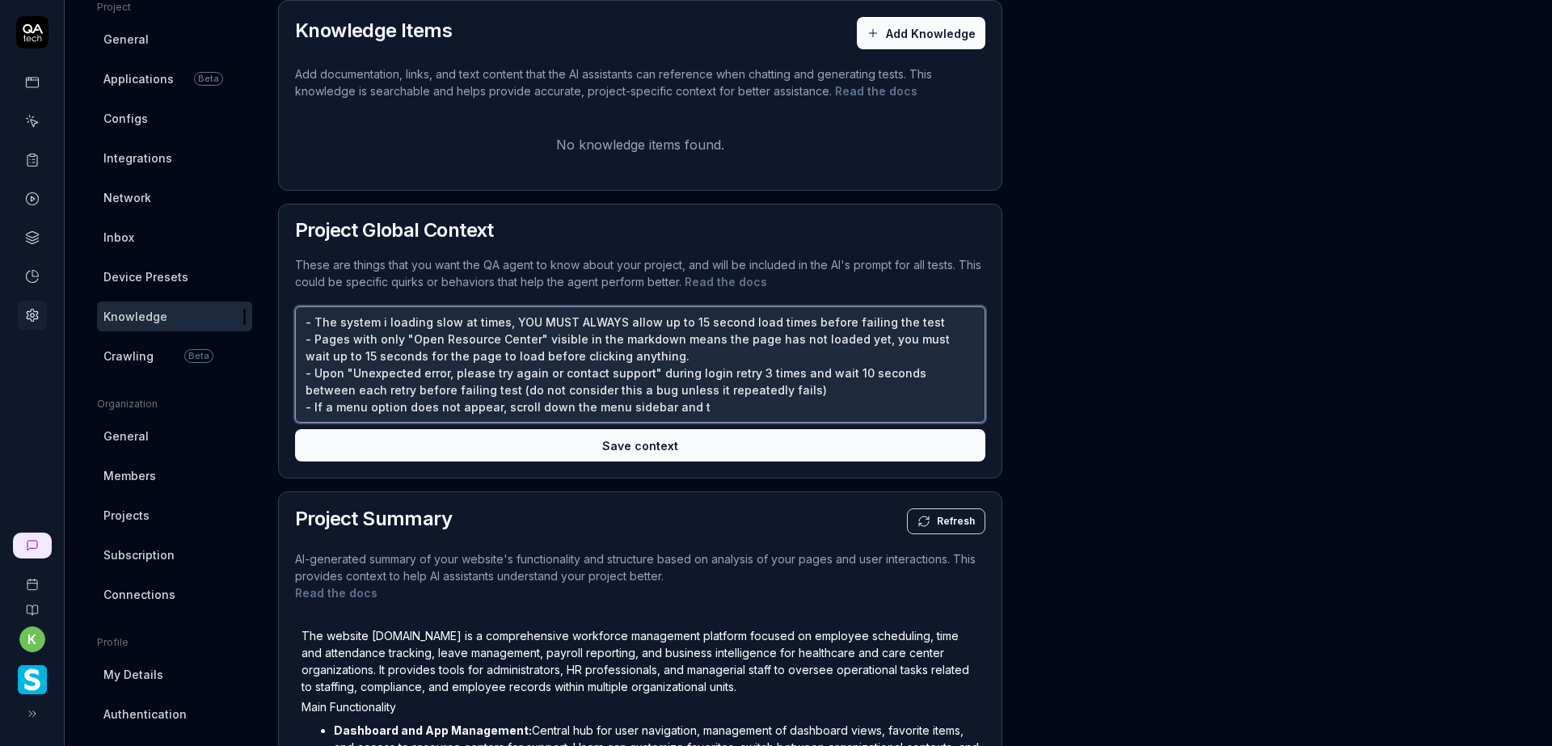
type textarea "*"
type textarea "- The system i loading slow at times, YOU MUST ALWAYS allow up to 15 second loa…"
type textarea "*"
type textarea "- The system i loading slow at times, YOU MUST ALWAYS allow up to 15 second loa…"
type textarea "*"
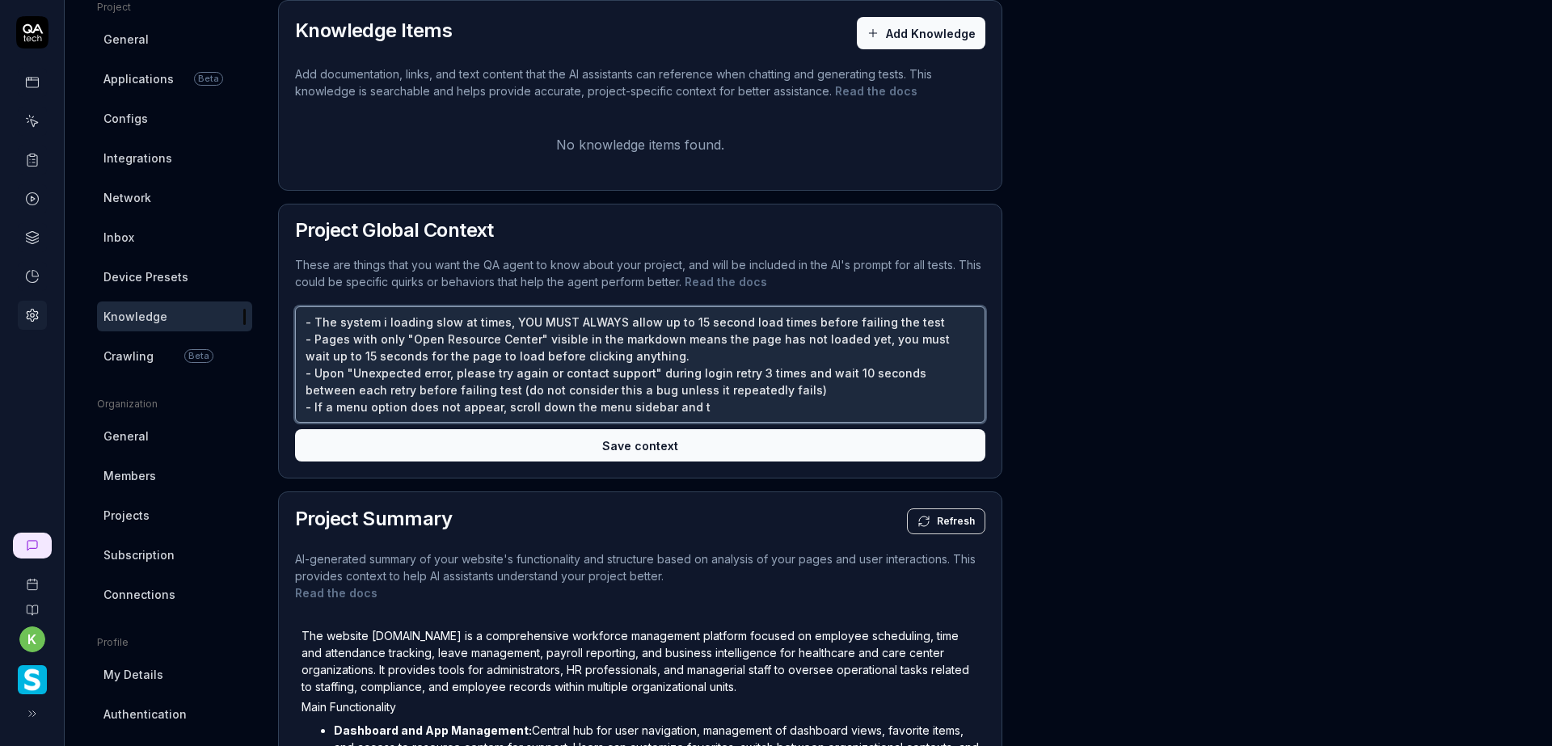
type textarea "- The system i loading slow at times, YOU MUST ALWAYS allow up to 15 second loa…"
type textarea "*"
type textarea "- The system i loading slow at times, YOU MUST ALWAYS allow up to 15 second loa…"
type textarea "*"
type textarea "- The system i loading slow at times, YOU MUST ALWAYS allow up to 15 second loa…"
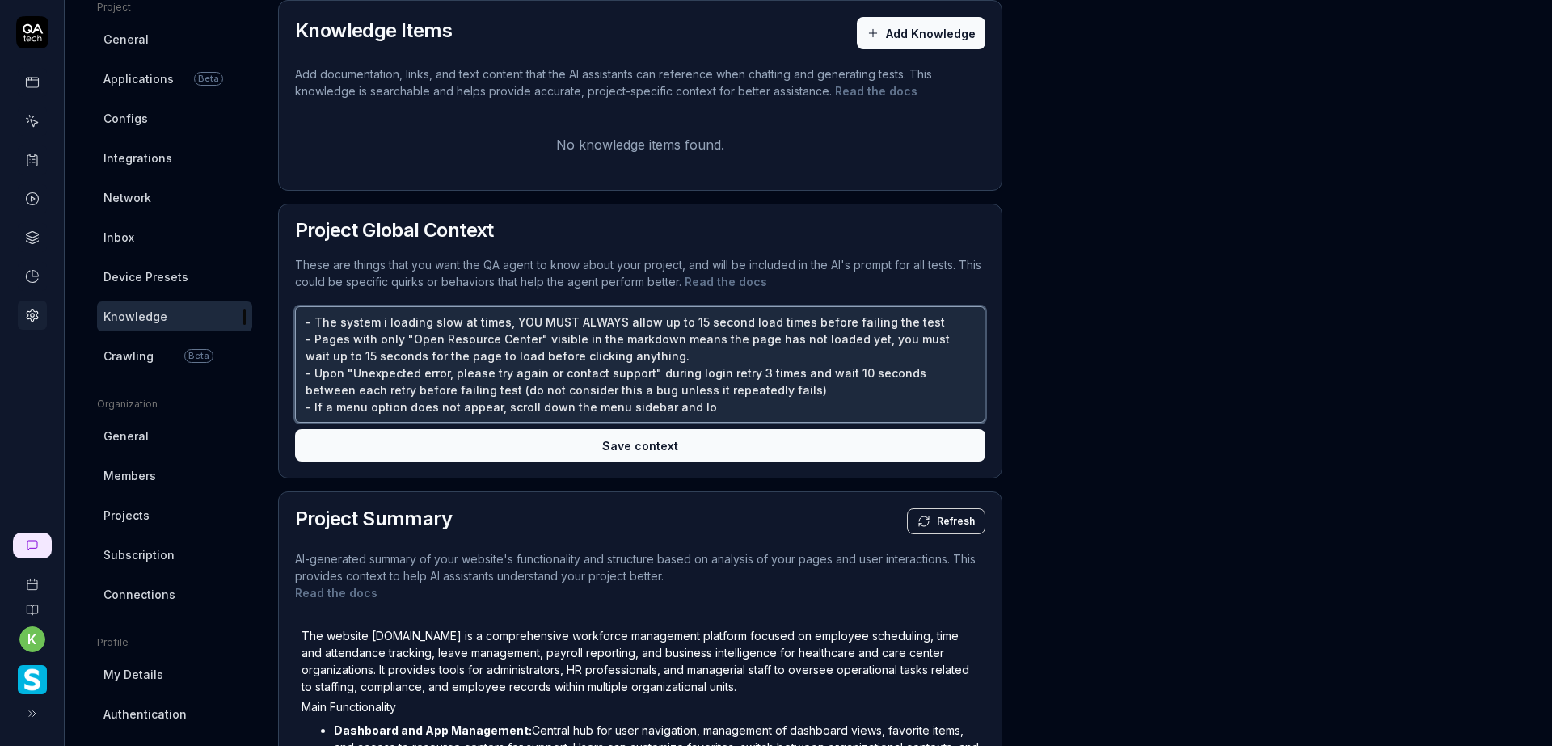
type textarea "*"
type textarea "- The system i loading slow at times, YOU MUST ALWAYS allow up to 15 second loa…"
type textarea "*"
type textarea "- The system i loading slow at times, YOU MUST ALWAYS allow up to 15 second loa…"
type textarea "*"
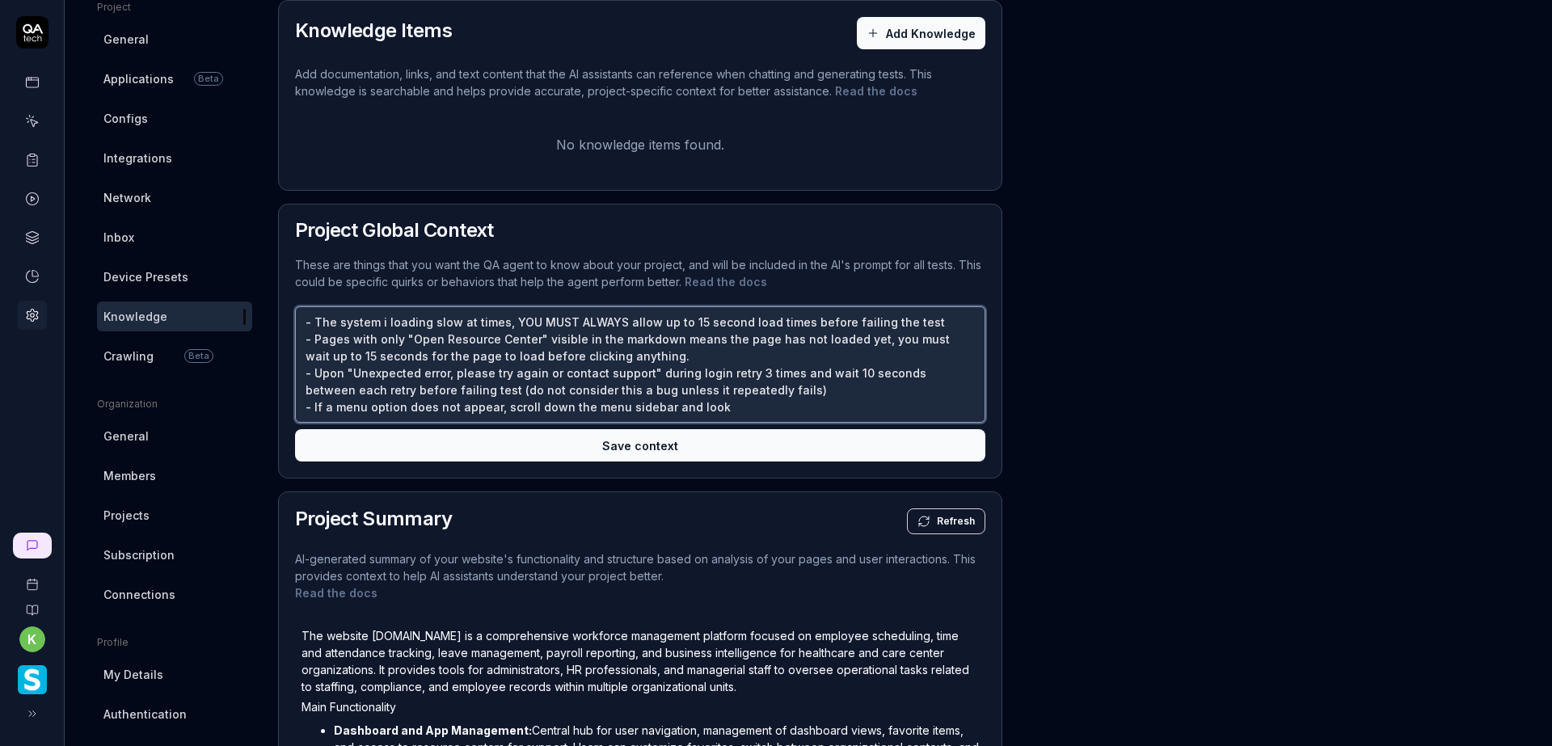
type textarea "- The system i loading slow at times, YOU MUST ALWAYS allow up to 15 second loa…"
type textarea "*"
type textarea "- The system i loading slow at times, YOU MUST ALWAYS allow up to 15 second loa…"
type textarea "*"
type textarea "- The system i loading slow at times, YOU MUST ALWAYS allow up to 15 second loa…"
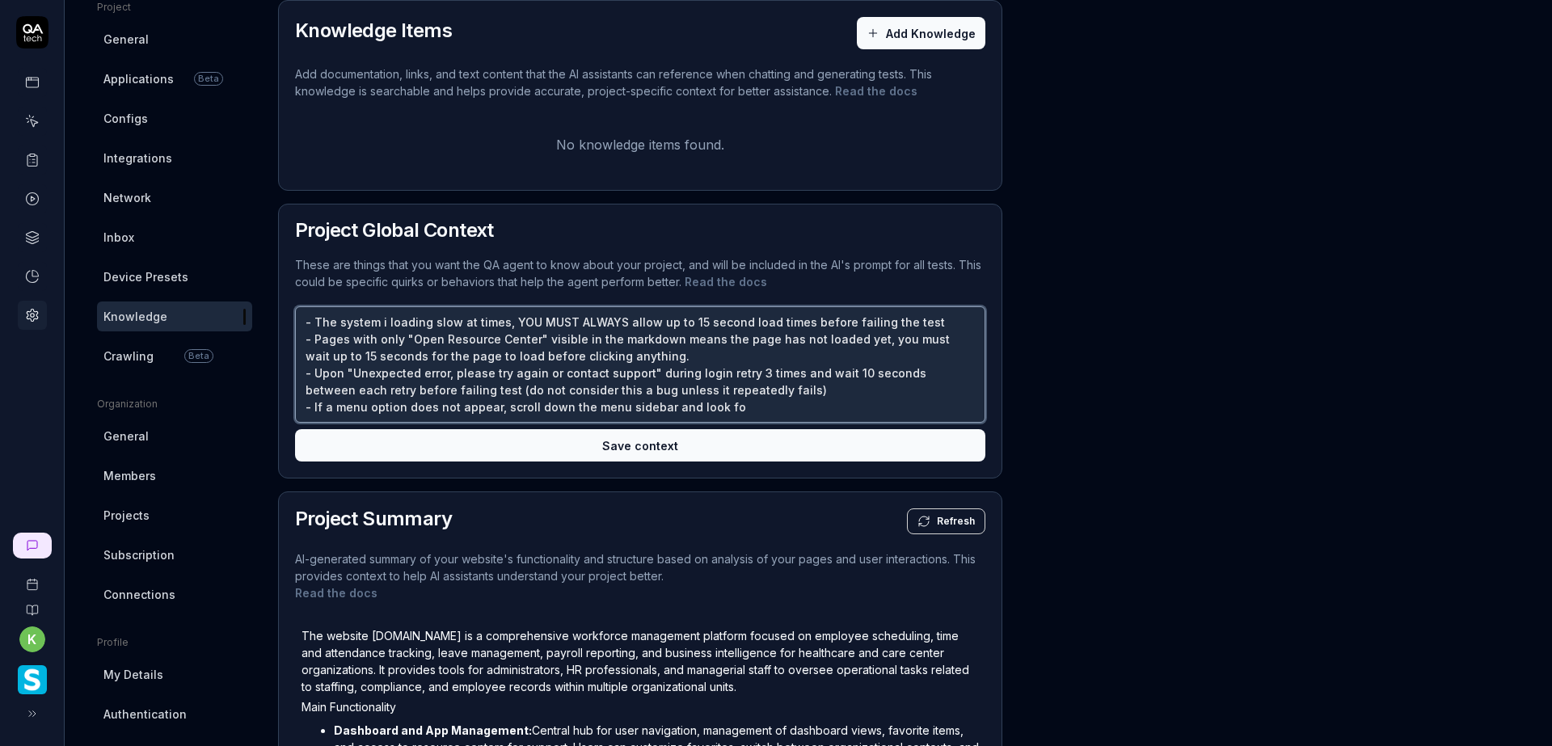
type textarea "*"
type textarea "- The system i loading slow at times, YOU MUST ALWAYS allow up to 15 second loa…"
type textarea "*"
type textarea "- The system i loading slow at times, YOU MUST ALWAYS allow up to 15 second loa…"
type textarea "*"
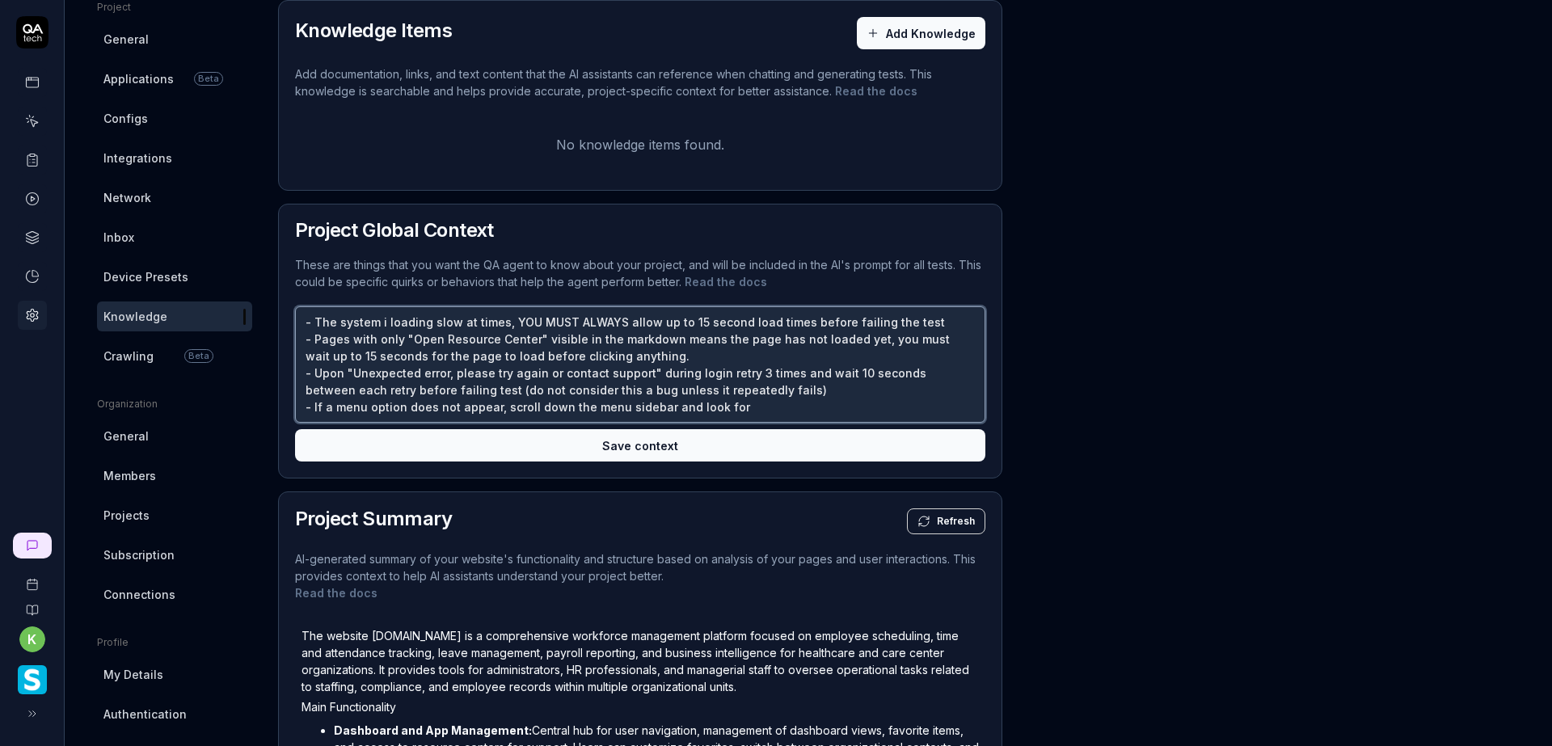
type textarea "- The system i loading slow at times, YOU MUST ALWAYS allow up to 15 second loa…"
click at [715, 442] on button "Save context" at bounding box center [640, 445] width 690 height 32
